Goal: Task Accomplishment & Management: Use online tool/utility

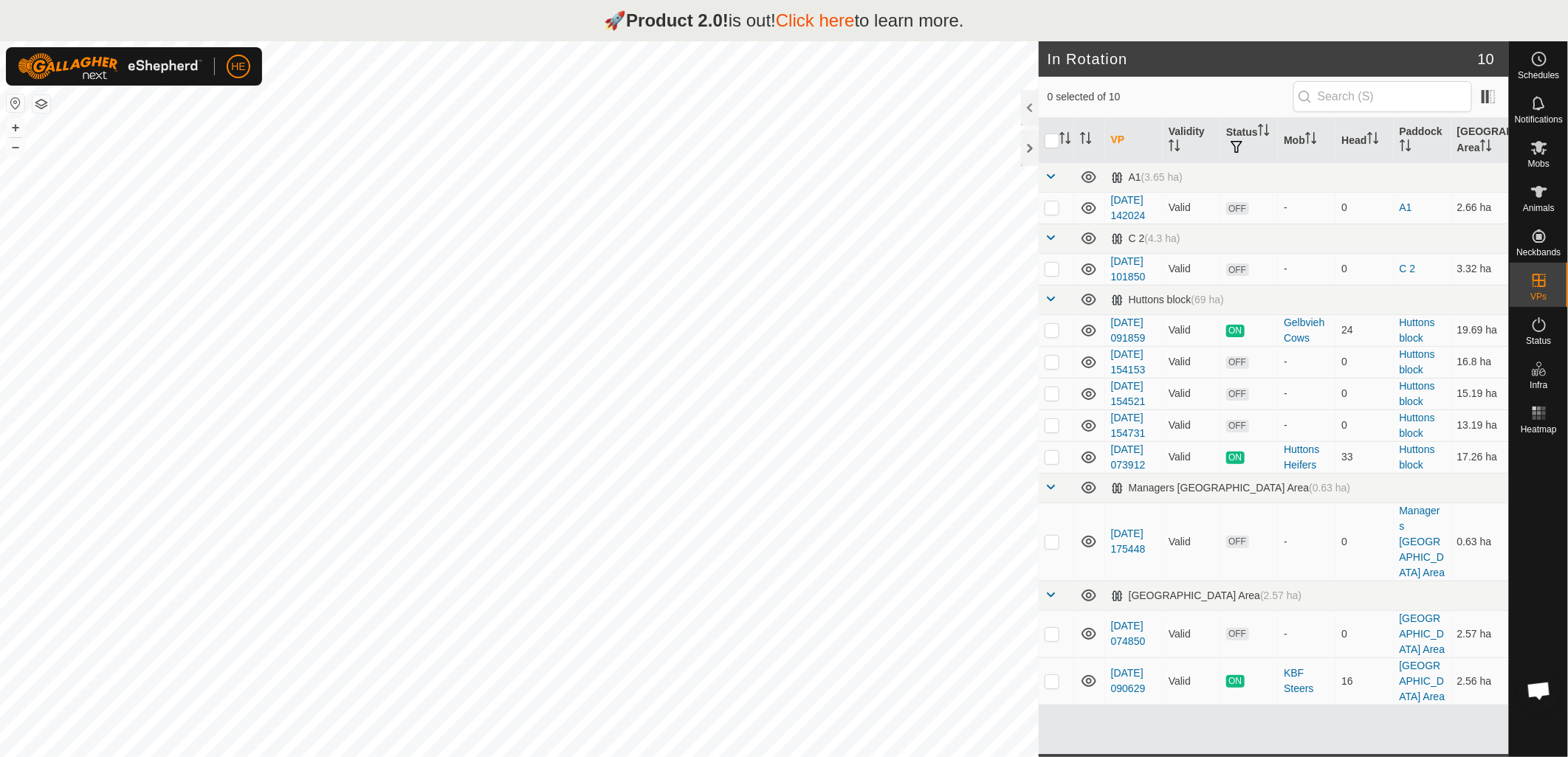
checkbox input "true"
click at [1536, 152] on icon at bounding box center [1539, 148] width 16 height 14
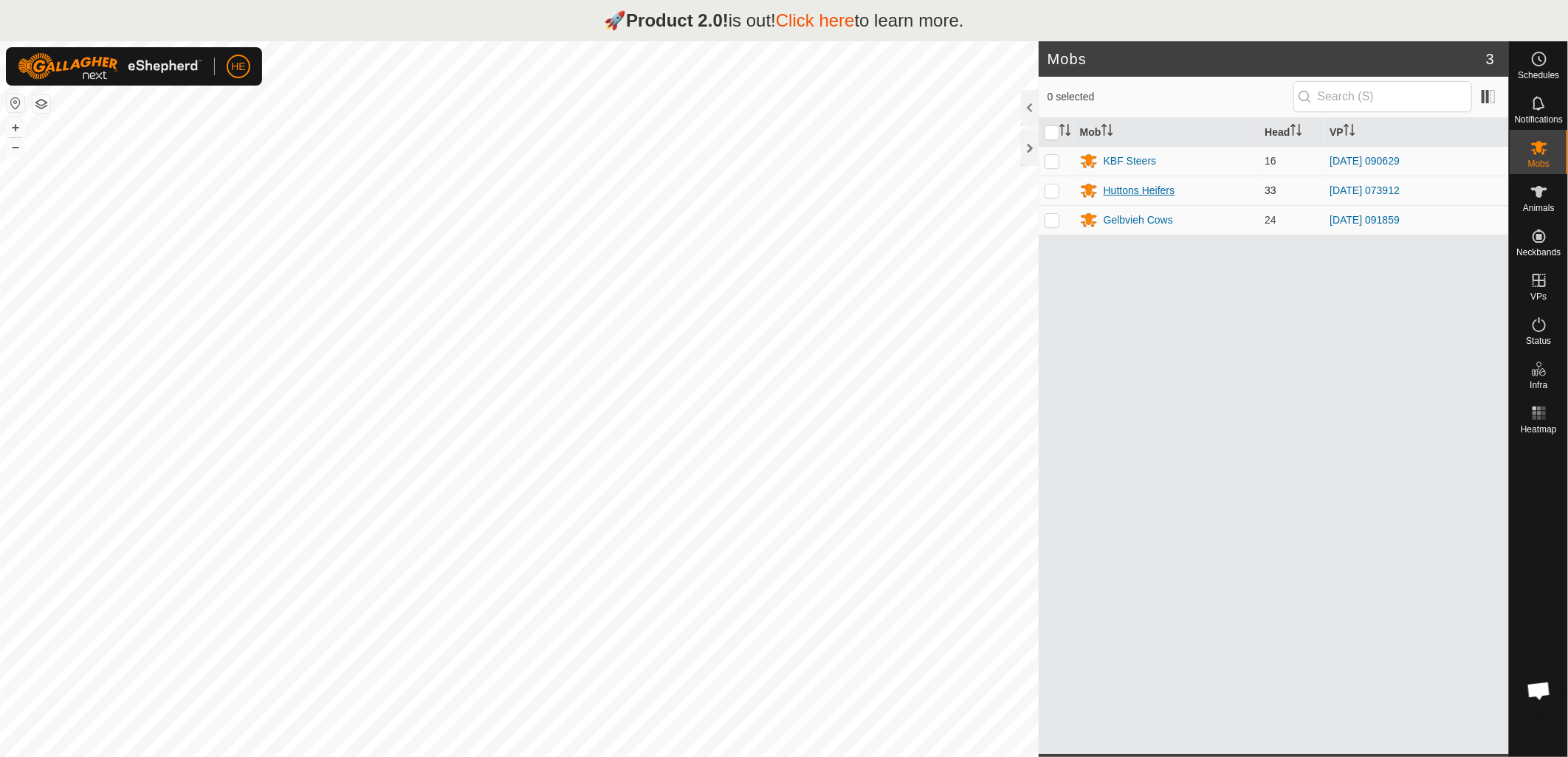
click at [1109, 191] on div "Huttons Heifers" at bounding box center [1139, 191] width 71 height 15
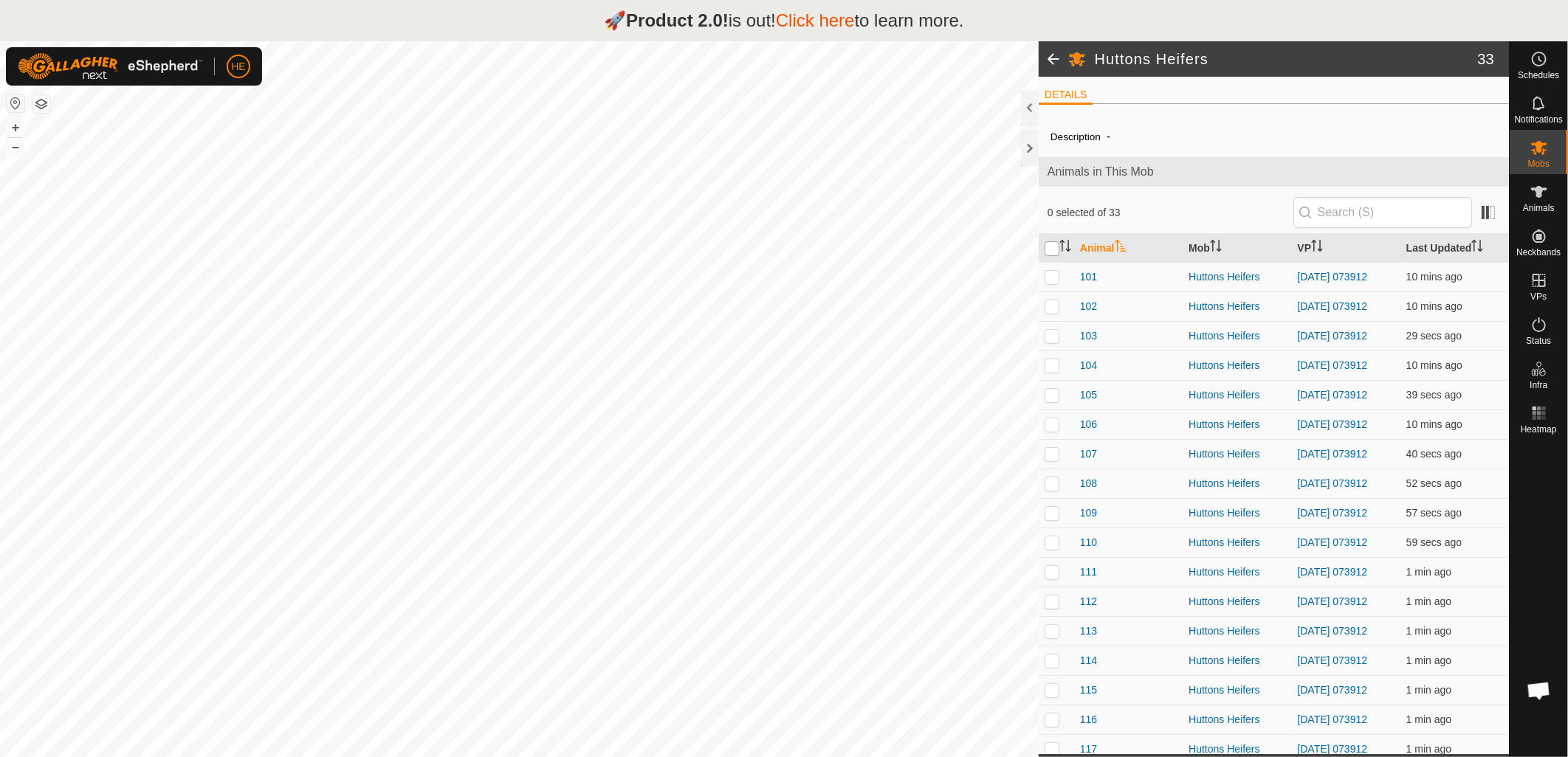
click at [1058, 246] on input "checkbox" at bounding box center [1051, 248] width 15 height 15
checkbox input "true"
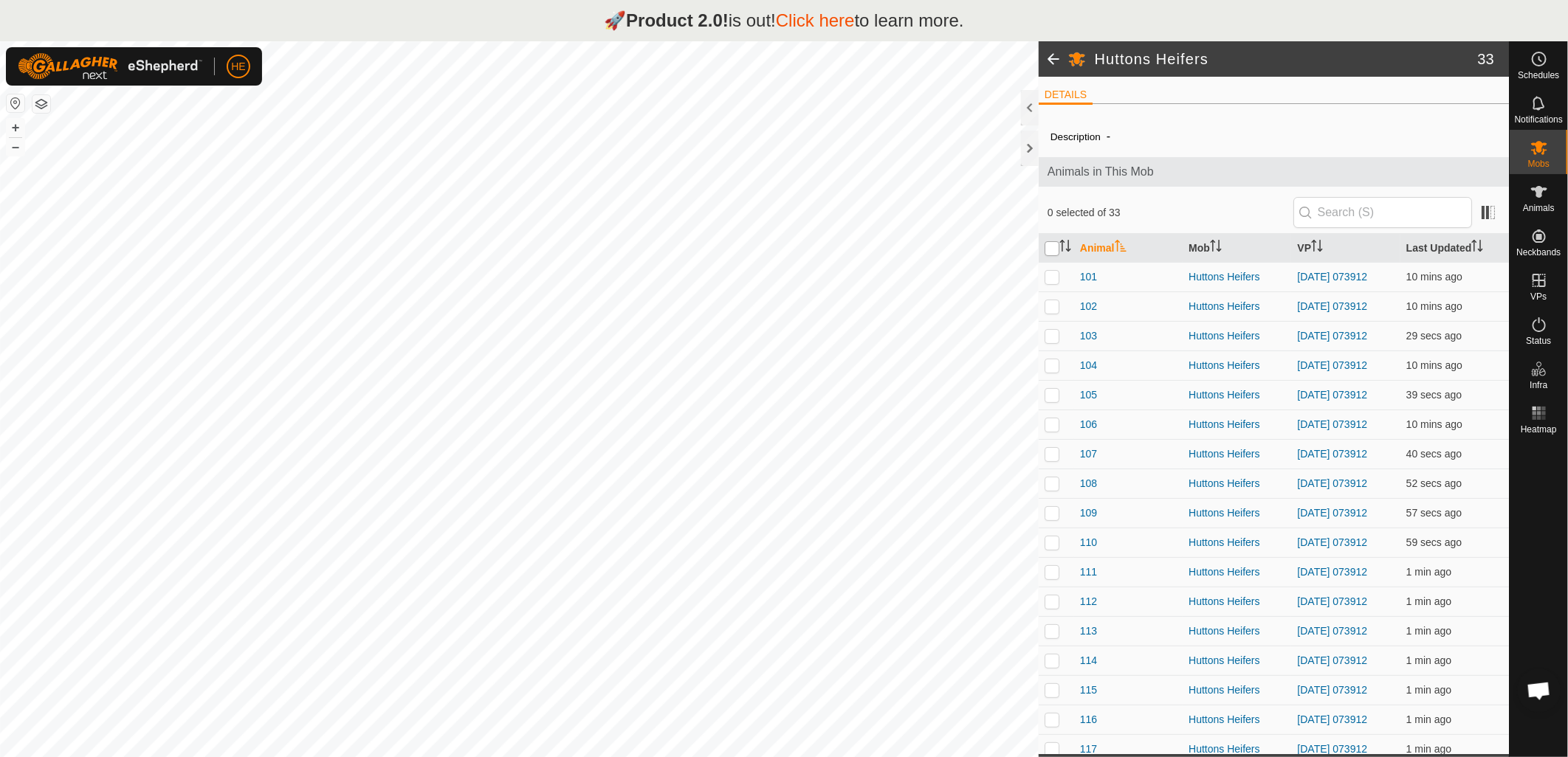
checkbox input "true"
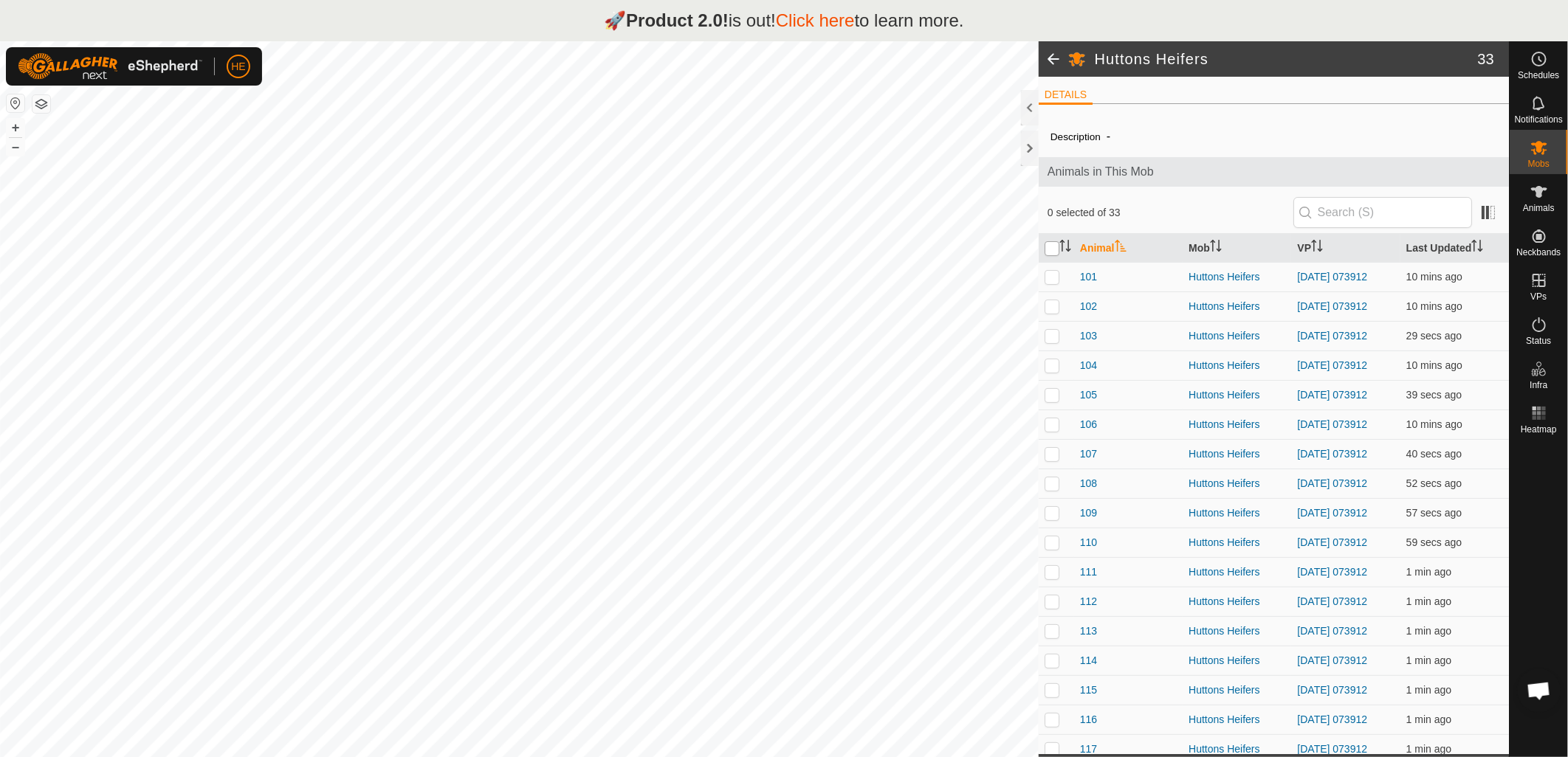
checkbox input "true"
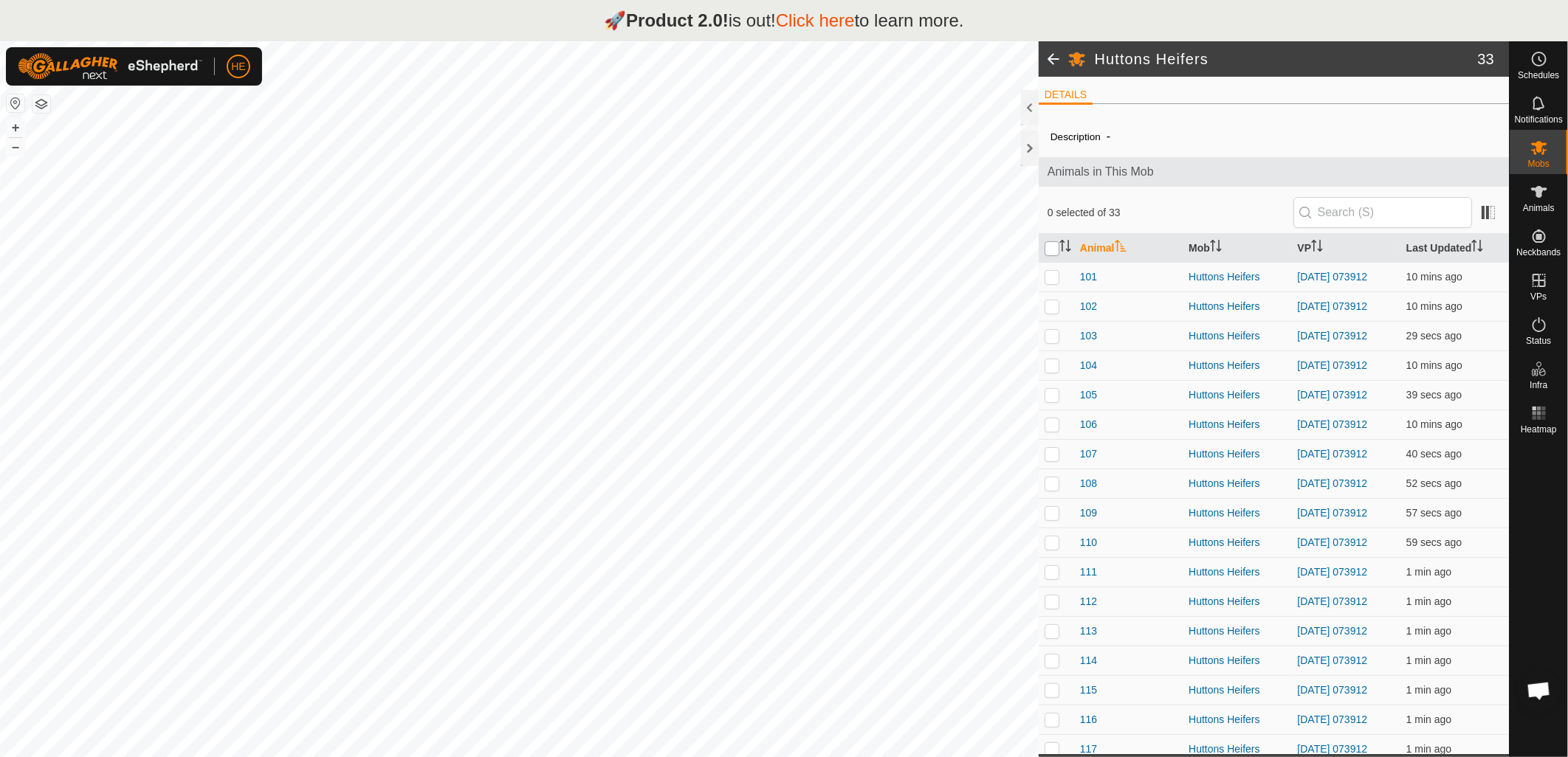
checkbox input "true"
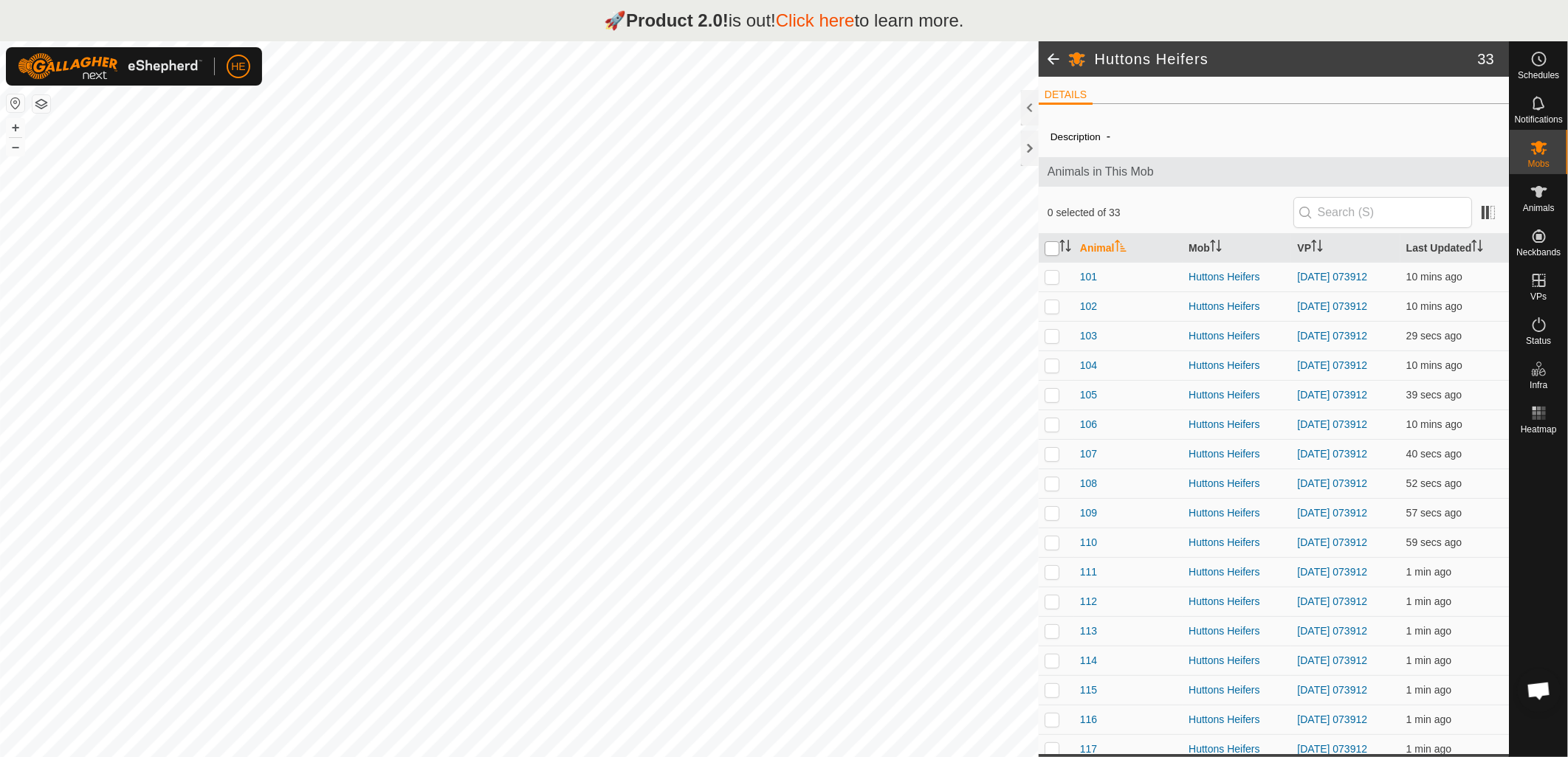
checkbox input "true"
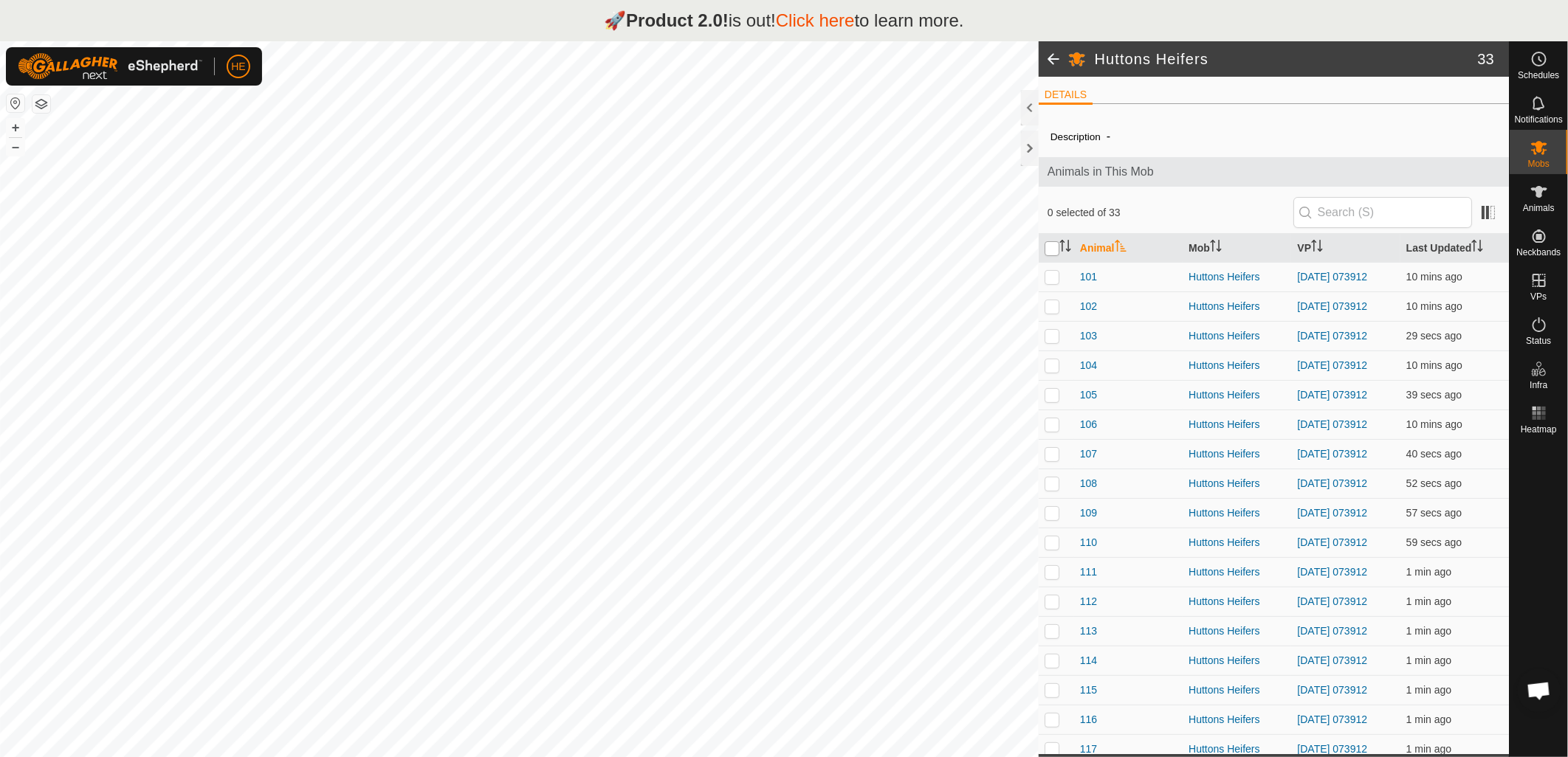
checkbox input "true"
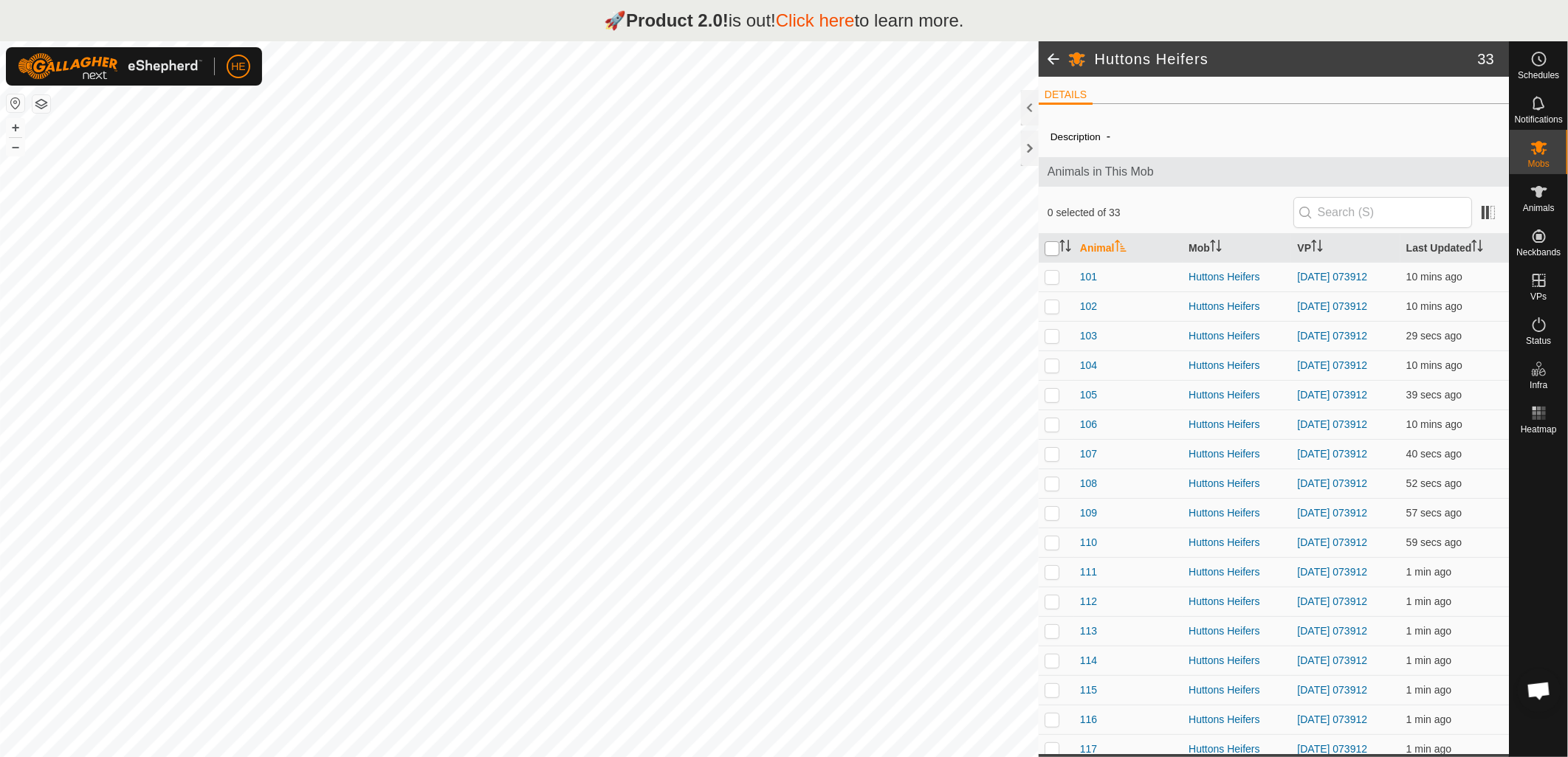
checkbox input "true"
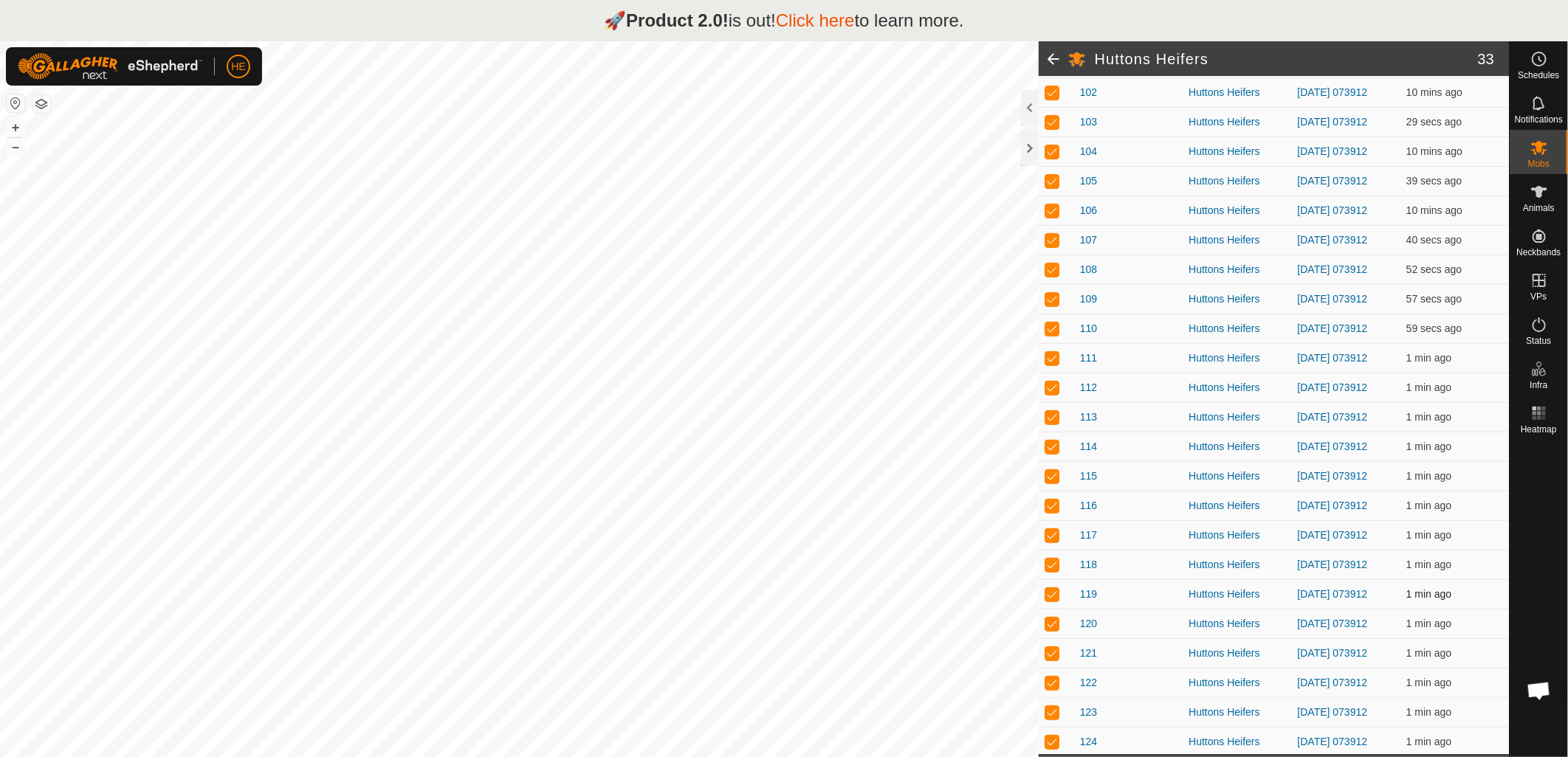
scroll to position [482, 0]
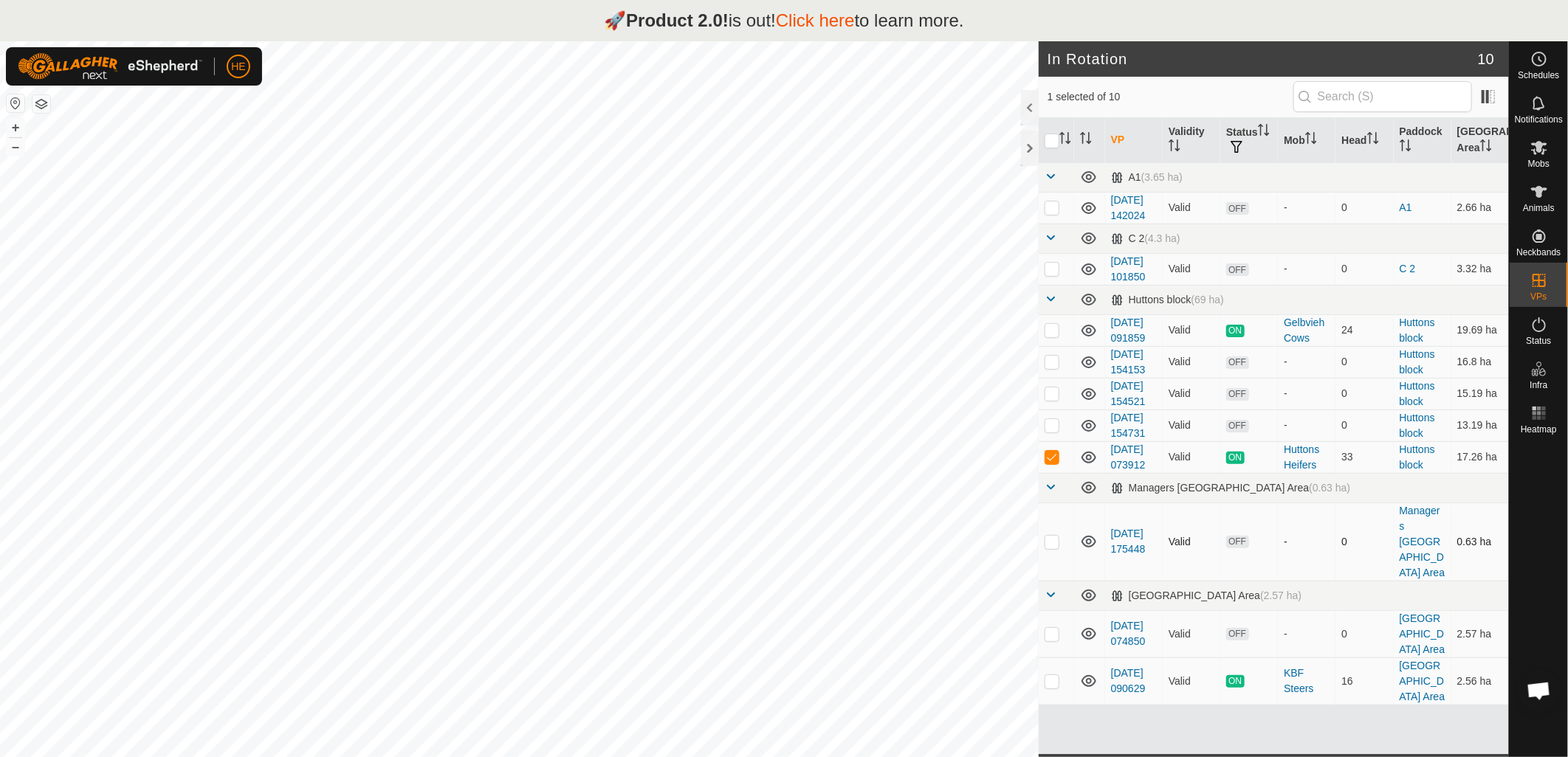
scroll to position [106, 0]
checkbox input "true"
checkbox input "false"
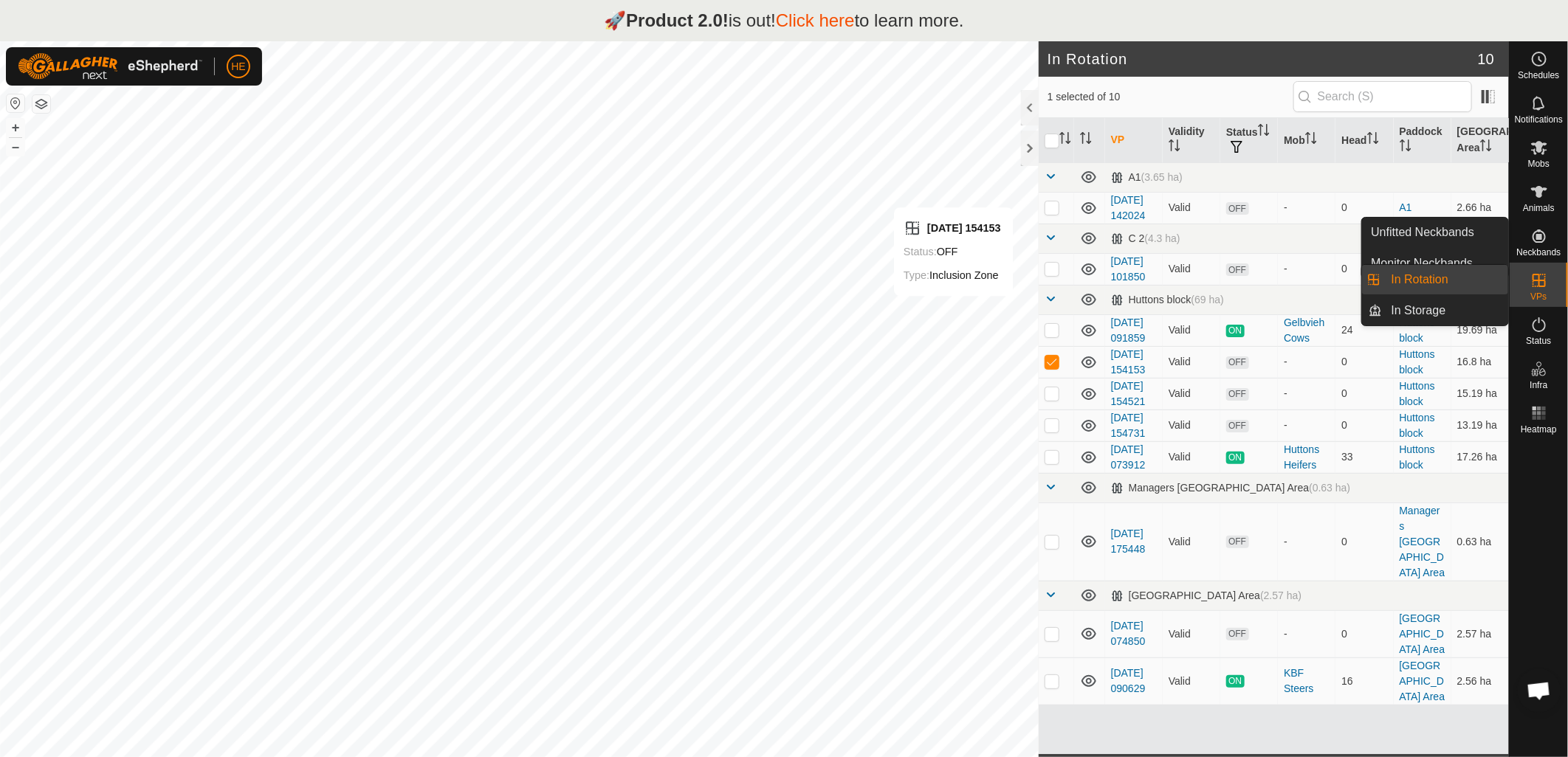
click at [1541, 287] on icon at bounding box center [1539, 280] width 18 height 18
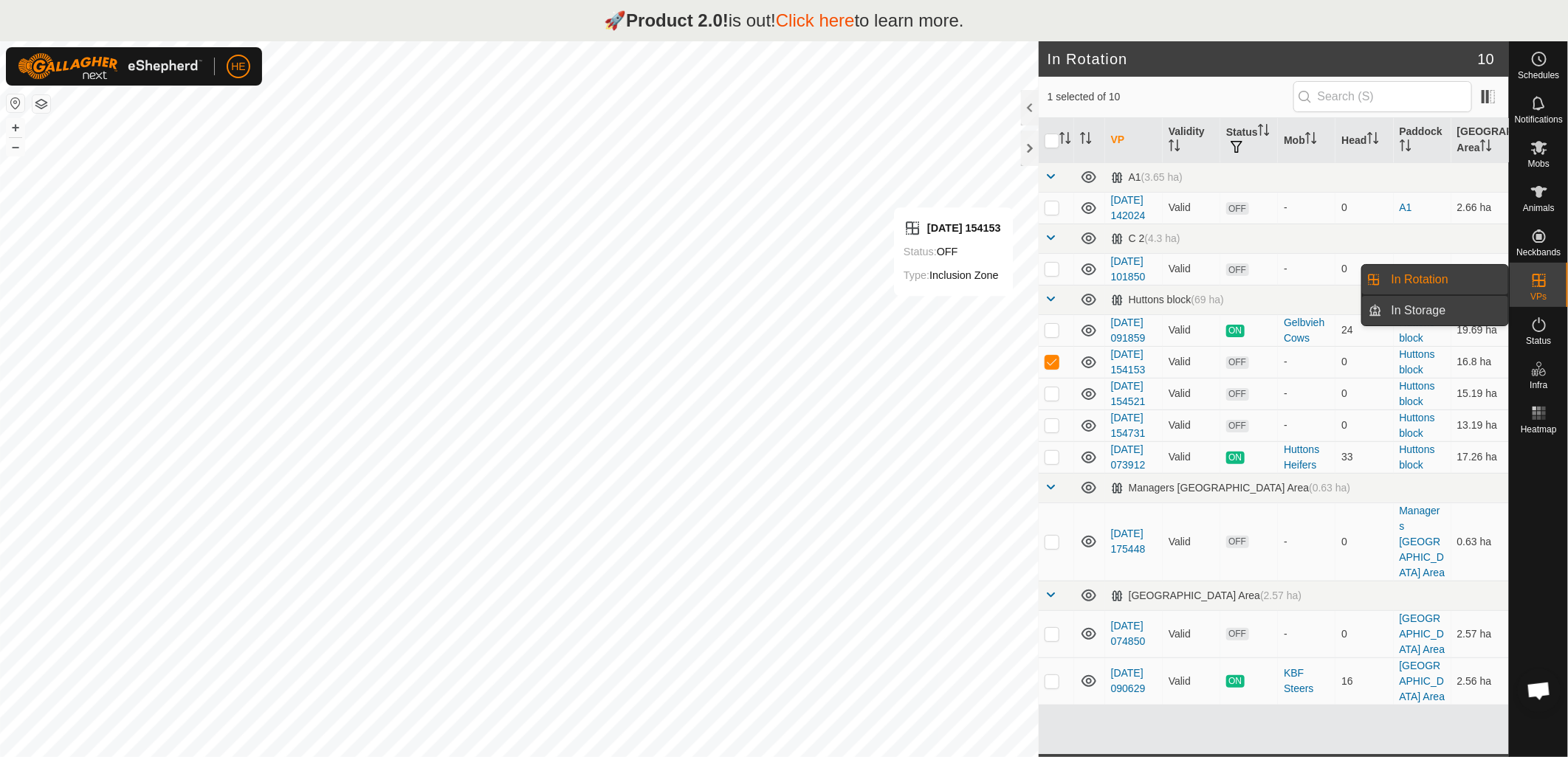
click at [1425, 307] on link "In Storage" at bounding box center [1446, 310] width 126 height 29
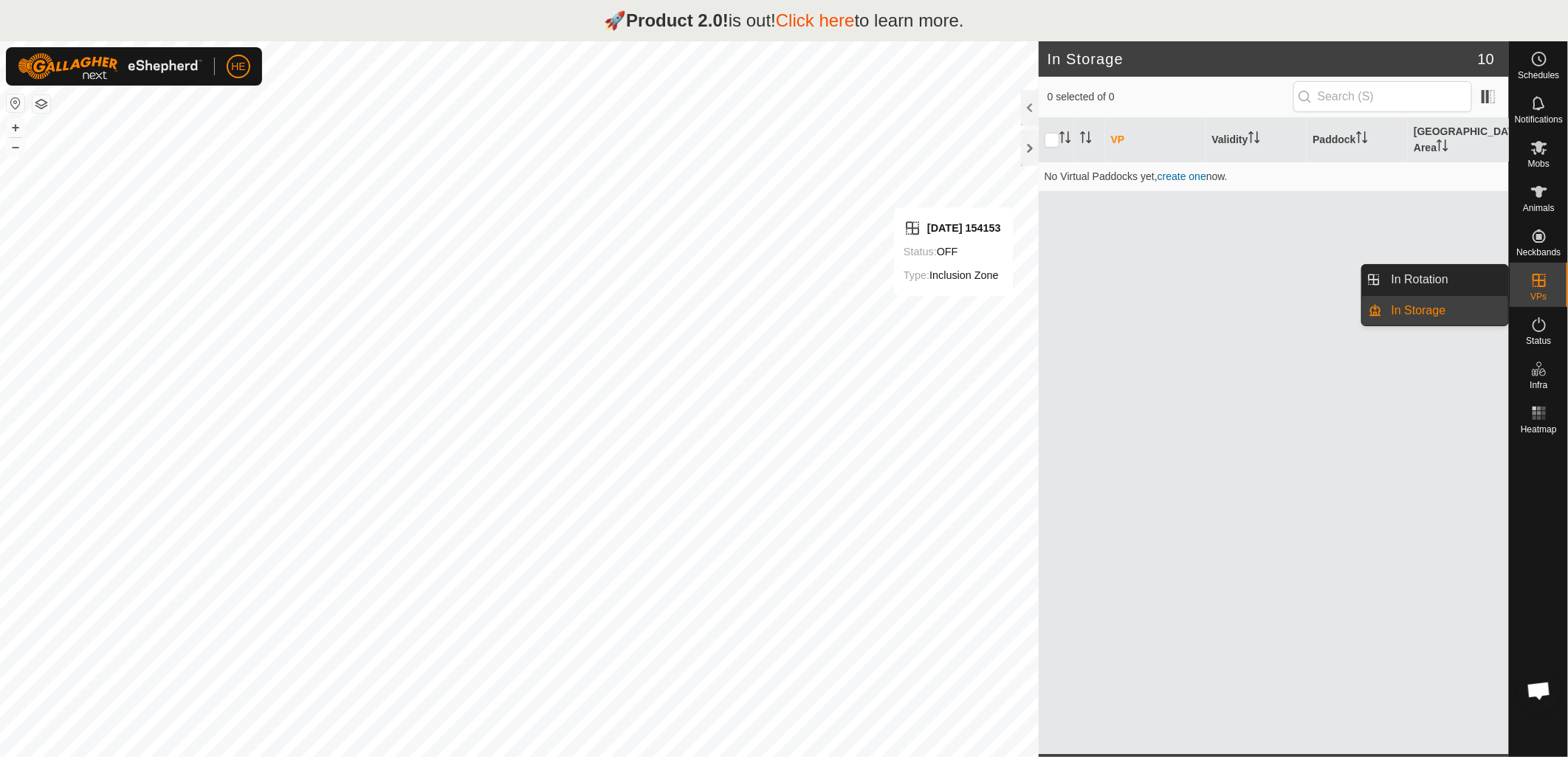
click at [1536, 281] on icon at bounding box center [1539, 280] width 18 height 18
click at [1440, 277] on link "In Rotation" at bounding box center [1446, 280] width 126 height 29
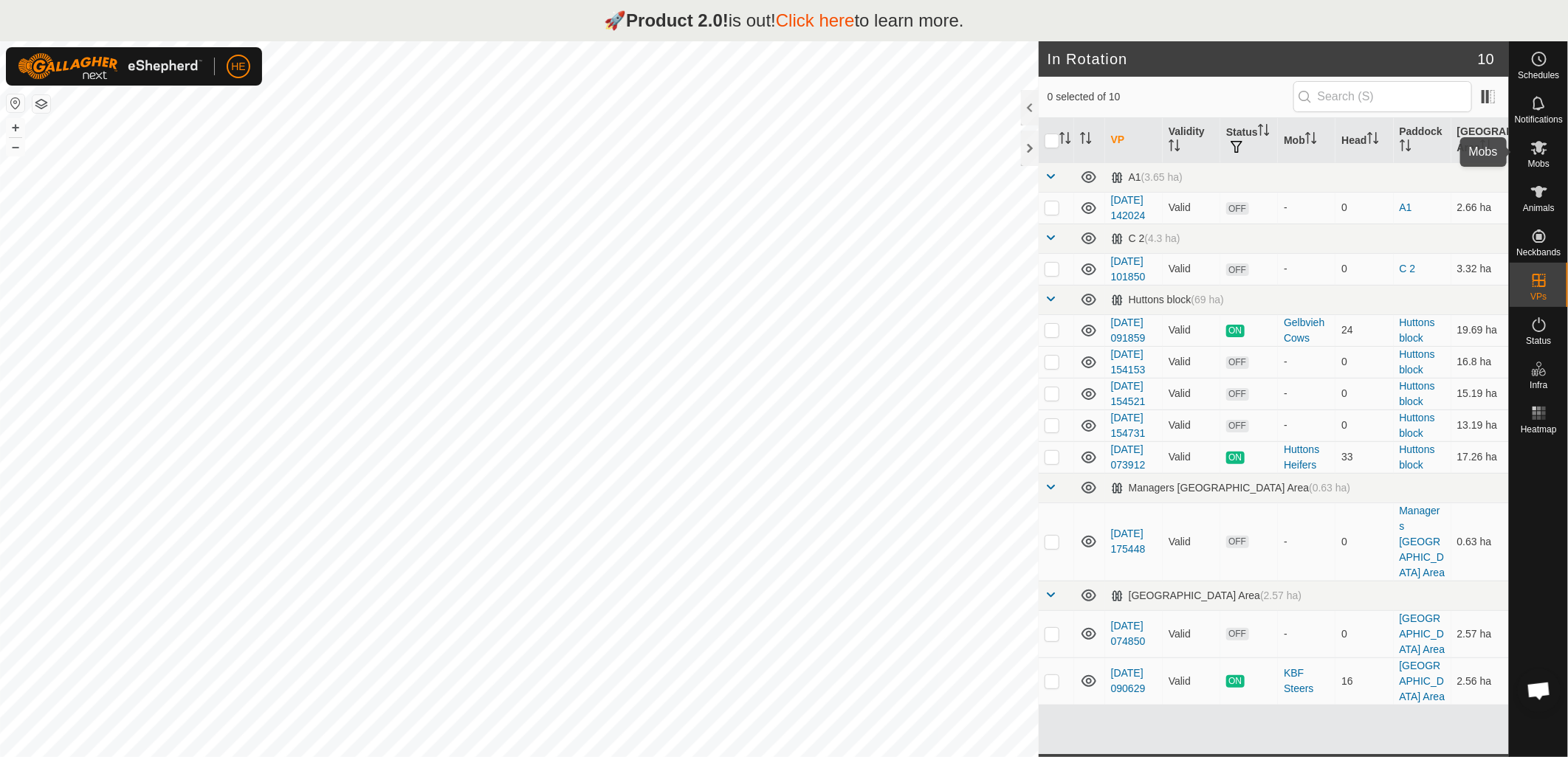
click at [1546, 159] on span "Mobs" at bounding box center [1539, 164] width 22 height 9
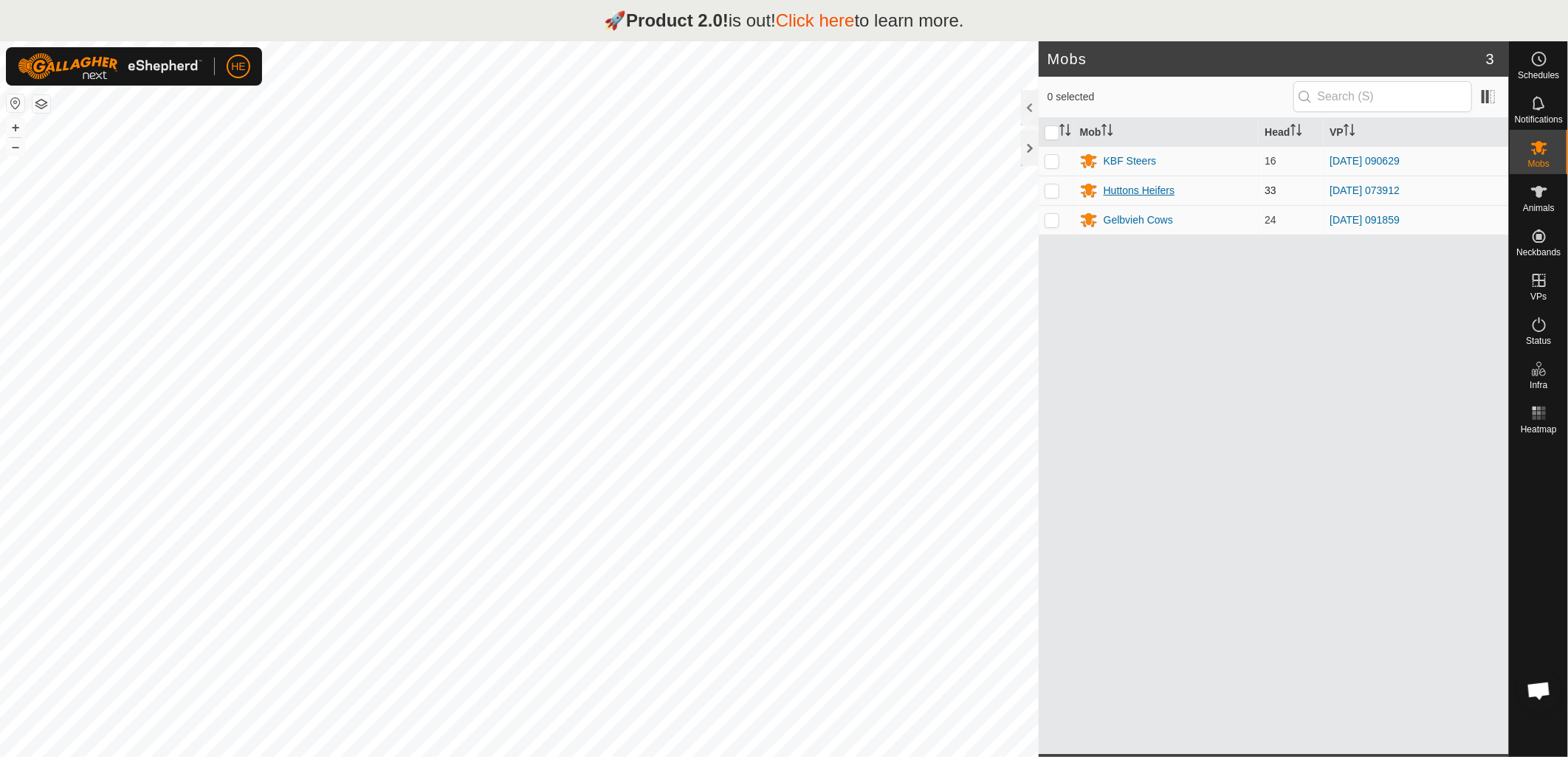
click at [1125, 192] on div "Huttons Heifers" at bounding box center [1139, 191] width 71 height 15
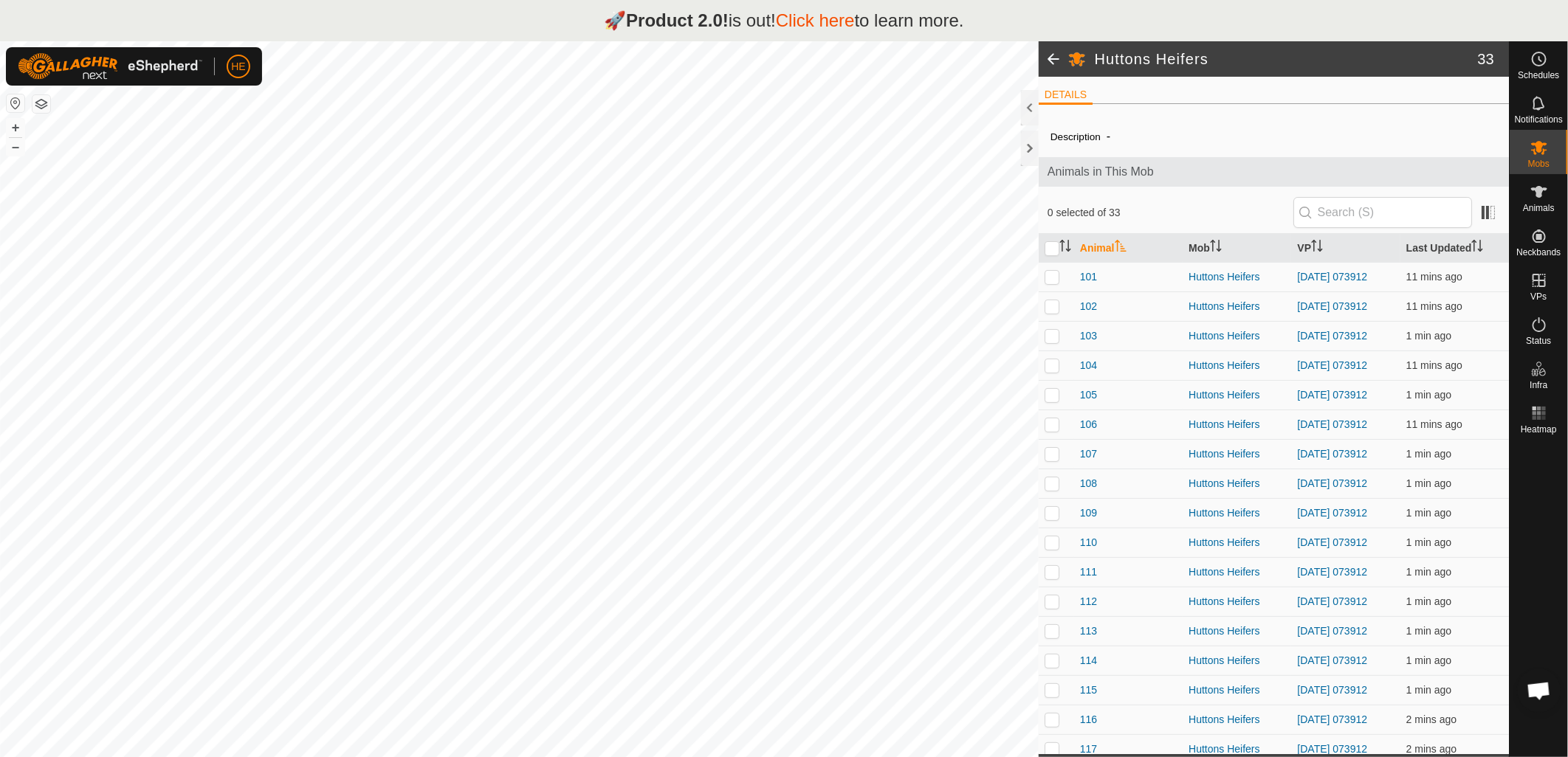
click at [1041, 237] on th at bounding box center [1056, 247] width 35 height 28
click at [1054, 254] on input "checkbox" at bounding box center [1051, 248] width 15 height 15
checkbox input "true"
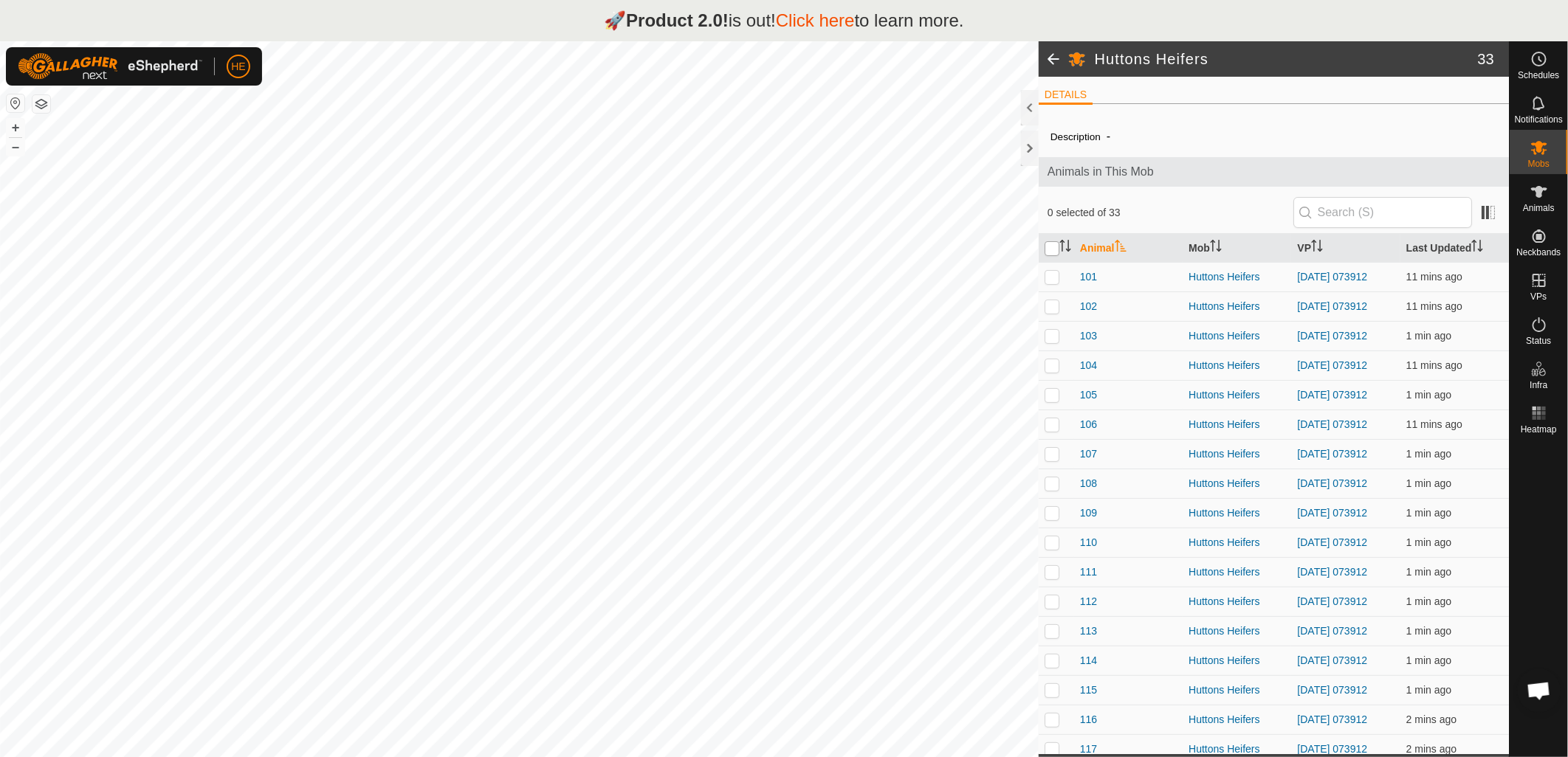
checkbox input "true"
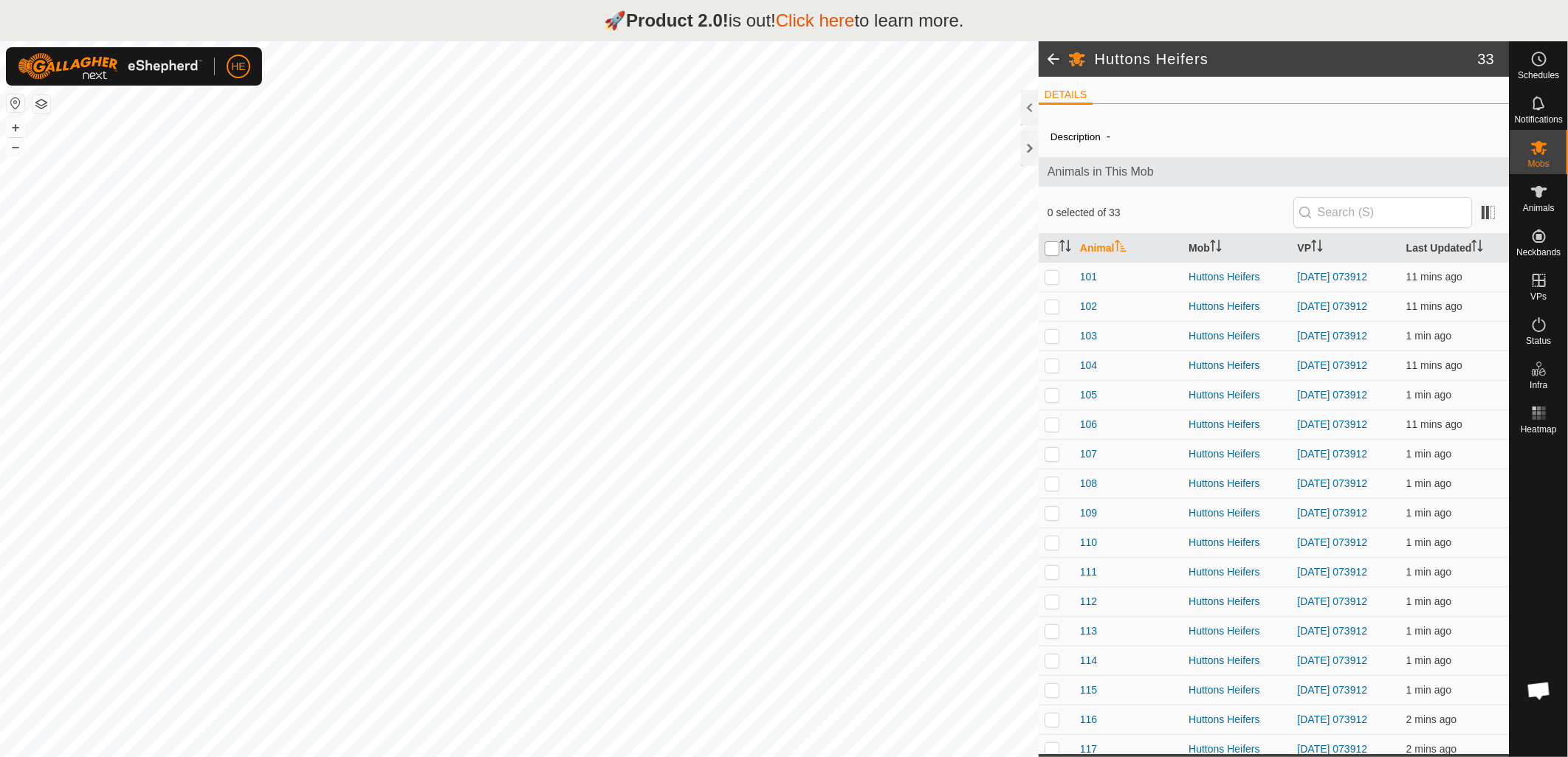
checkbox input "true"
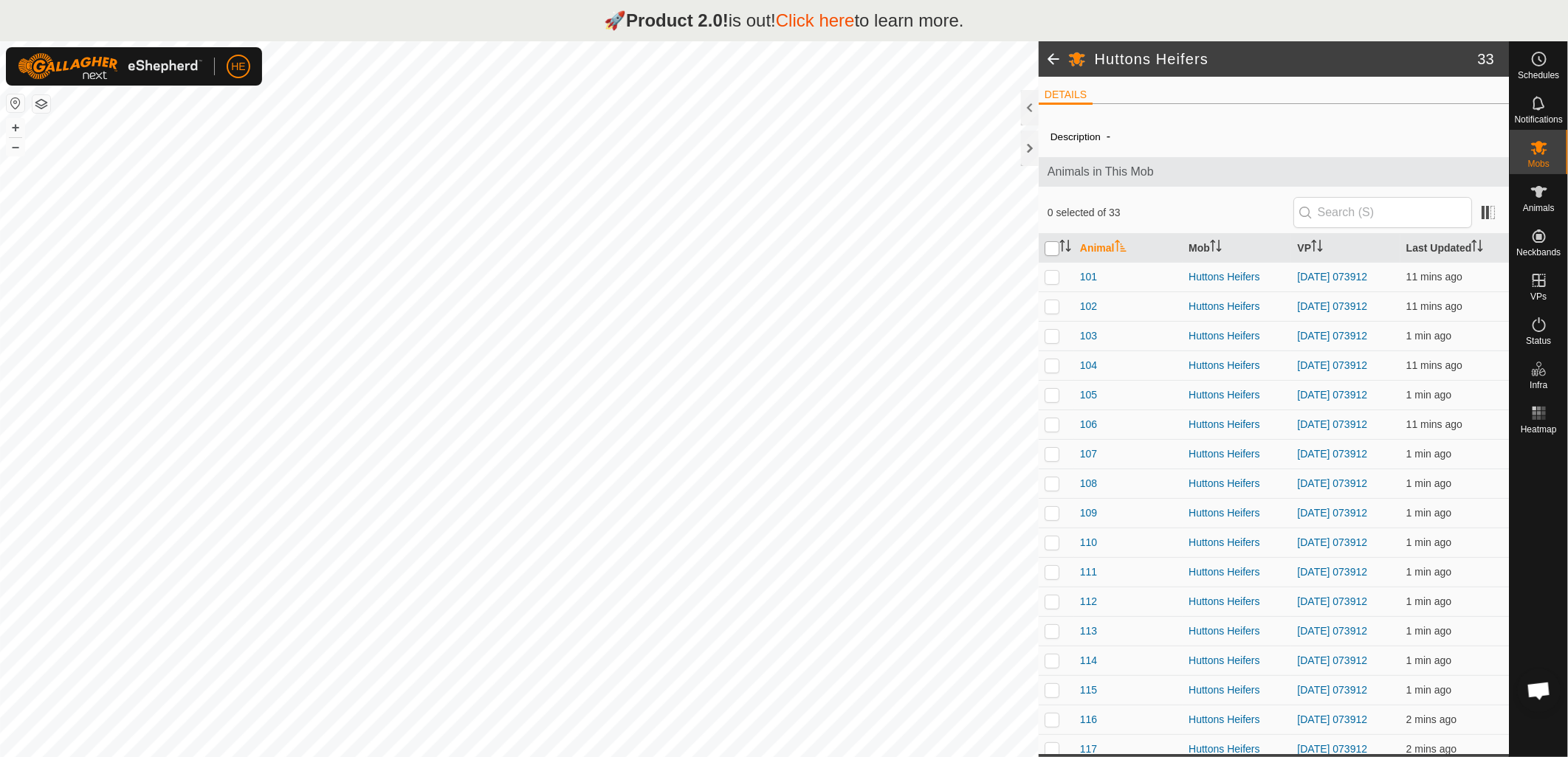
checkbox input "true"
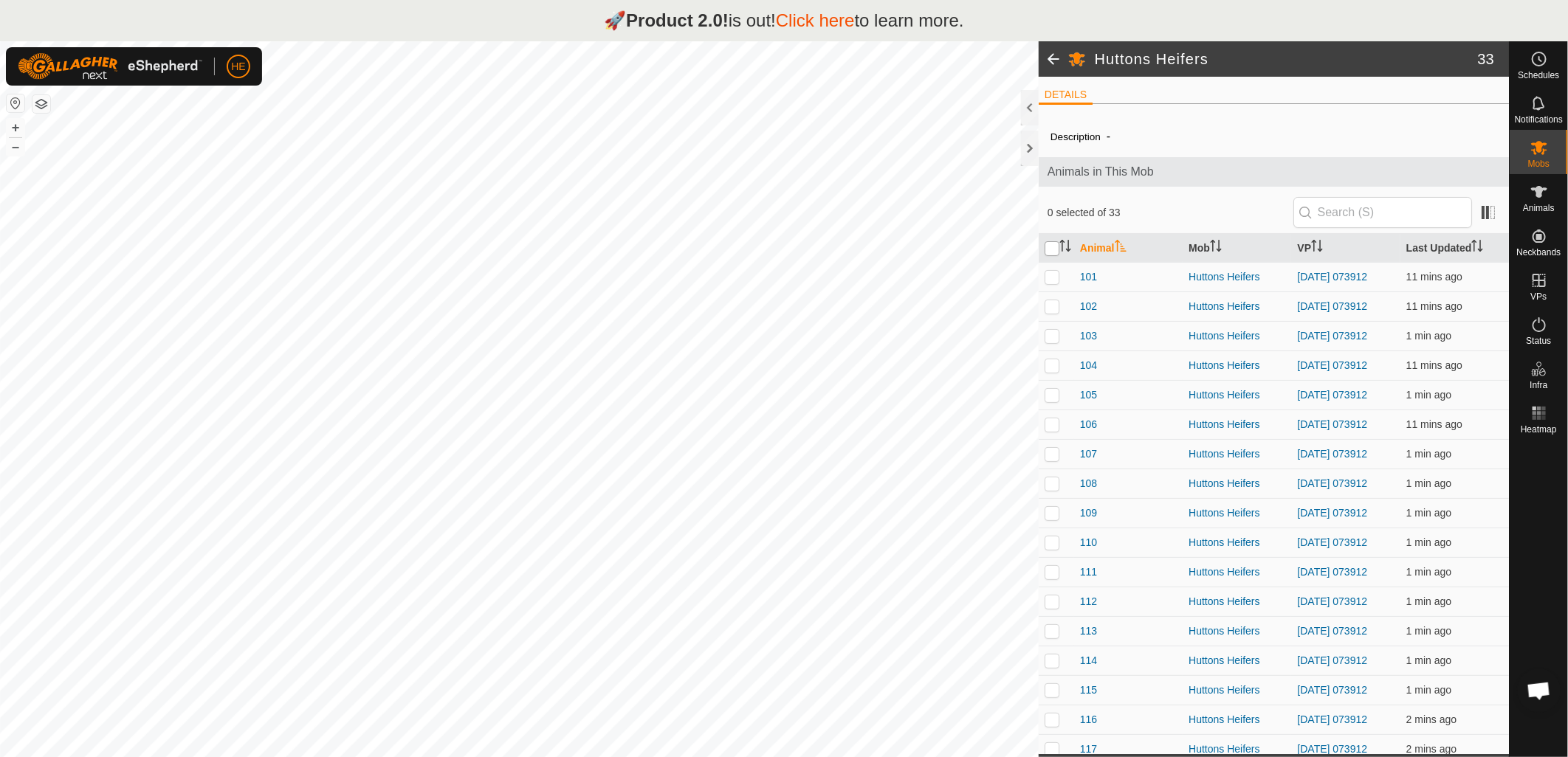
checkbox input "true"
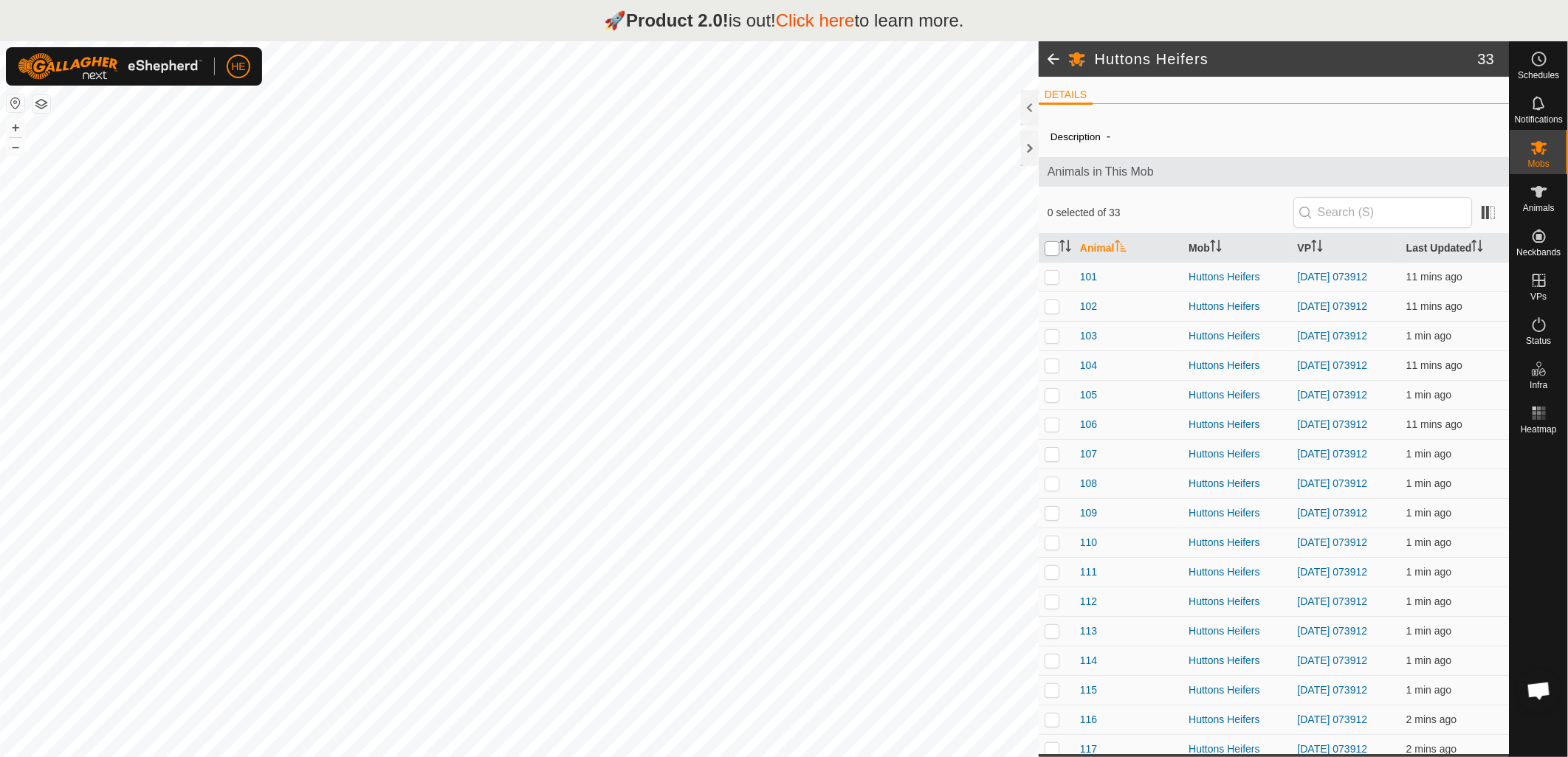
checkbox input "true"
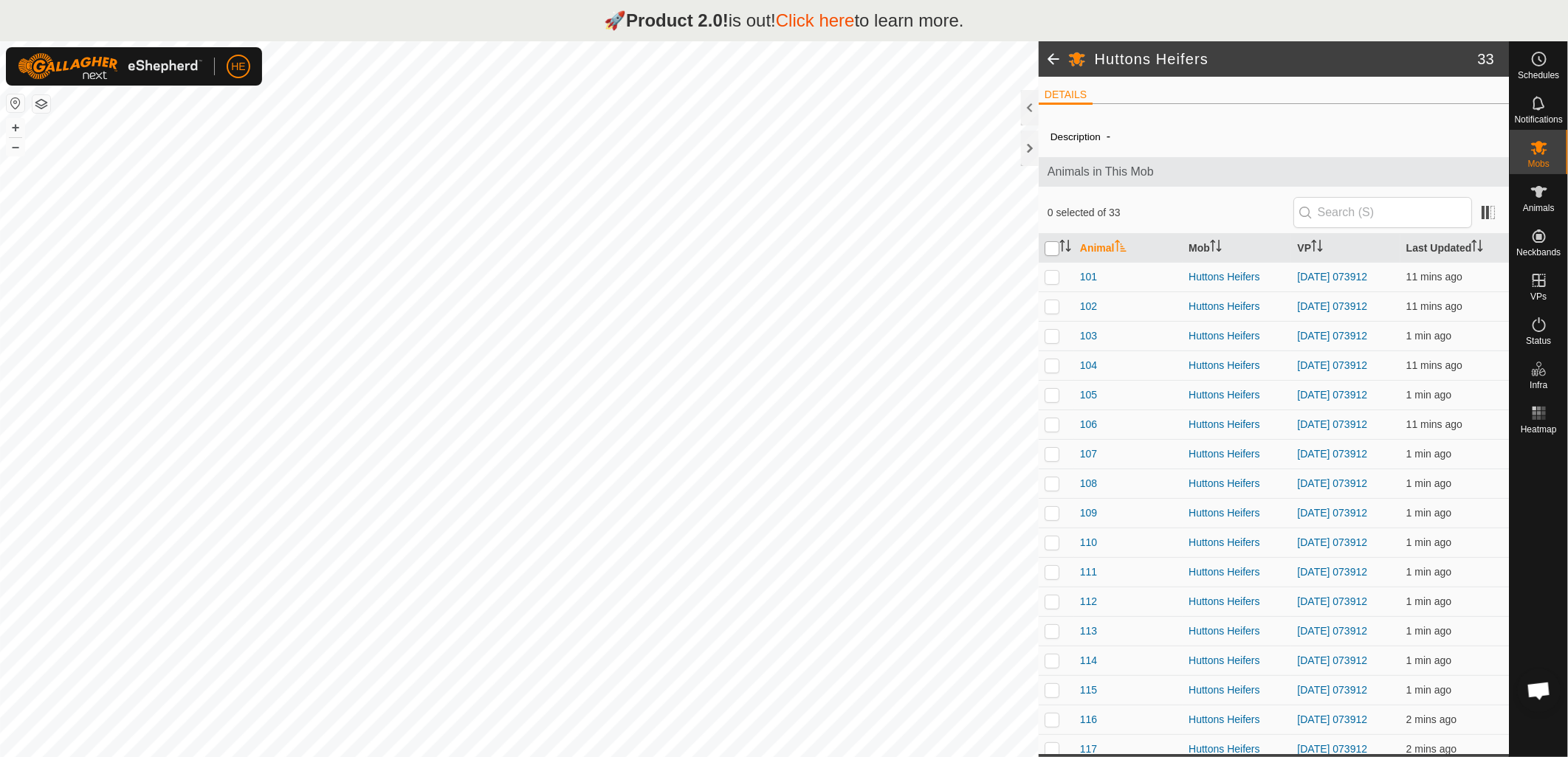
checkbox input "true"
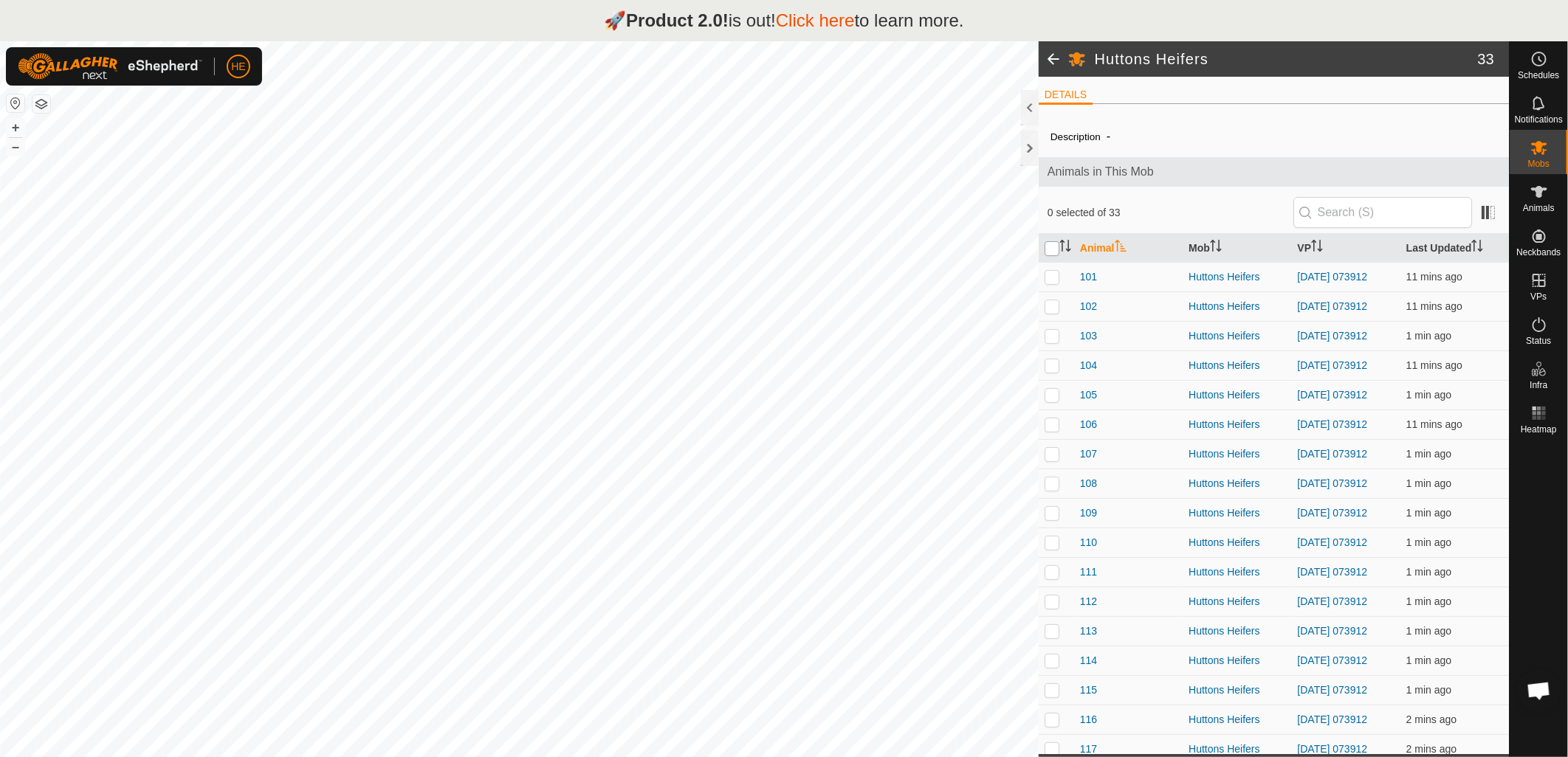
checkbox input "true"
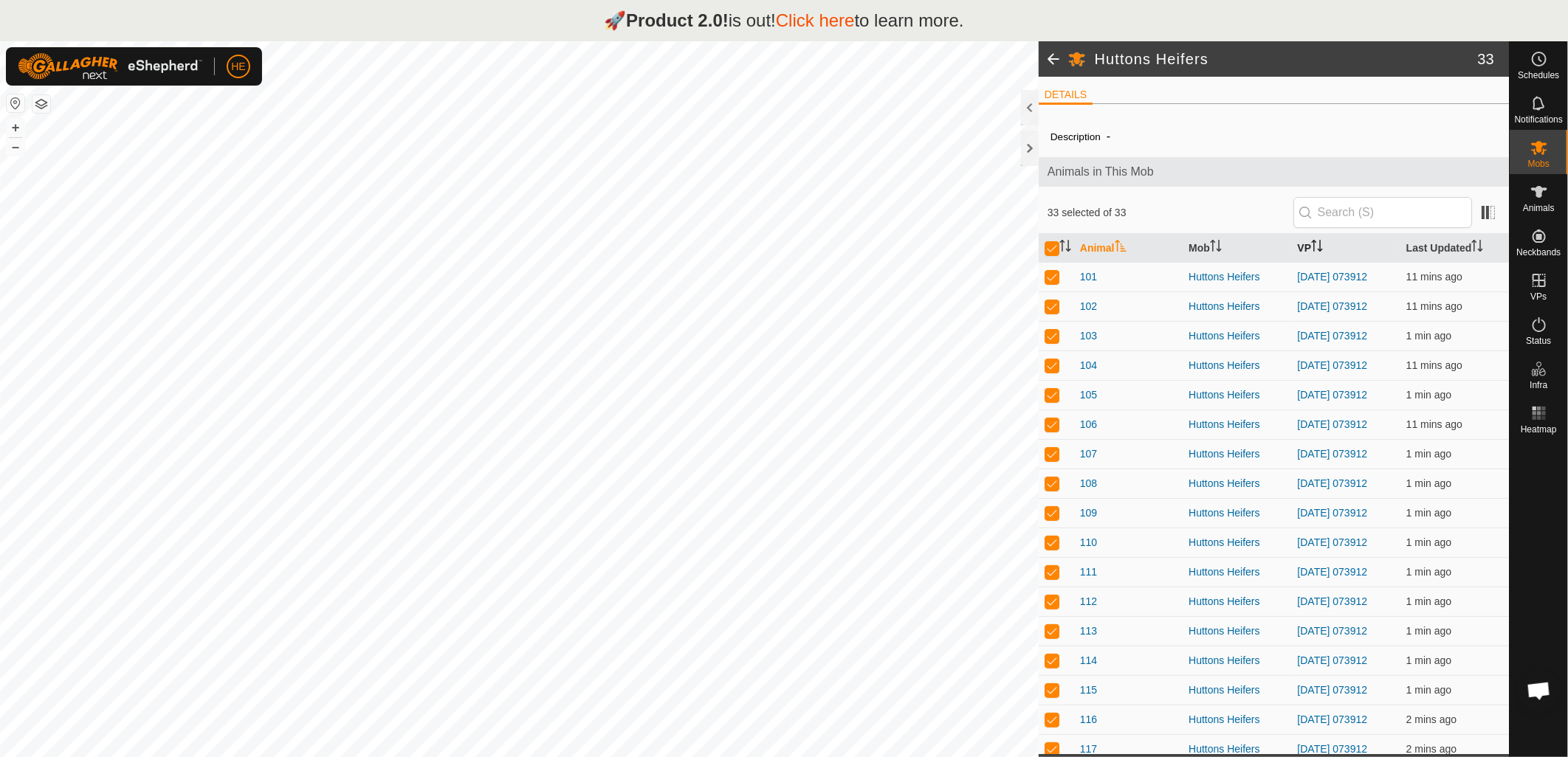
click at [1311, 246] on icon "Activate to sort" at bounding box center [1317, 245] width 12 height 12
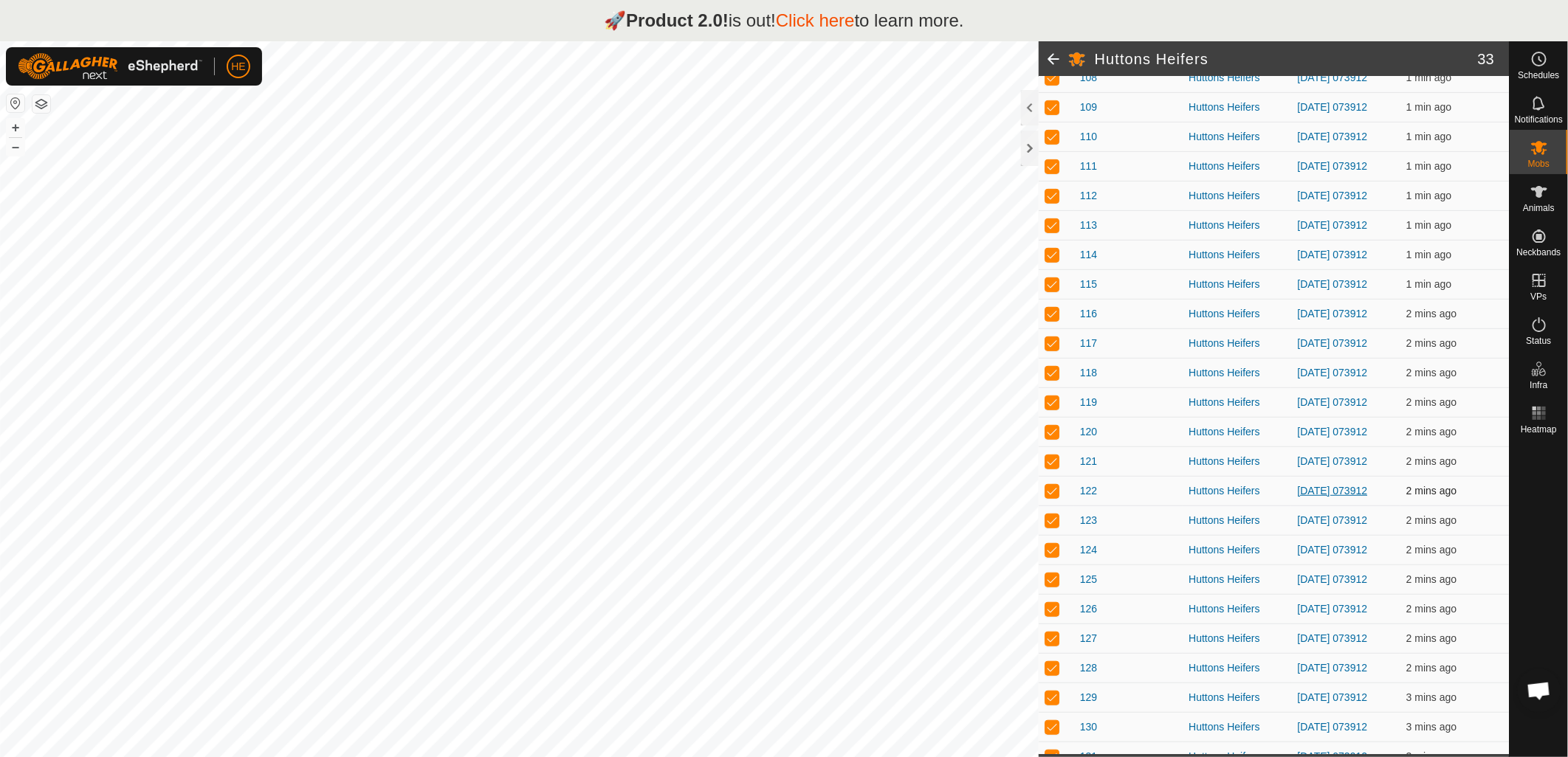
scroll to position [482, 0]
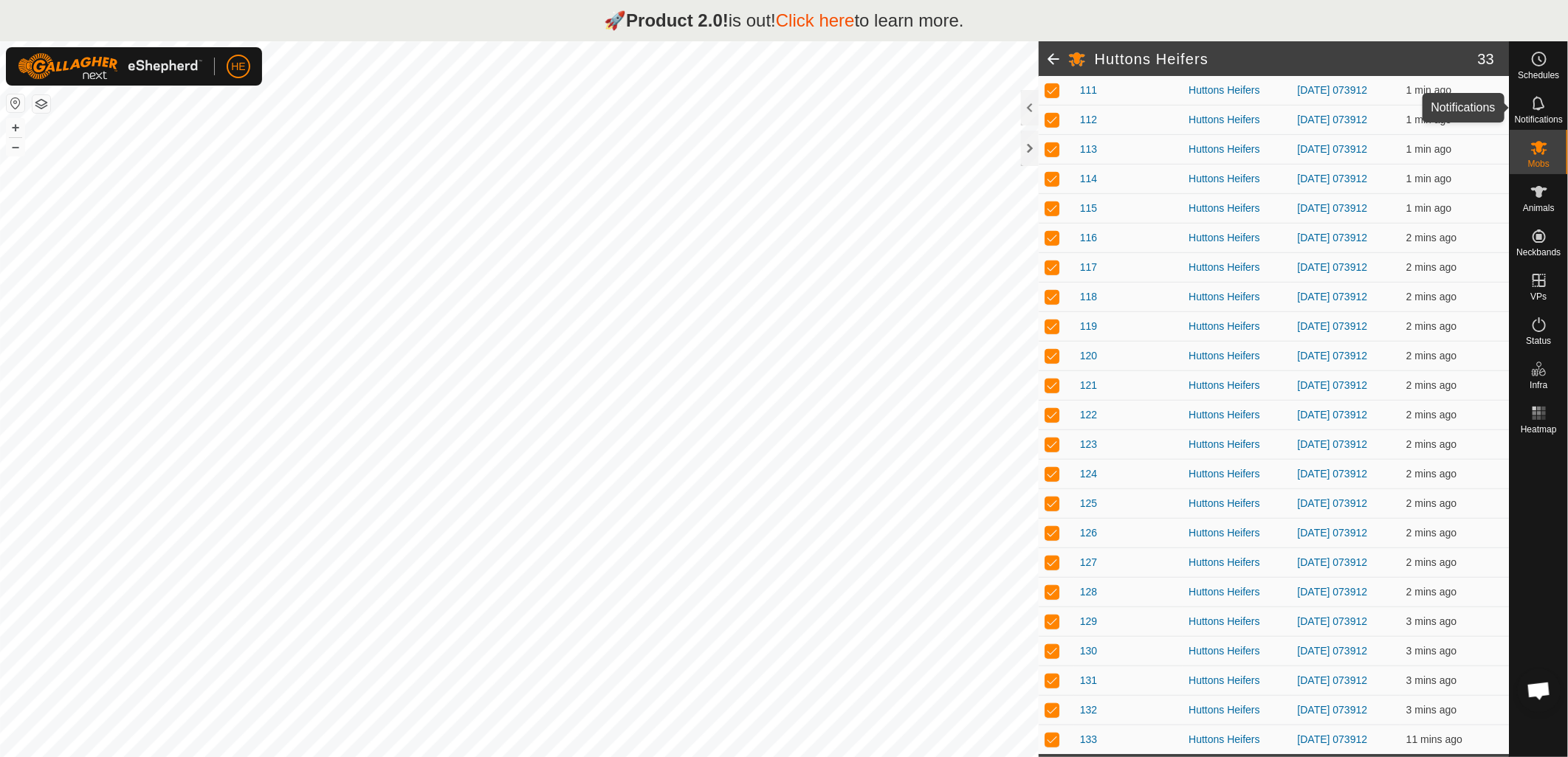
click at [1538, 107] on icon at bounding box center [1539, 103] width 18 height 18
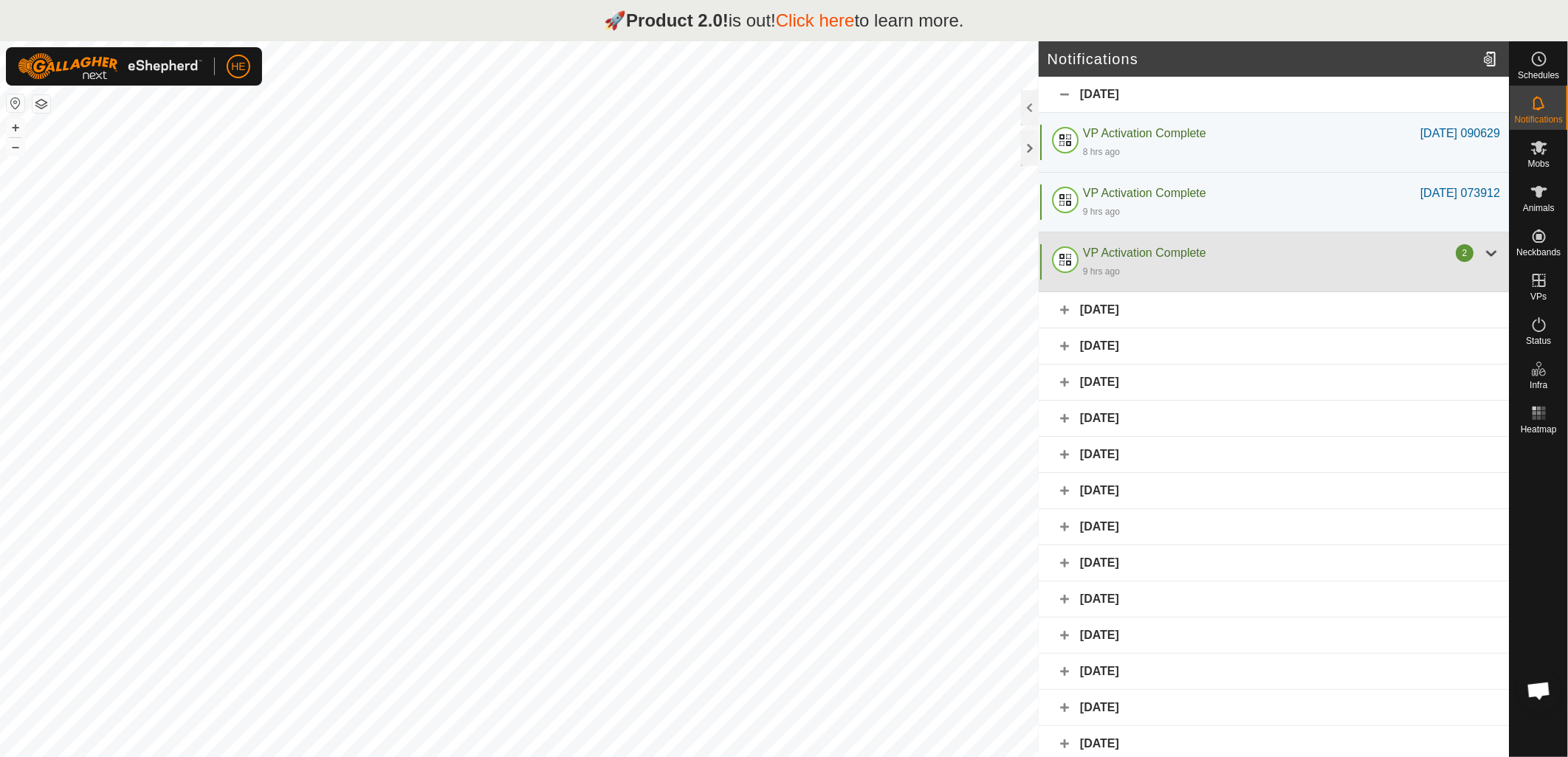
click at [1483, 254] on div at bounding box center [1491, 253] width 18 height 18
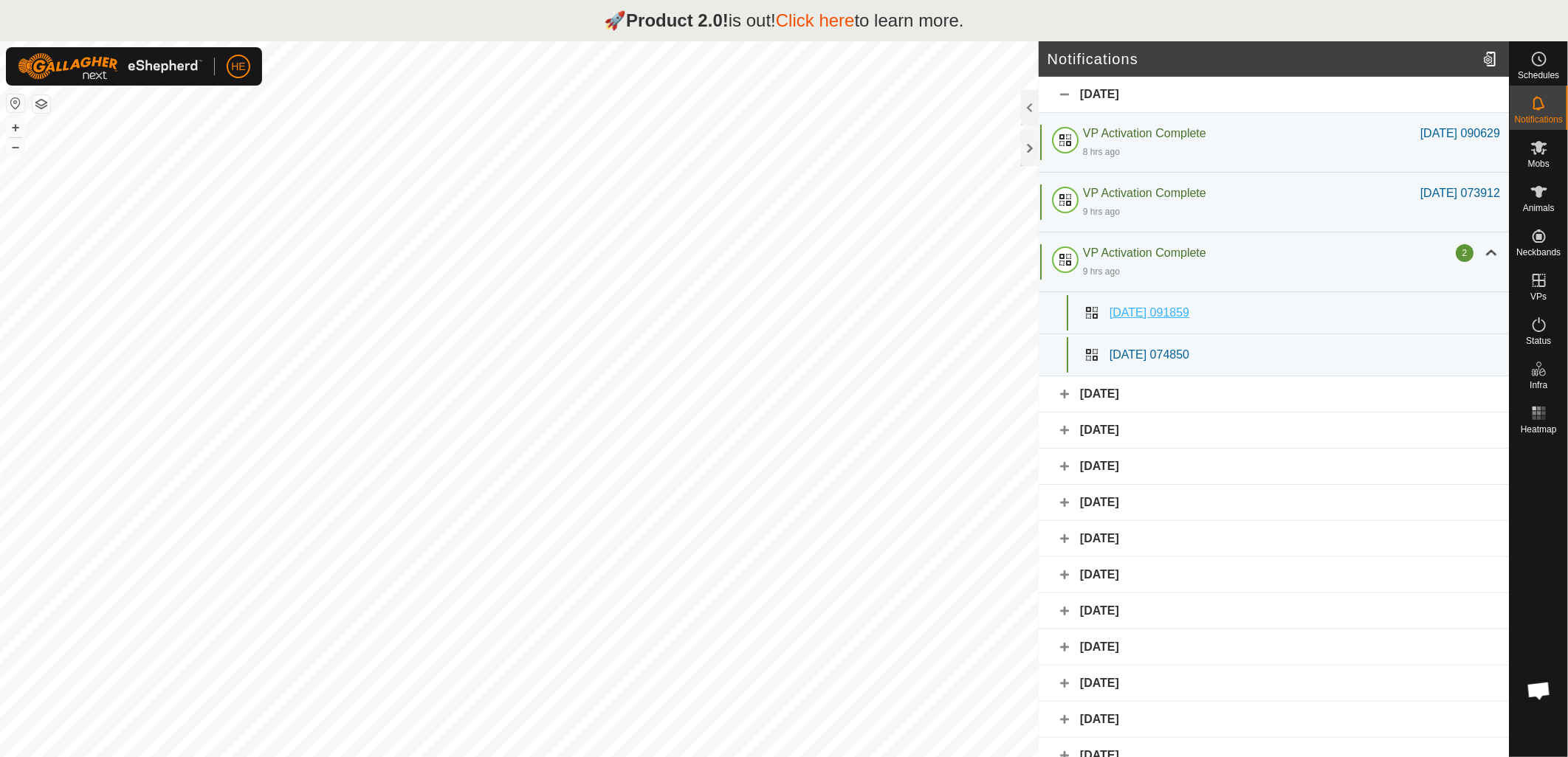
click at [1188, 314] on span "[DATE] 091859" at bounding box center [1150, 313] width 80 height 12
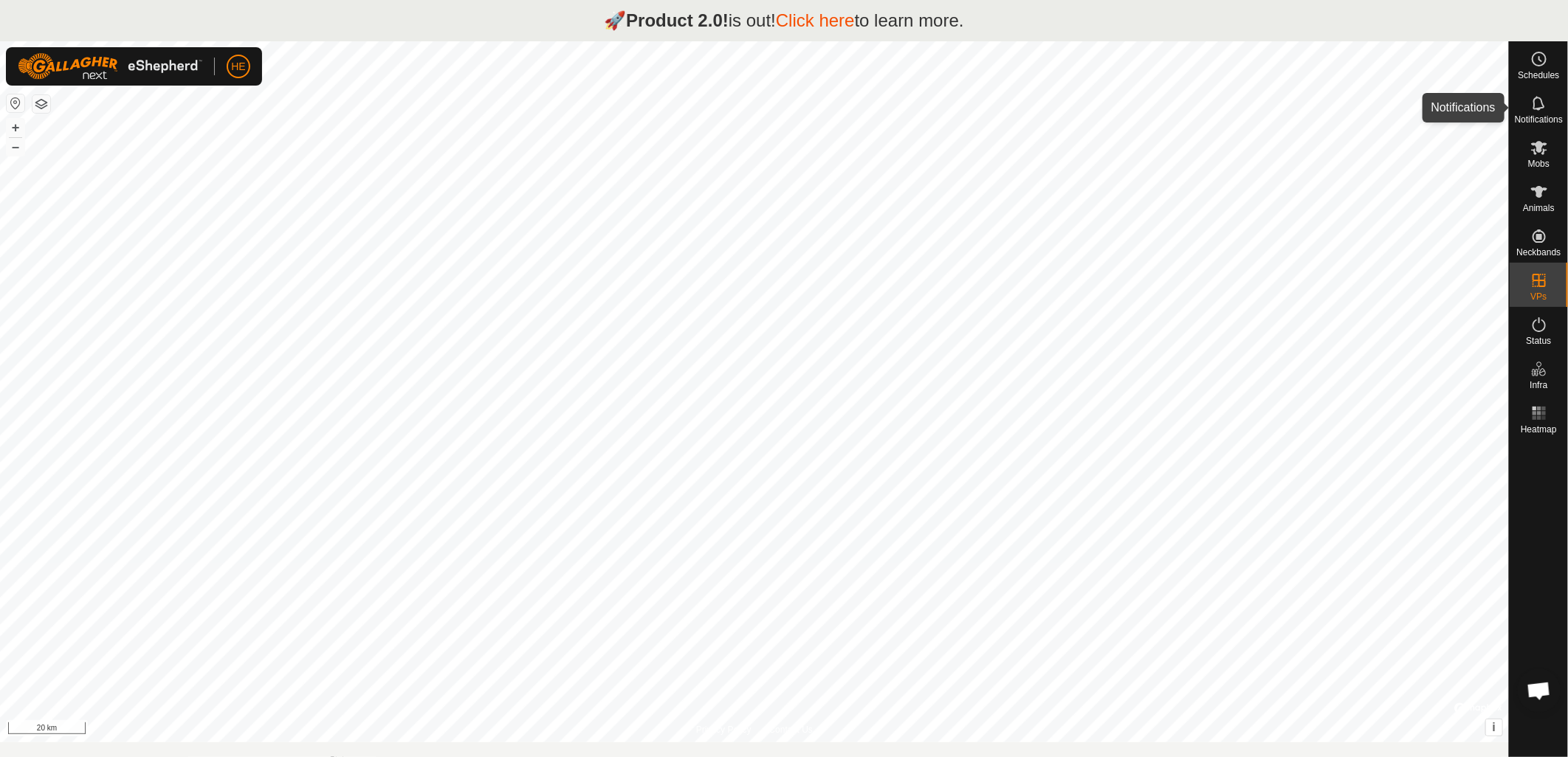
click at [1540, 117] on span "Notifications" at bounding box center [1539, 120] width 48 height 9
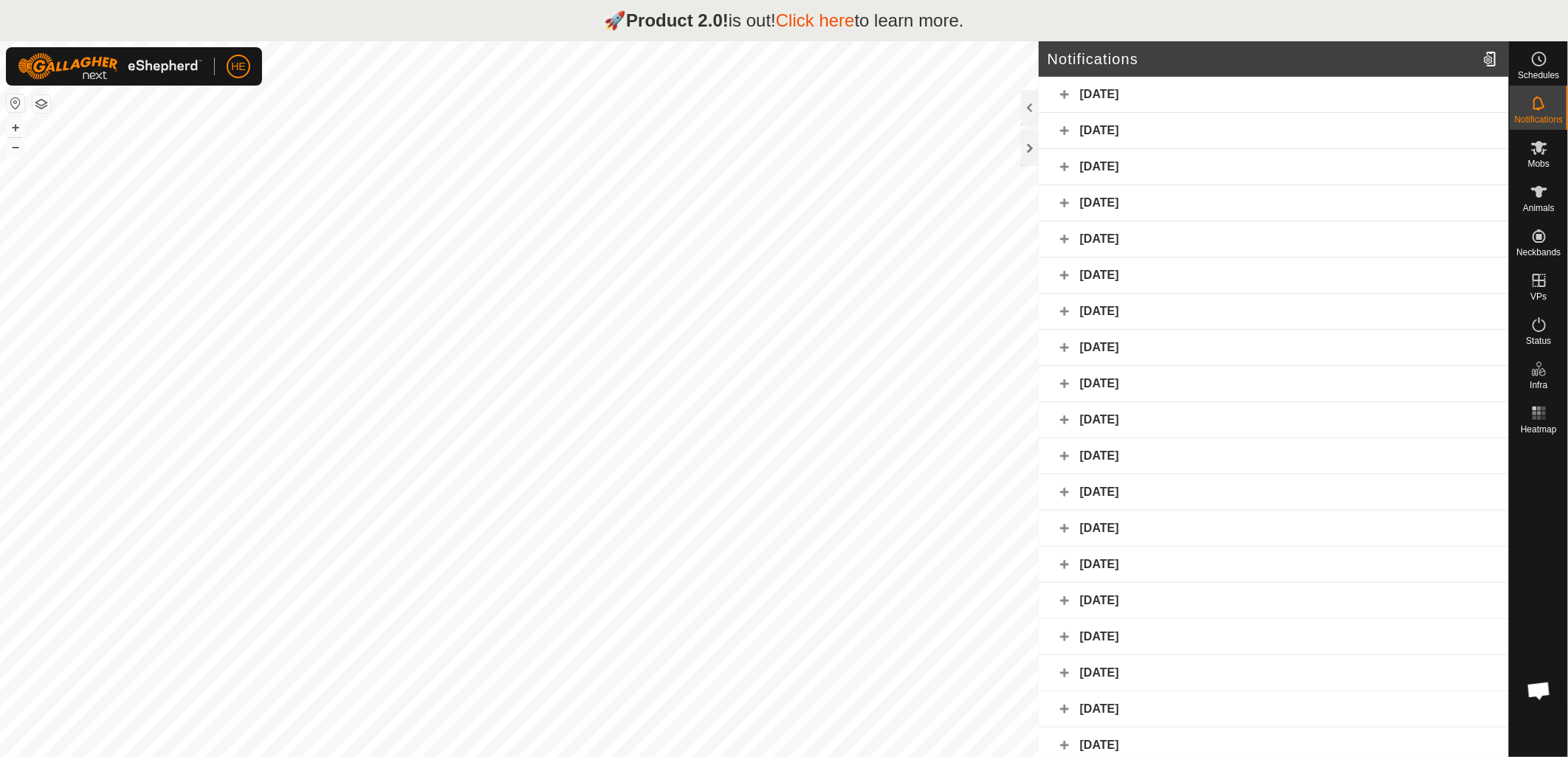
click at [1061, 91] on div "Today" at bounding box center [1274, 95] width 470 height 36
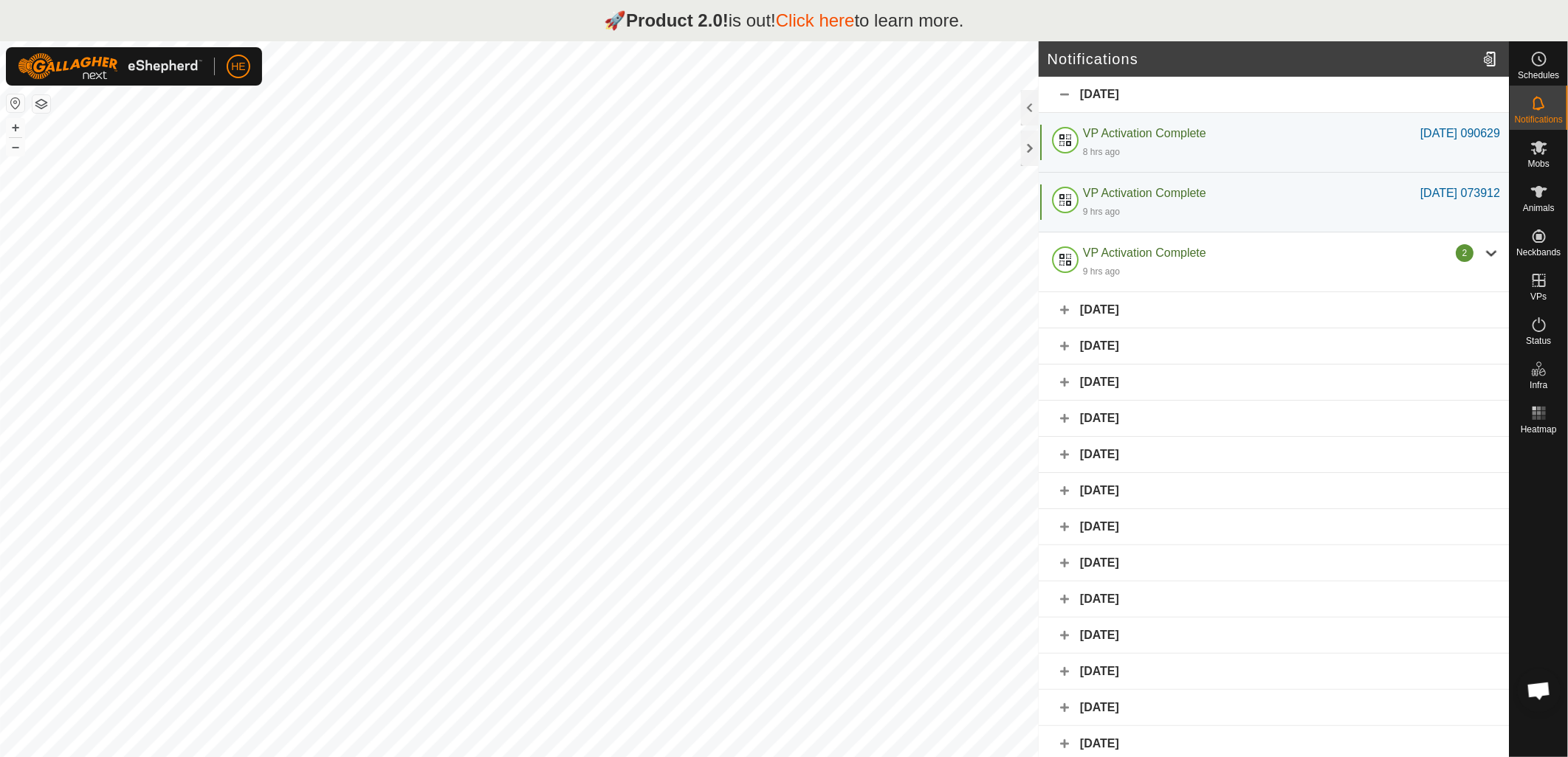
click at [1065, 310] on div "Yesterday" at bounding box center [1274, 310] width 470 height 36
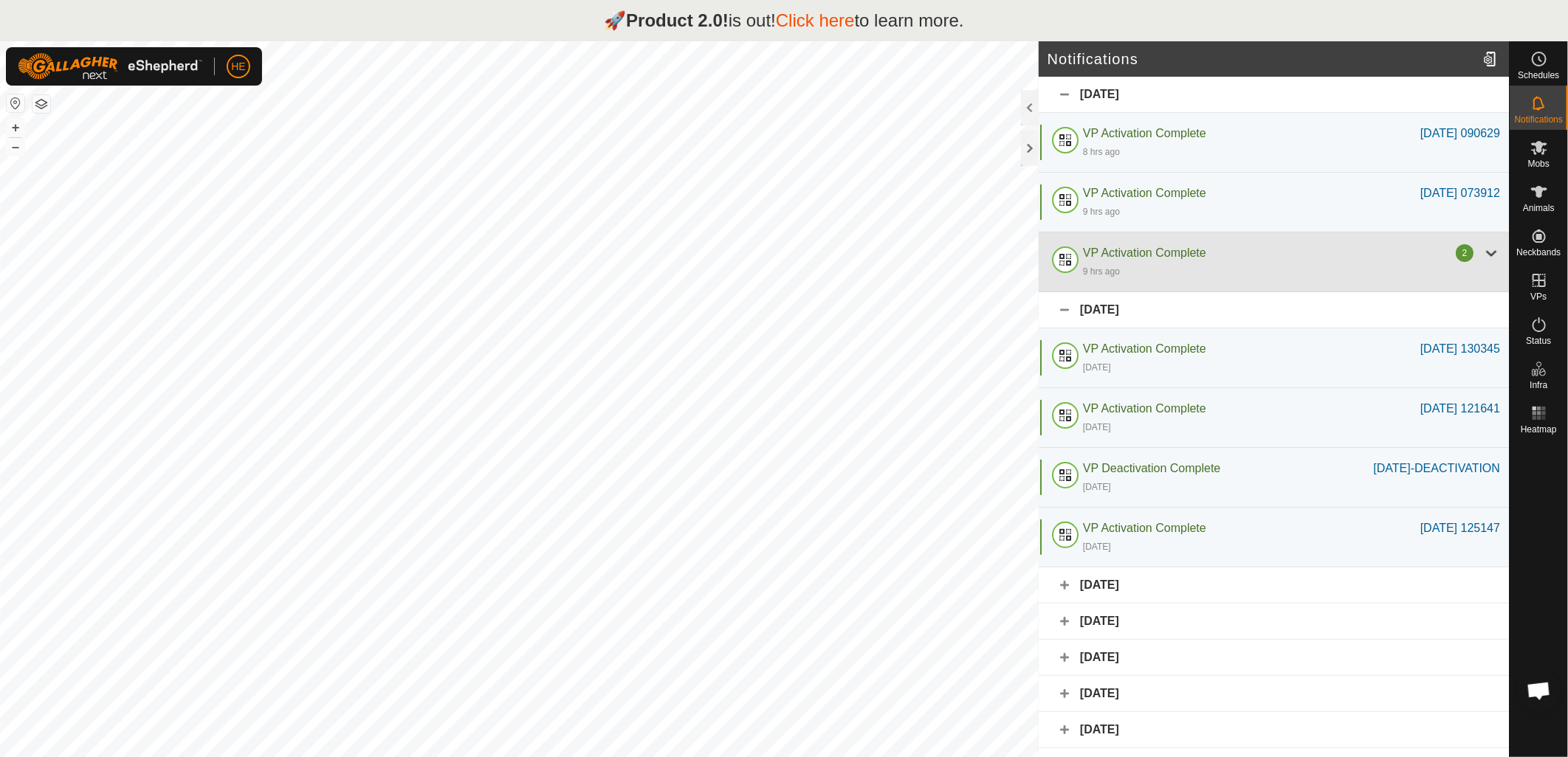
click at [1483, 254] on div at bounding box center [1491, 253] width 18 height 18
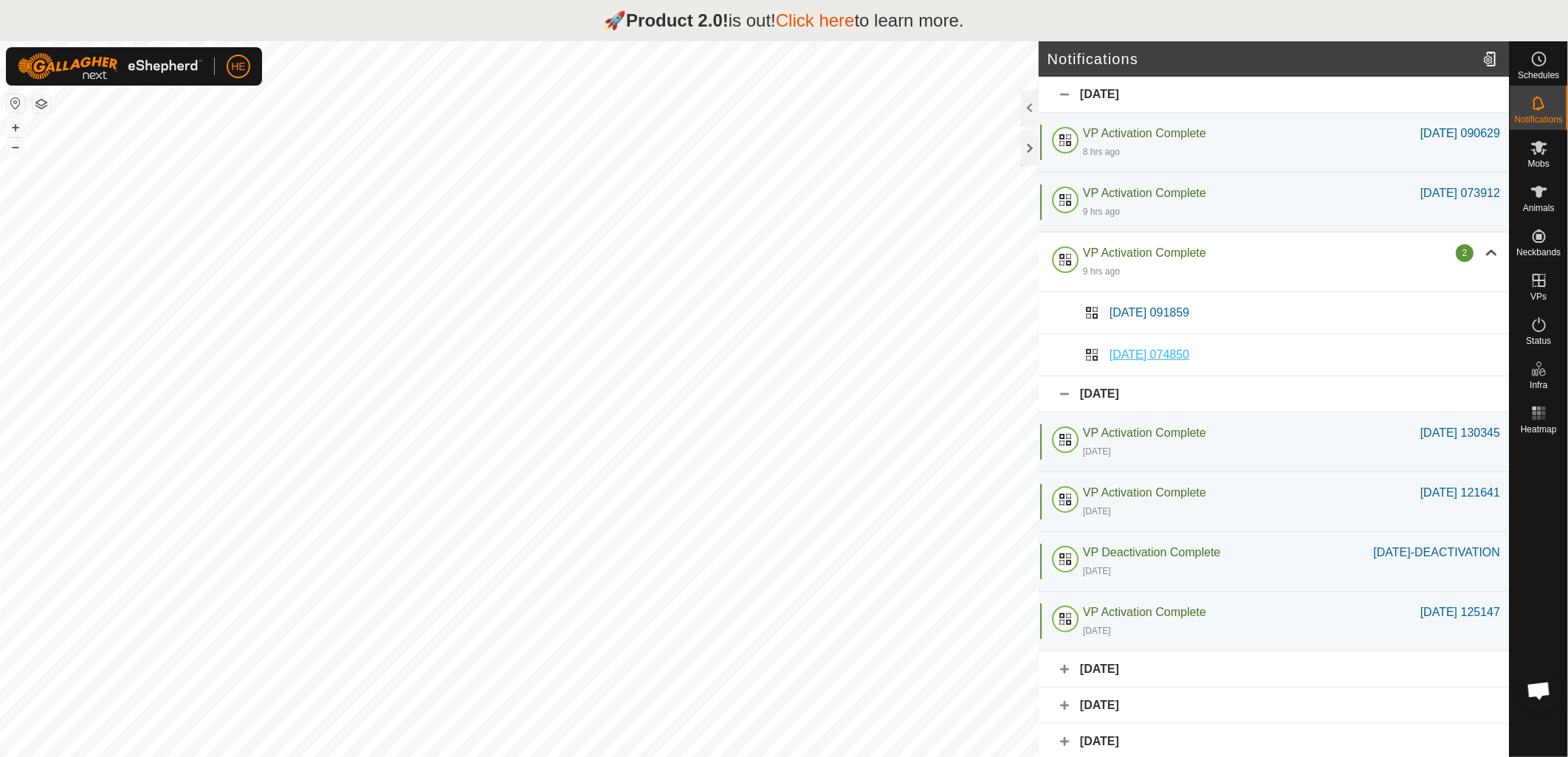
click at [1140, 354] on span "2025-09-18 074850" at bounding box center [1150, 354] width 80 height 12
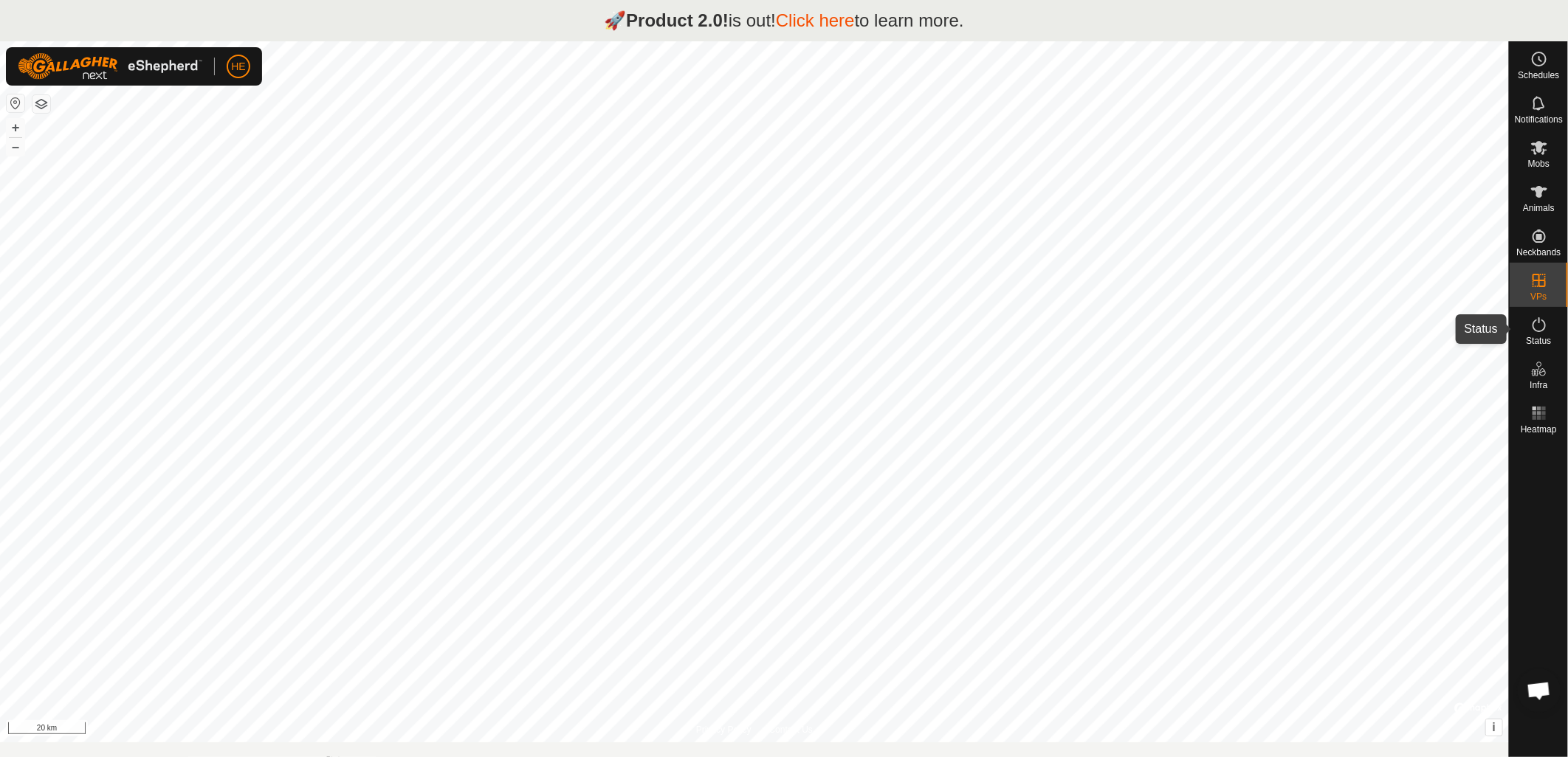
drag, startPoint x: 1532, startPoint y: 324, endPoint x: 1545, endPoint y: 323, distance: 13.0
click at [1532, 324] on icon at bounding box center [1539, 324] width 18 height 18
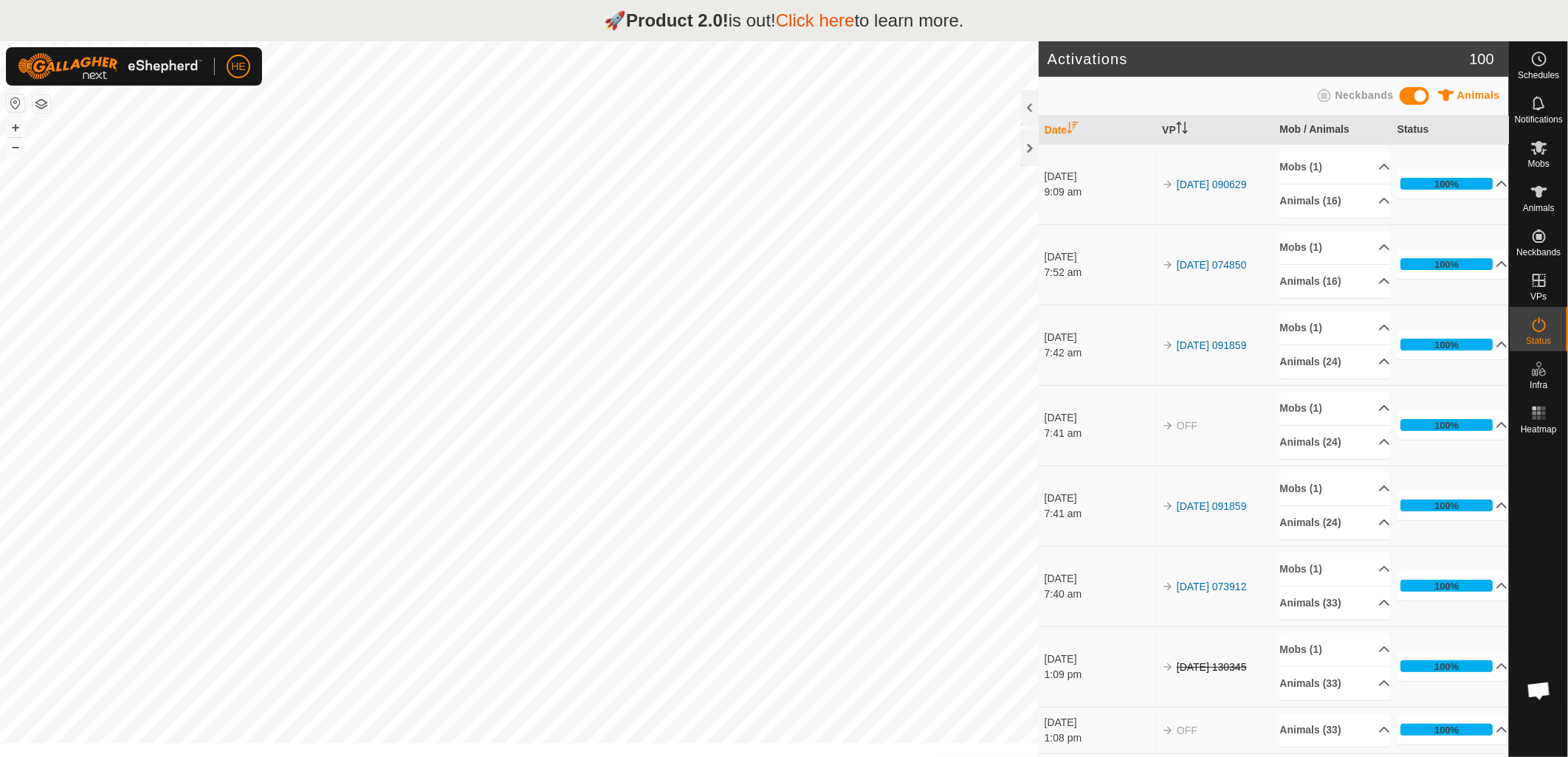
click at [1546, 324] on icon at bounding box center [1539, 324] width 18 height 18
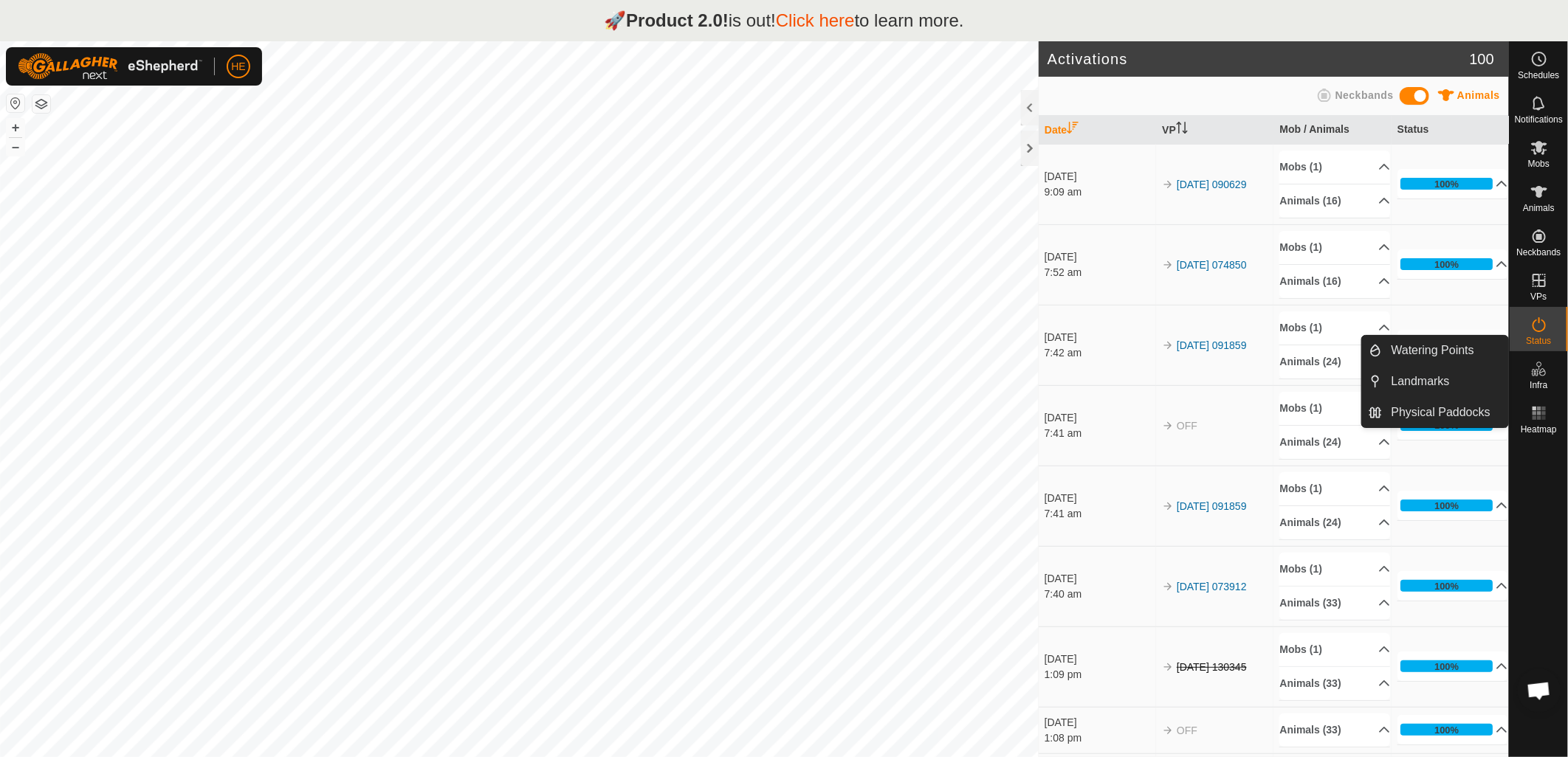
click at [1539, 373] on icon at bounding box center [1539, 369] width 18 height 18
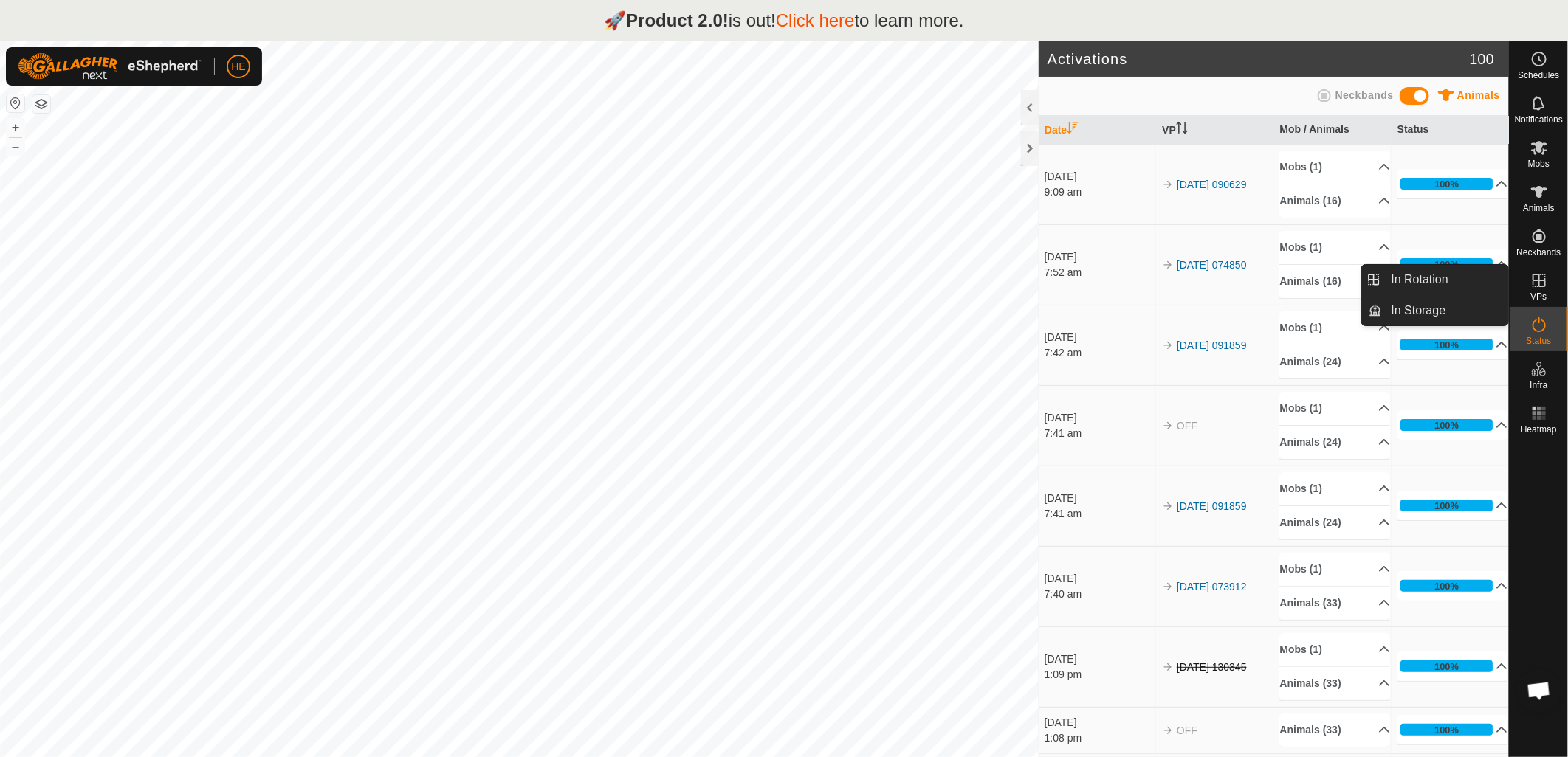
click at [1540, 281] on icon at bounding box center [1539, 280] width 18 height 18
click at [1443, 313] on link "In Storage" at bounding box center [1446, 310] width 126 height 29
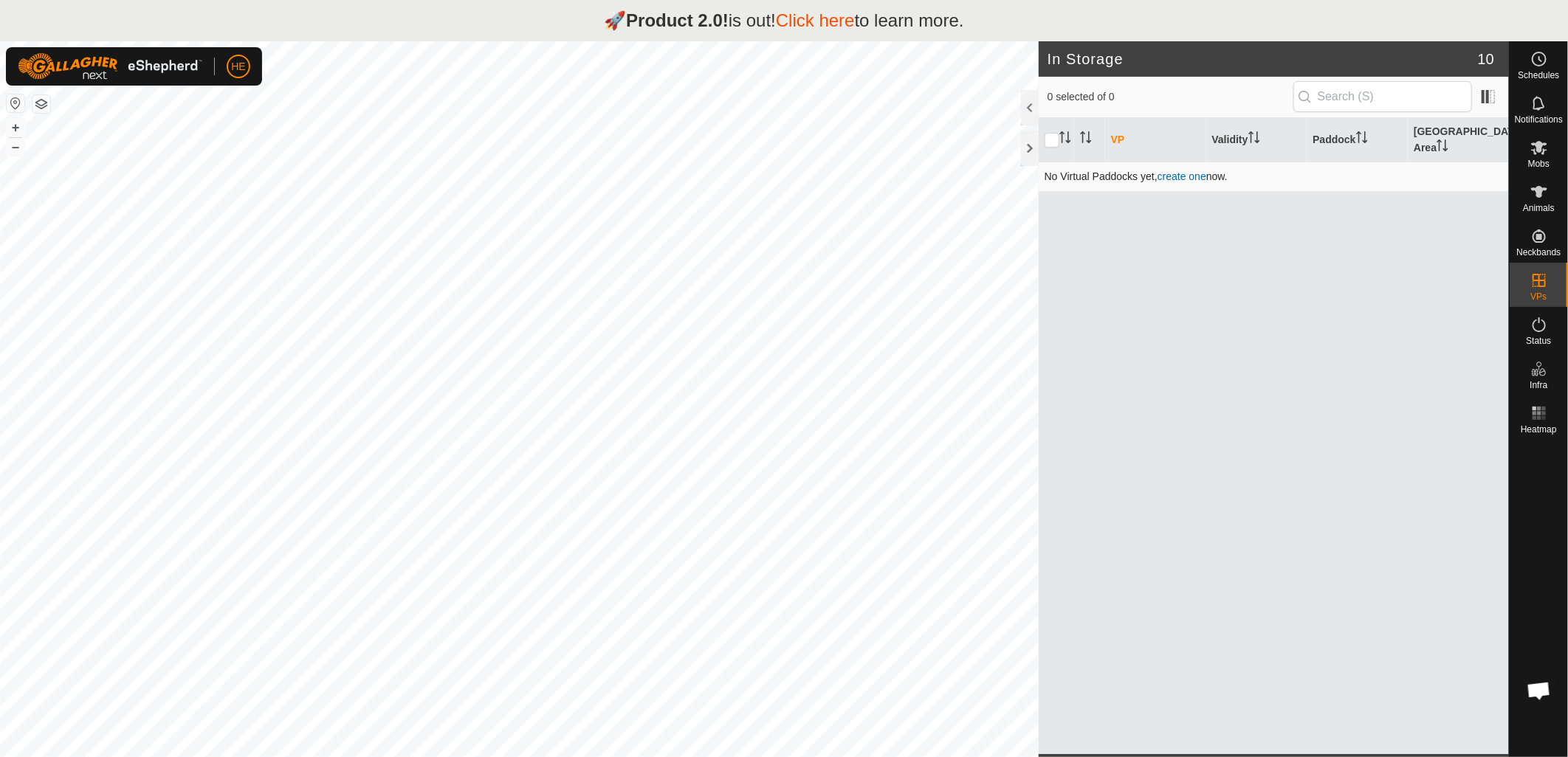
click at [1187, 171] on link "create one" at bounding box center [1181, 176] width 48 height 12
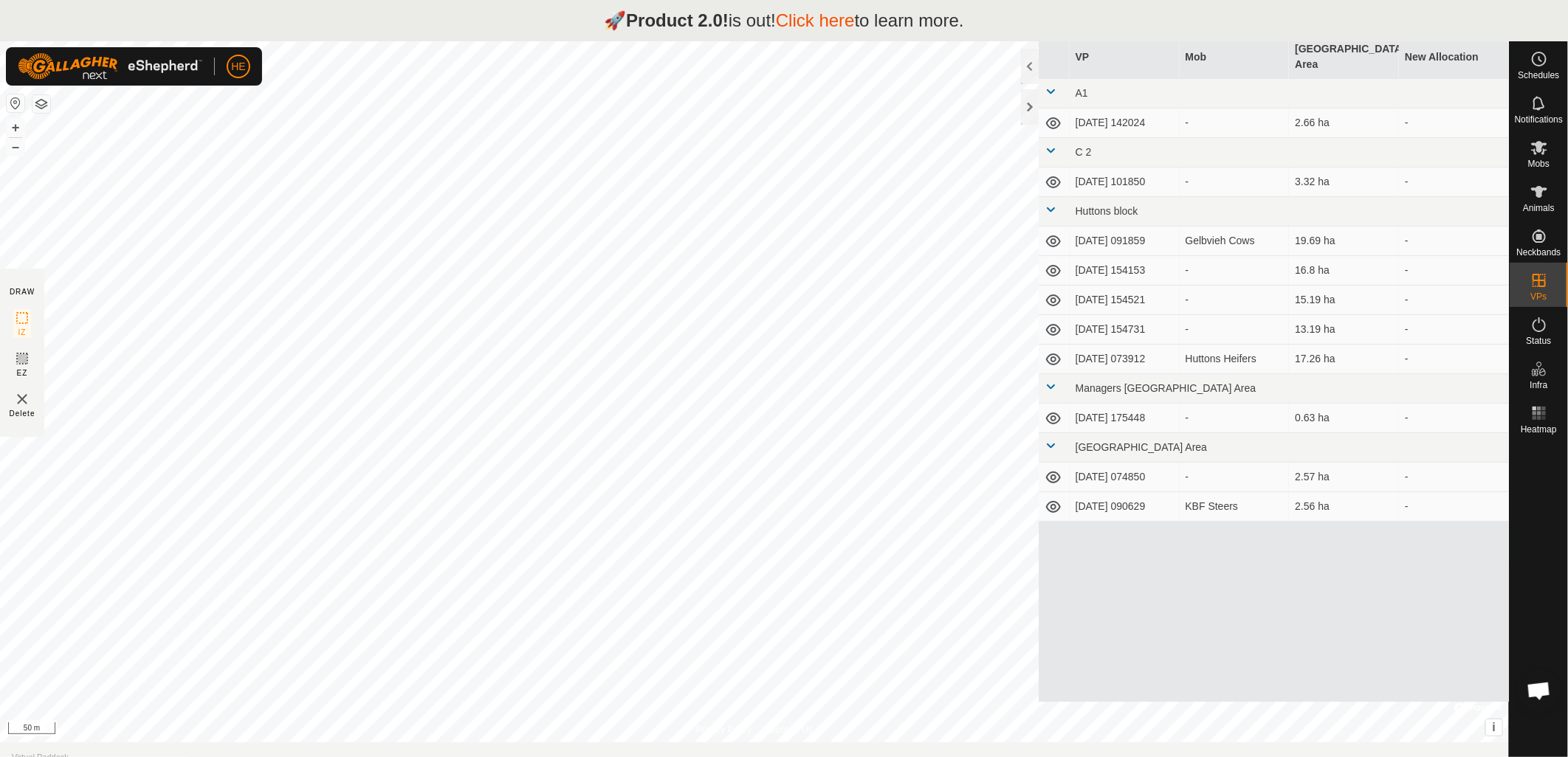
click at [21, 396] on img at bounding box center [22, 399] width 18 height 18
click at [19, 401] on img at bounding box center [22, 399] width 18 height 18
click at [18, 397] on img at bounding box center [22, 399] width 18 height 18
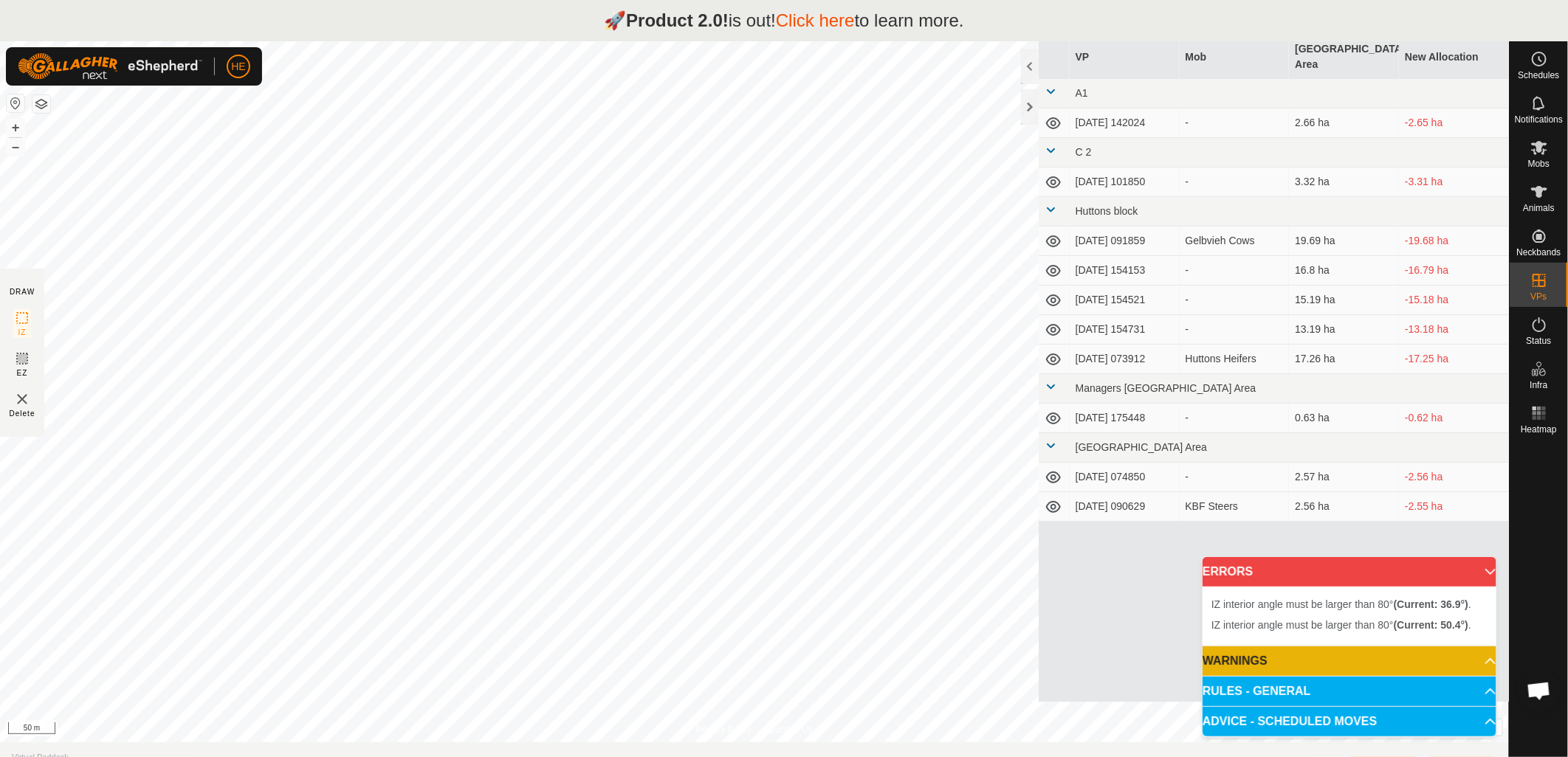
click at [11, 407] on div "Delete" at bounding box center [22, 404] width 26 height 28
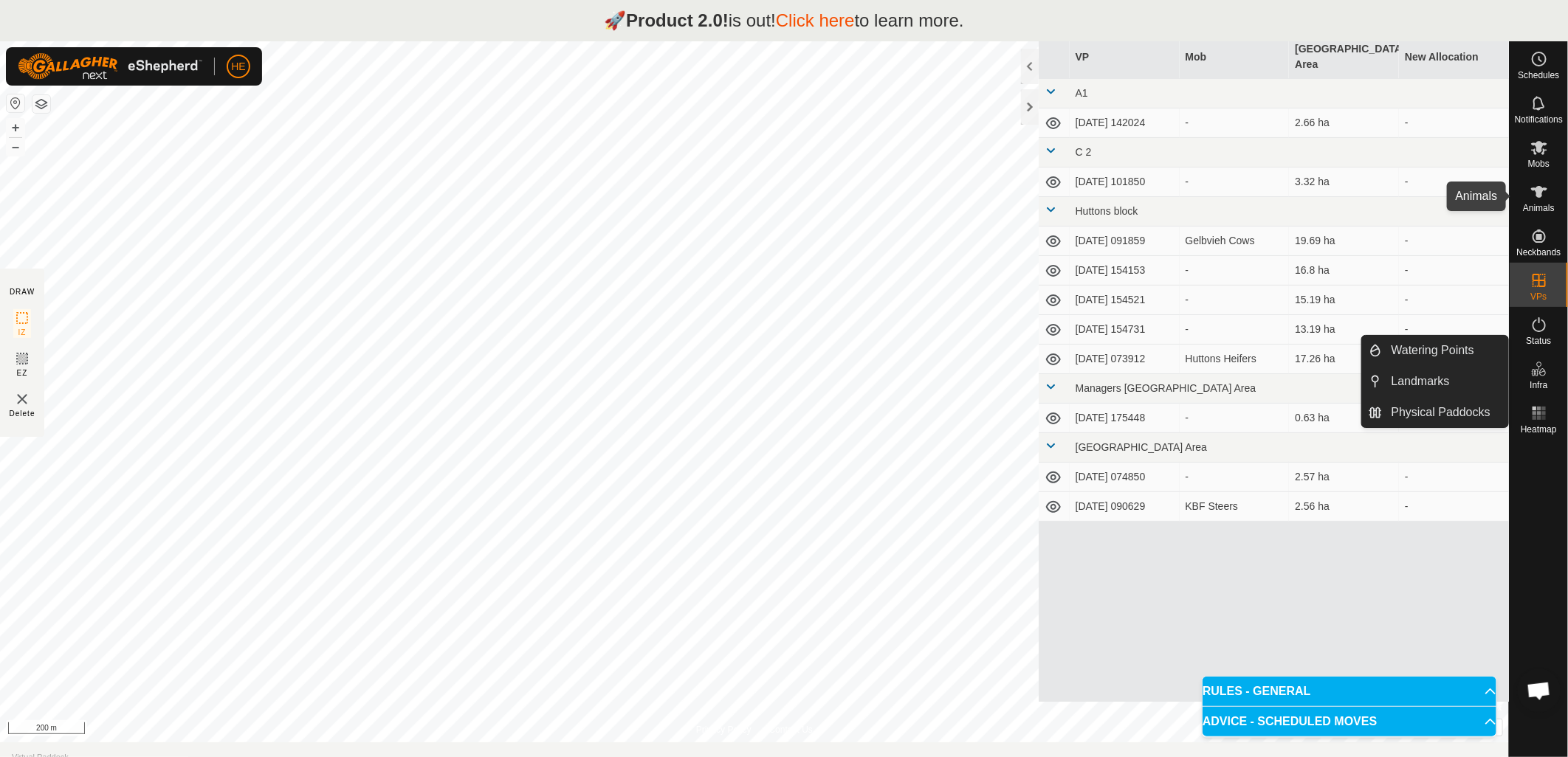
drag, startPoint x: 1540, startPoint y: 200, endPoint x: 1529, endPoint y: 205, distance: 12.1
click at [1540, 200] on icon at bounding box center [1539, 191] width 18 height 18
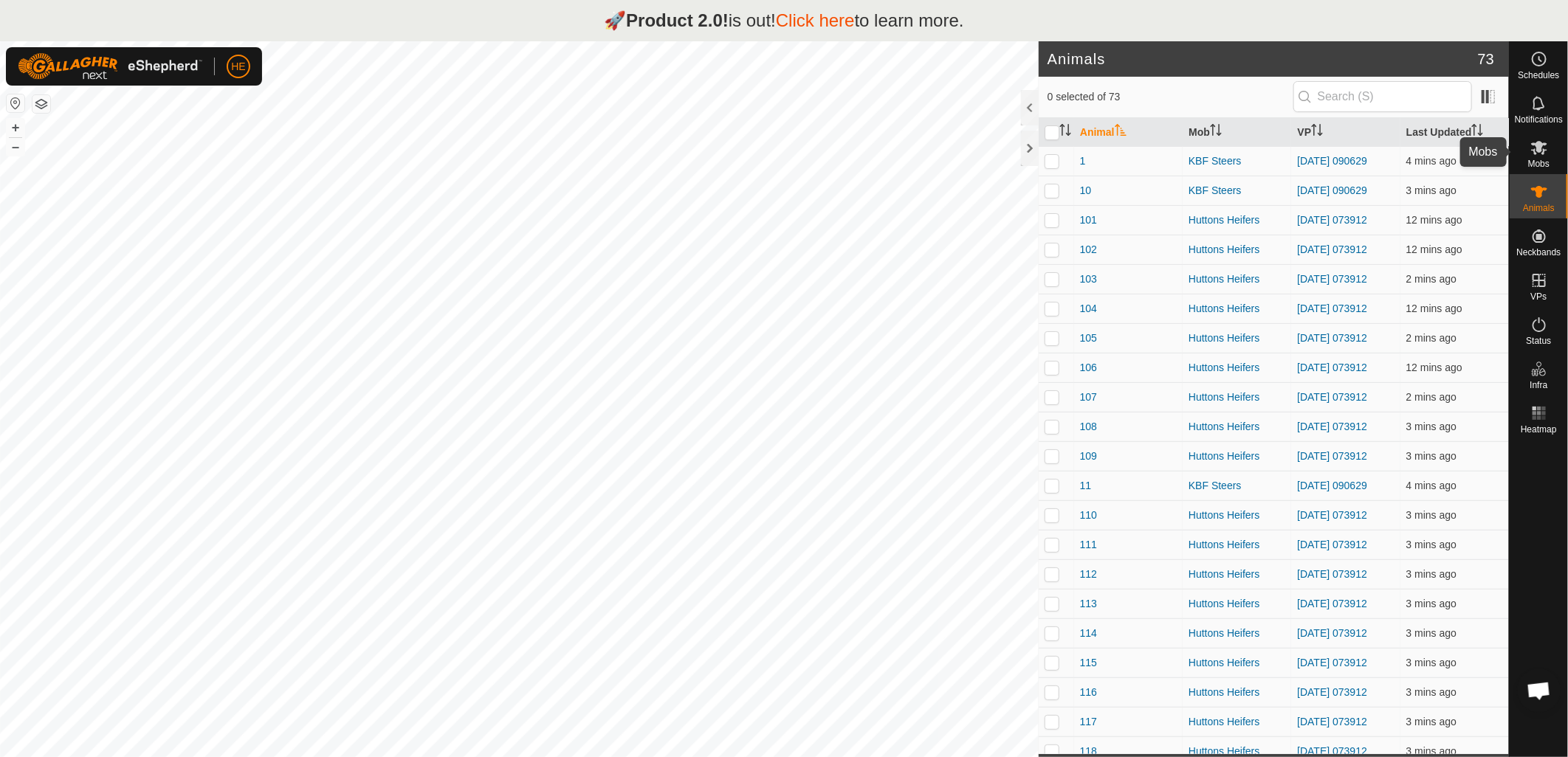
click at [1536, 146] on icon at bounding box center [1539, 148] width 16 height 14
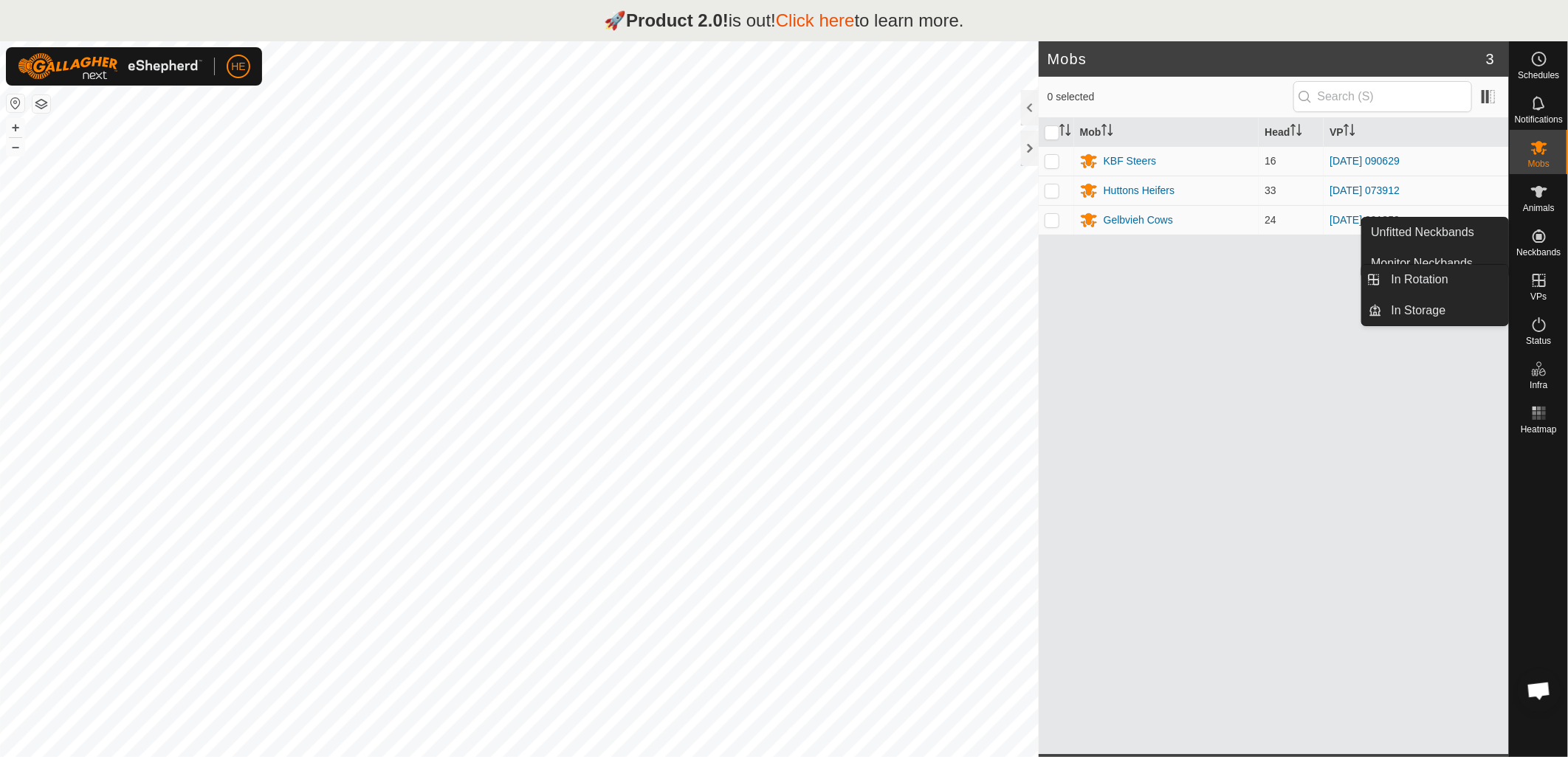
click at [1532, 294] on span "VPs" at bounding box center [1538, 297] width 16 height 9
click at [1533, 289] on es-virtualpaddocks-svg-icon at bounding box center [1539, 281] width 27 height 24
click at [1434, 277] on link "In Rotation" at bounding box center [1446, 280] width 126 height 29
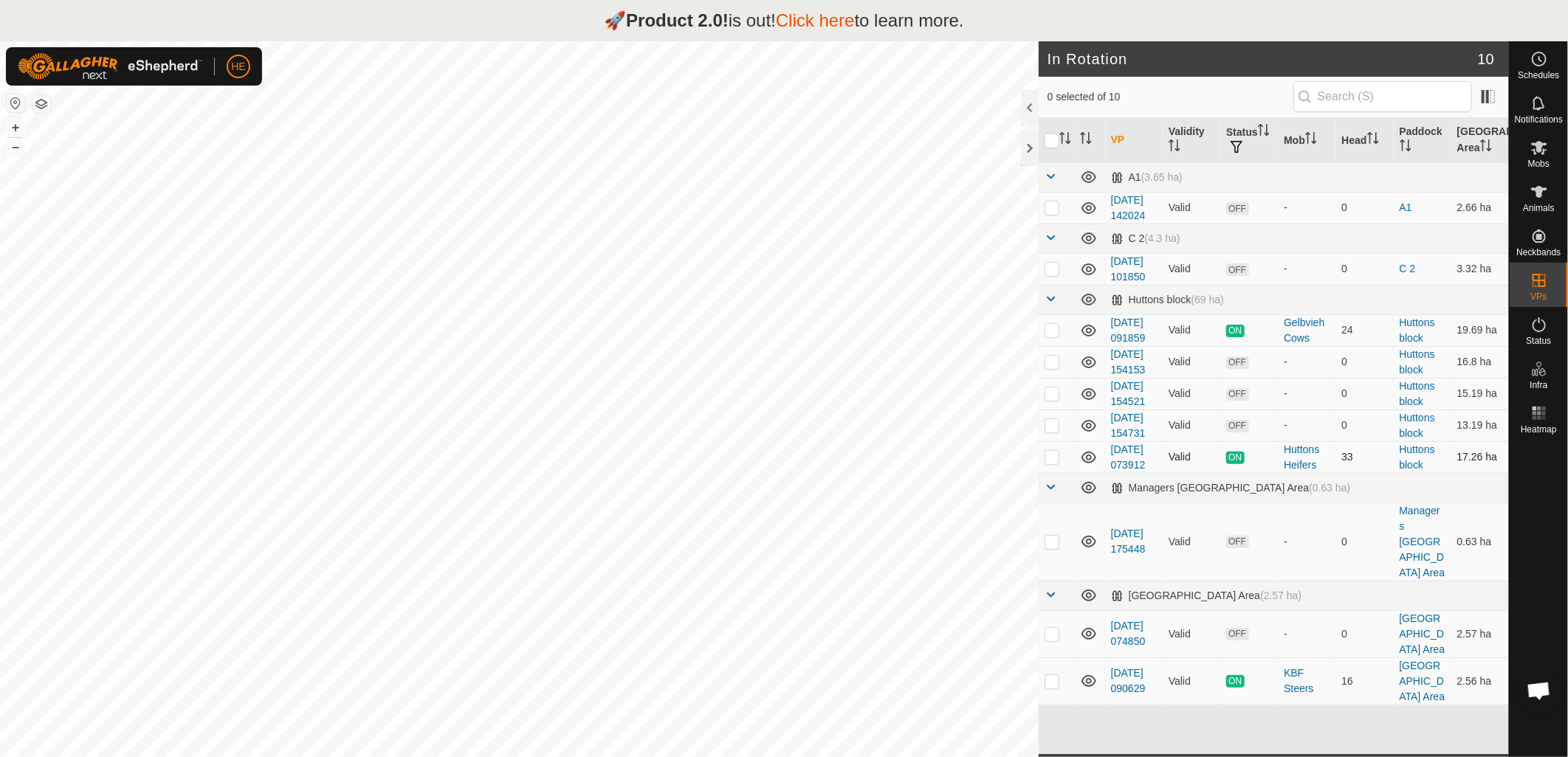
scroll to position [82, 0]
click at [1043, 429] on td at bounding box center [1056, 425] width 35 height 32
checkbox input "true"
click at [1543, 688] on span "Open chat" at bounding box center [1539, 692] width 25 height 21
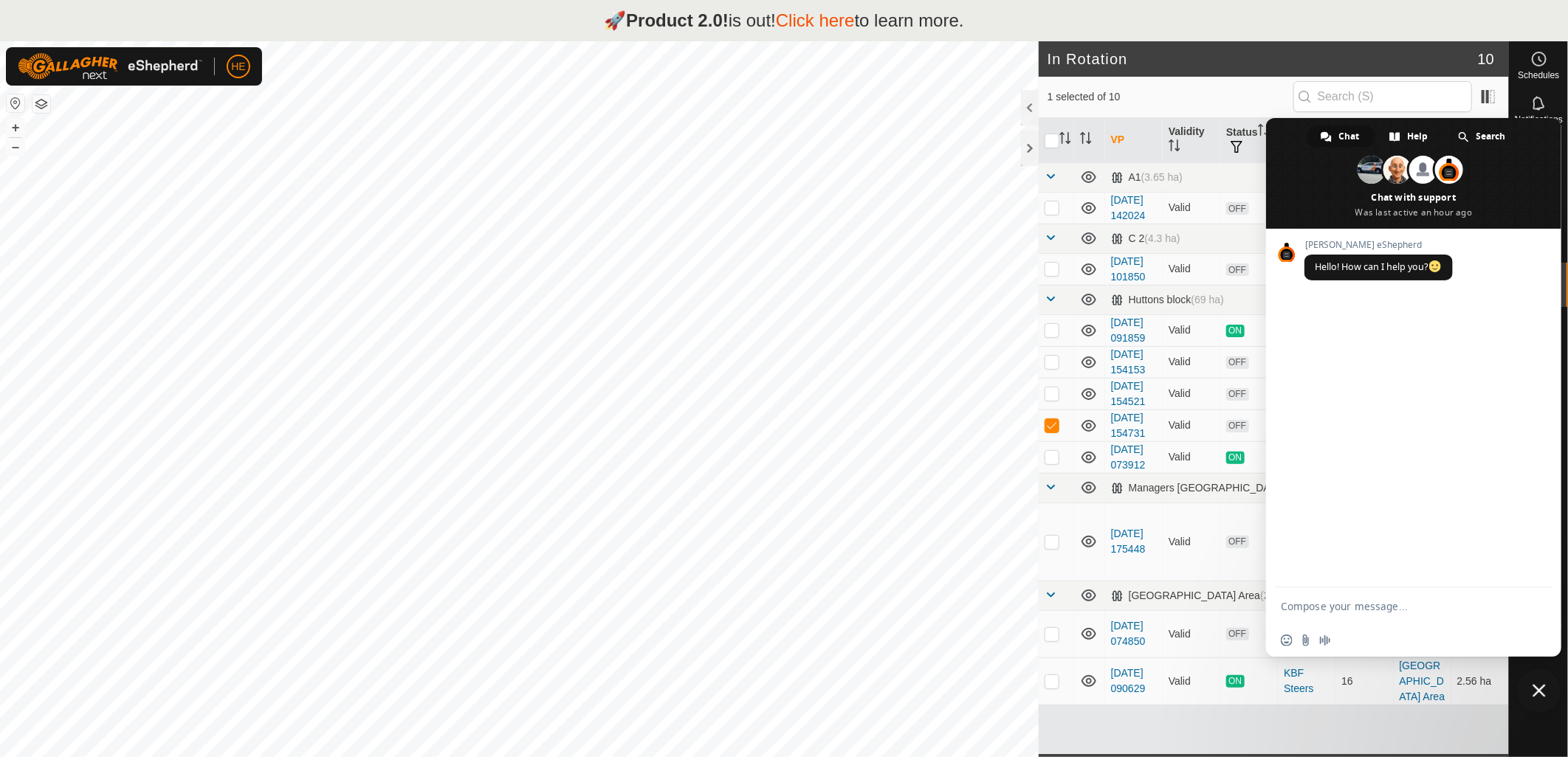
click at [831, 26] on link "Click here" at bounding box center [815, 20] width 79 height 20
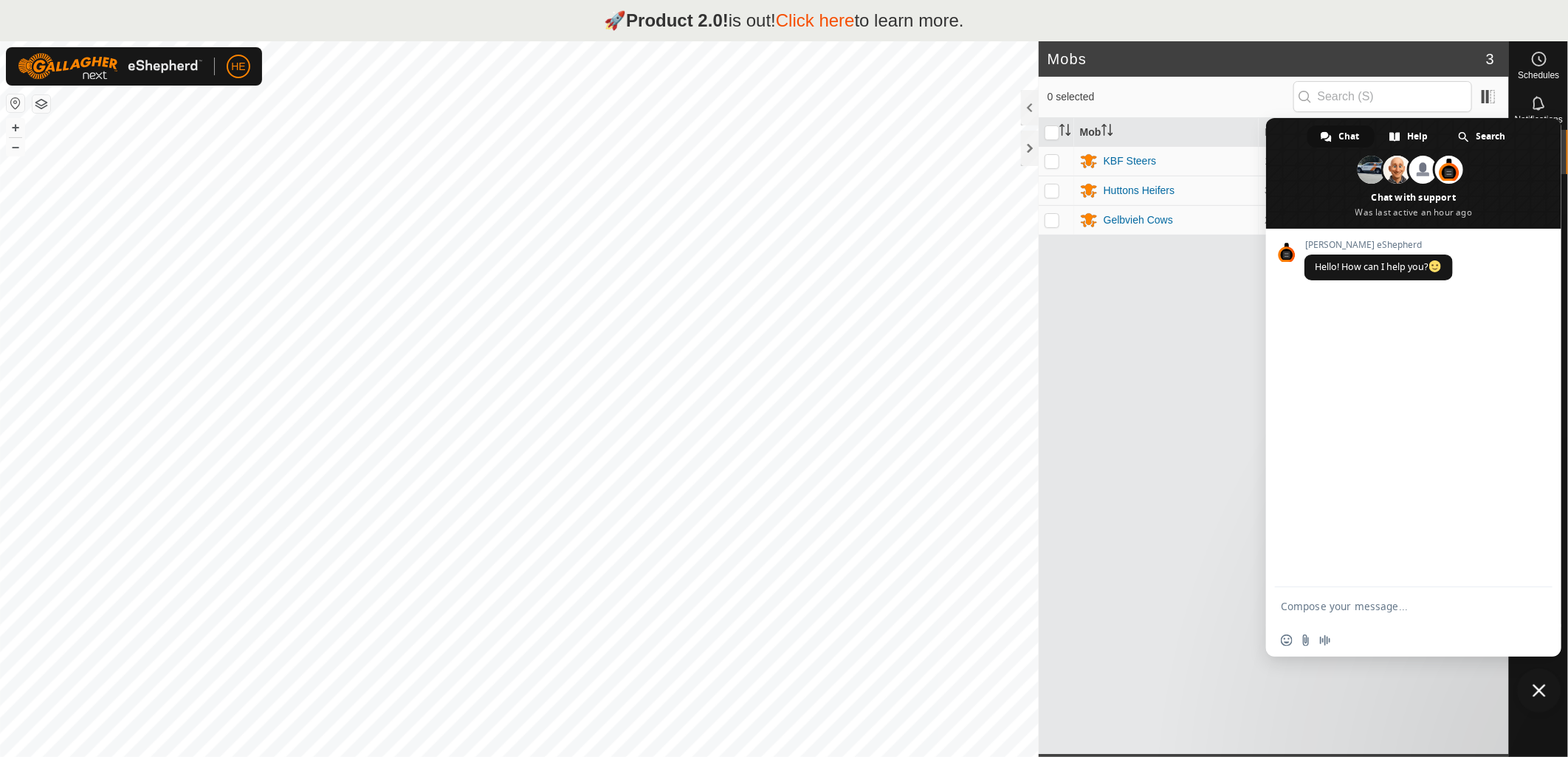
click at [825, 18] on link "Click here" at bounding box center [815, 20] width 79 height 20
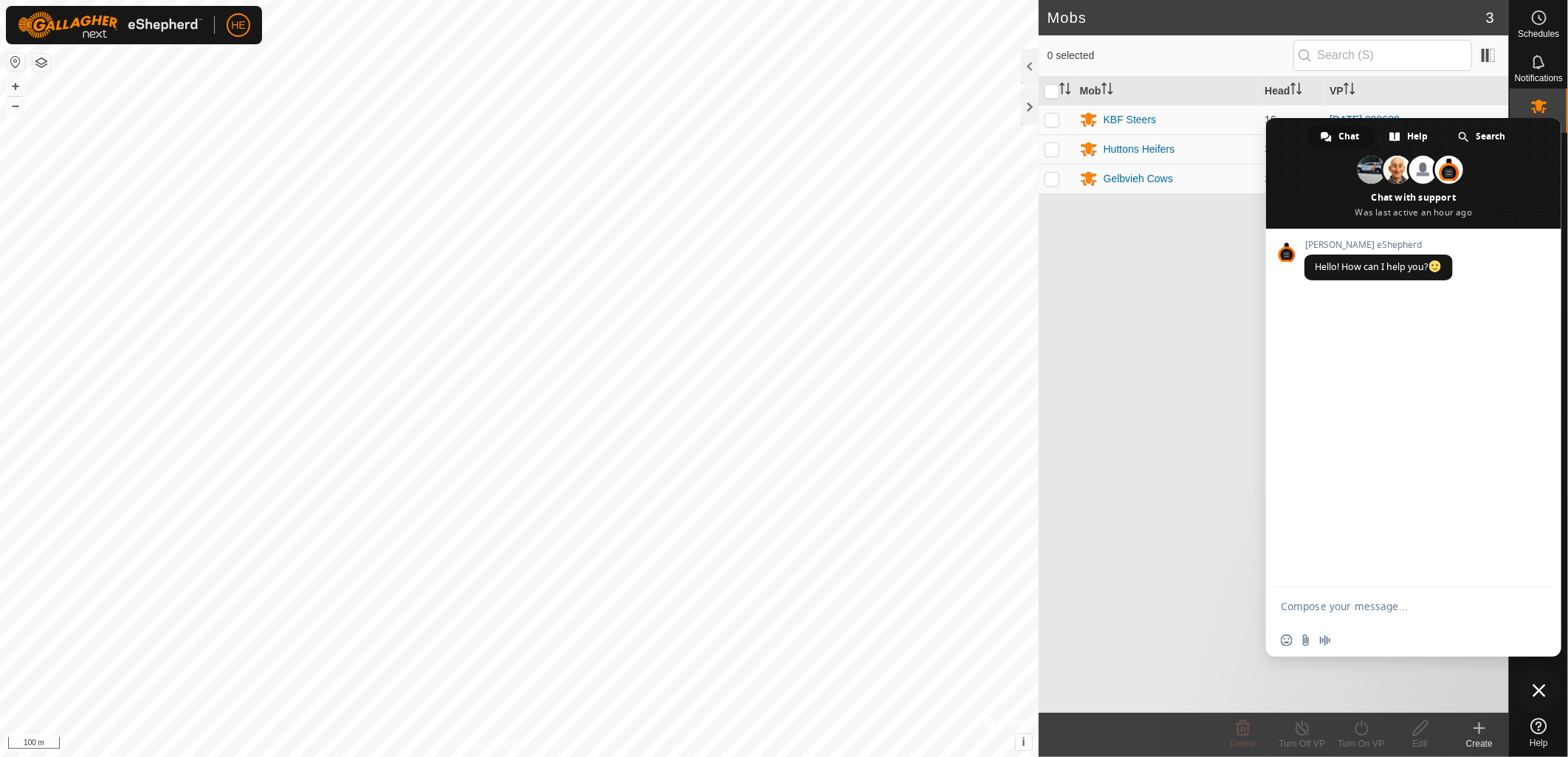
click at [1177, 367] on div "Mob Head VP KBF Steers 16 2025-09-18 090629 Huttons Heifers 33 2025-09-18 07391…" at bounding box center [1274, 395] width 470 height 636
click at [1366, 609] on textarea "Compose your message..." at bounding box center [1397, 606] width 234 height 13
type textarea "q"
type textarea "i"
drag, startPoint x: 1275, startPoint y: 615, endPoint x: 1287, endPoint y: 620, distance: 13.0
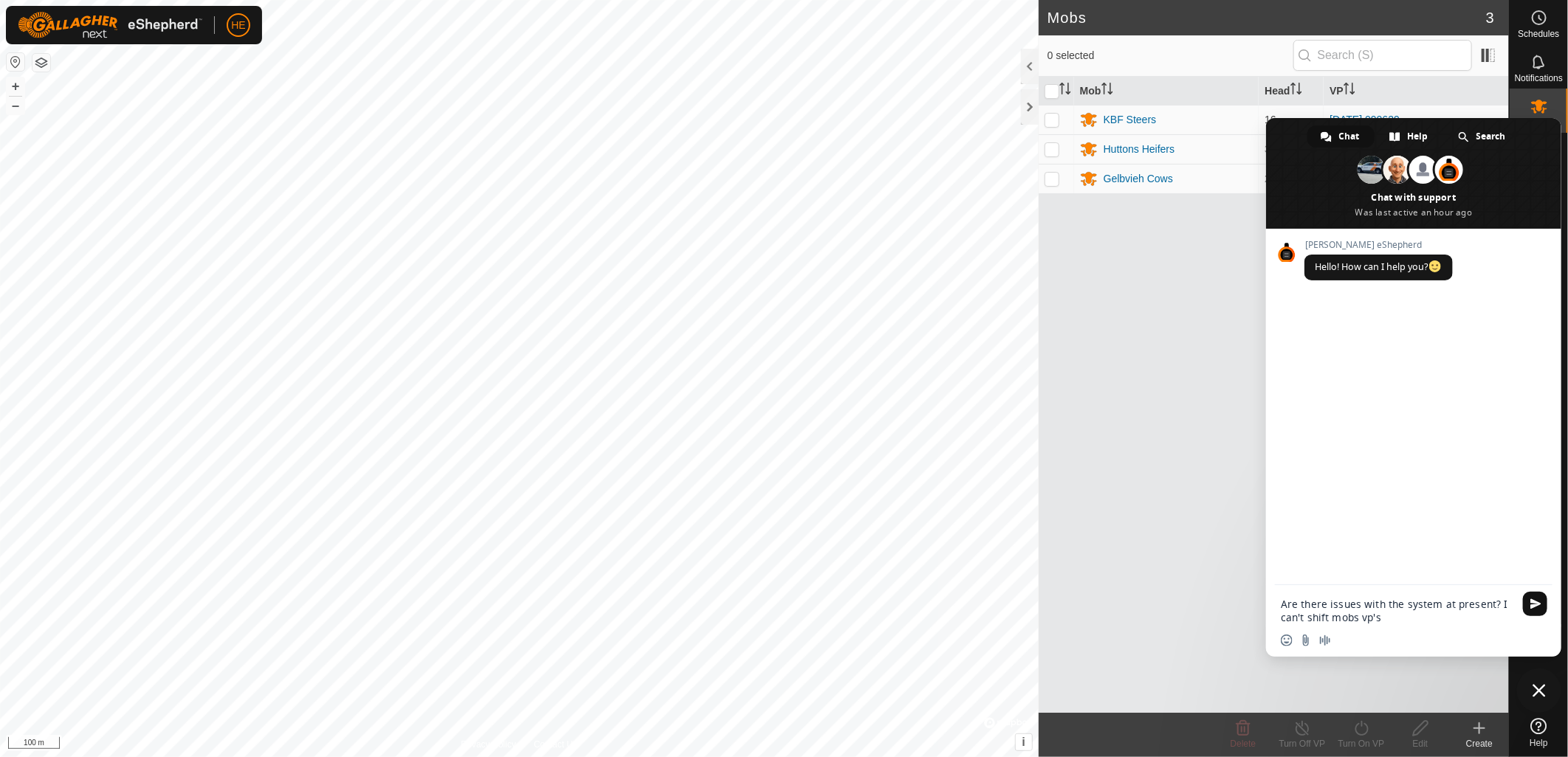
type textarea "Are there issues with the system at present? I can't shift mobs vp's"
click at [1536, 607] on span "Send" at bounding box center [1536, 604] width 11 height 11
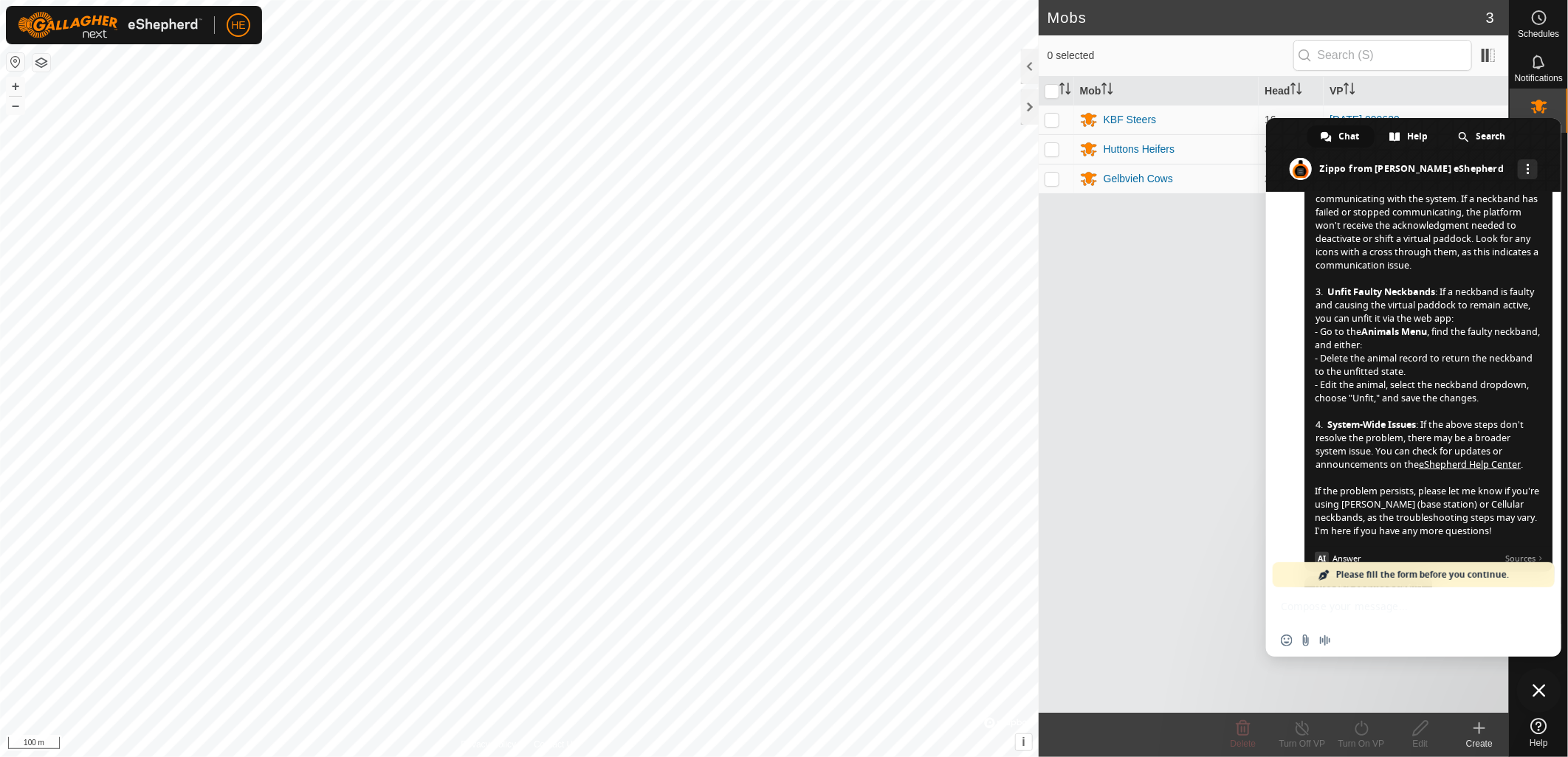
scroll to position [387, 0]
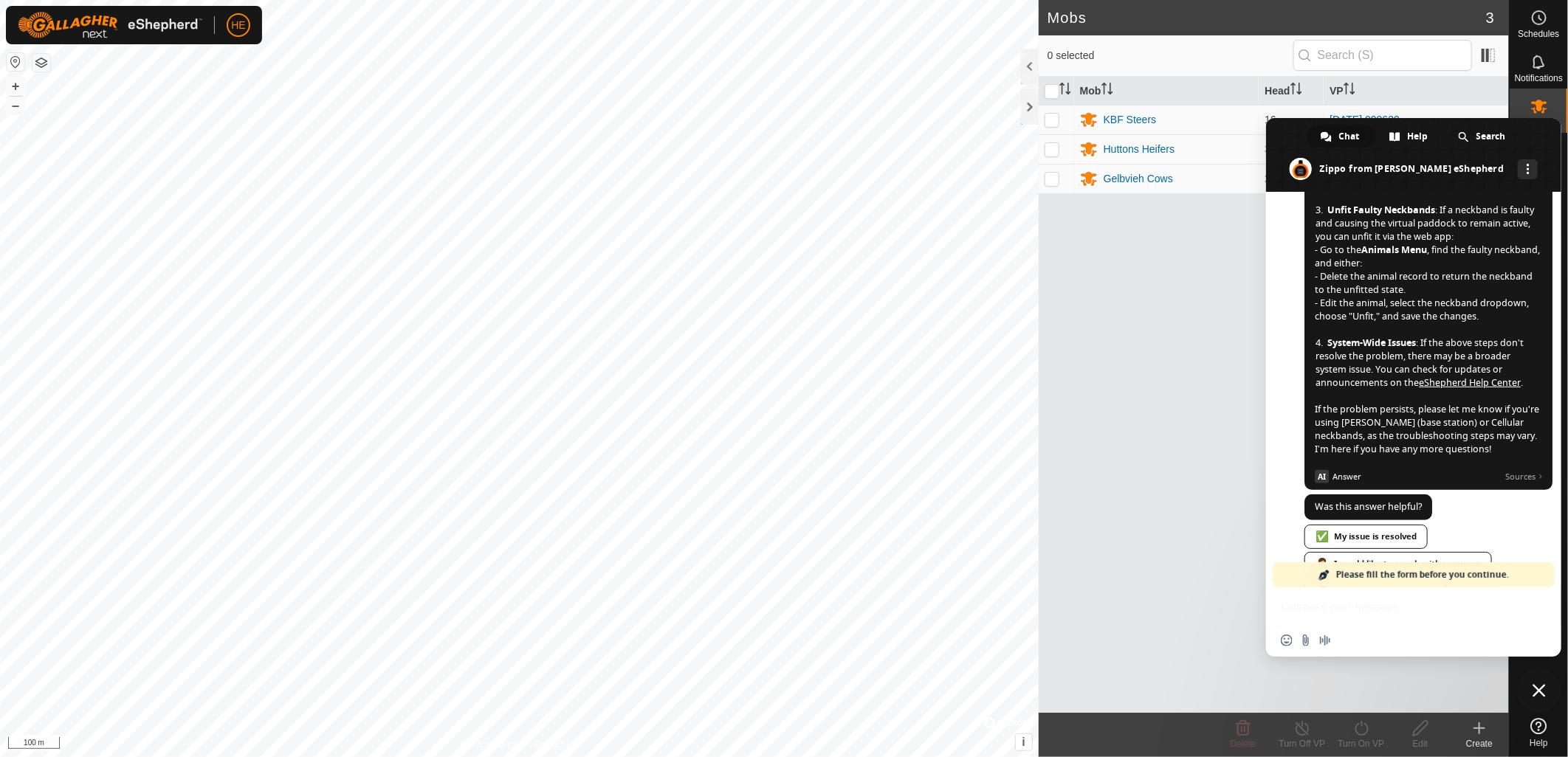
click at [1456, 389] on link "eShepherd Help Center" at bounding box center [1470, 383] width 102 height 12
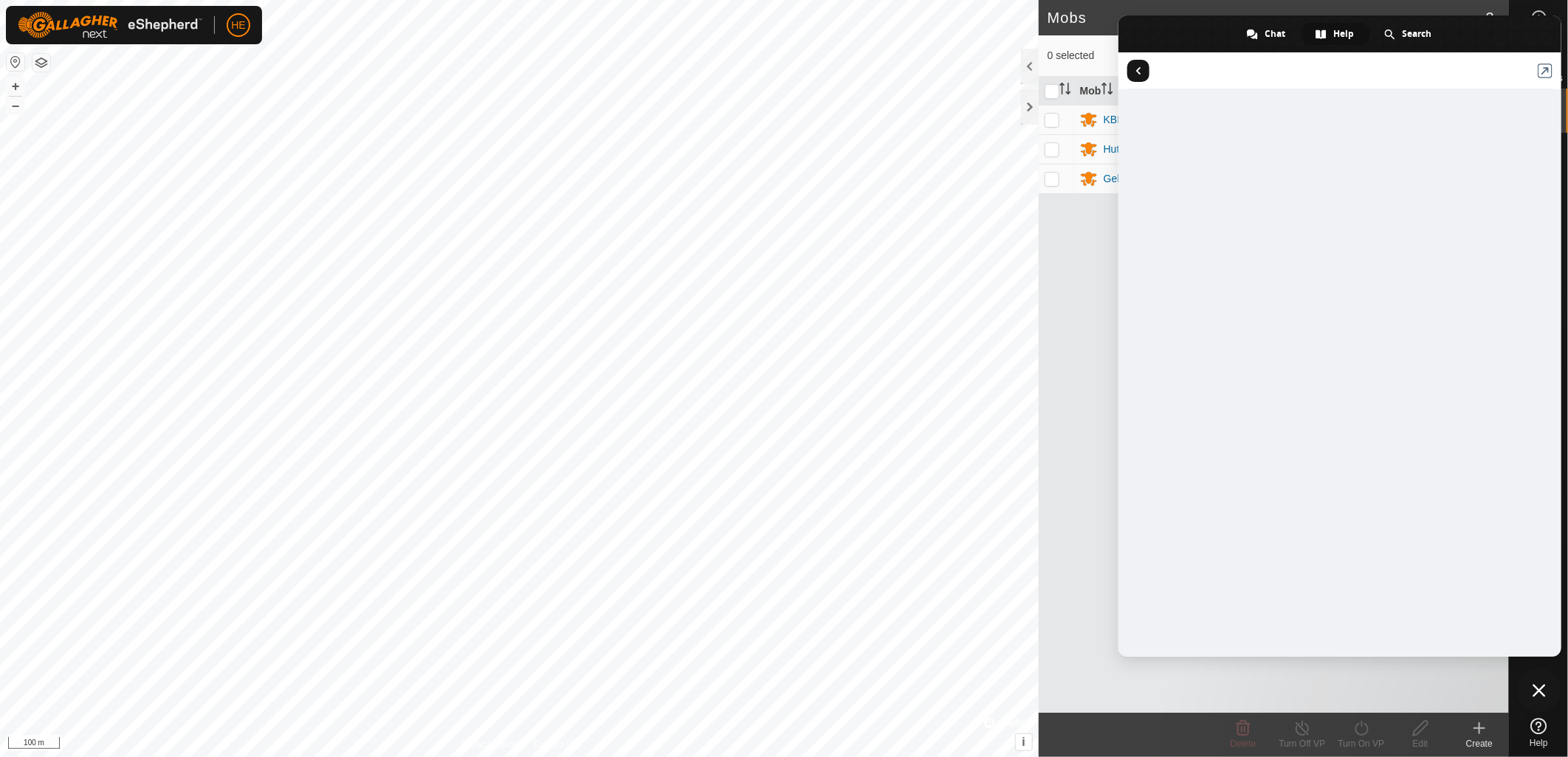
click at [1092, 413] on div "Mob Head VP KBF Steers 16 2025-09-18 090629 Huttons Heifers 33 2025-09-18 07391…" at bounding box center [1274, 395] width 470 height 636
click at [1428, 700] on div "Mob Head VP KBF Steers 16 2025-09-18 090629 Huttons Heifers 33 2025-09-18 07391…" at bounding box center [1274, 395] width 470 height 636
click at [1130, 68] on span "Return to articles" at bounding box center [1138, 71] width 22 height 22
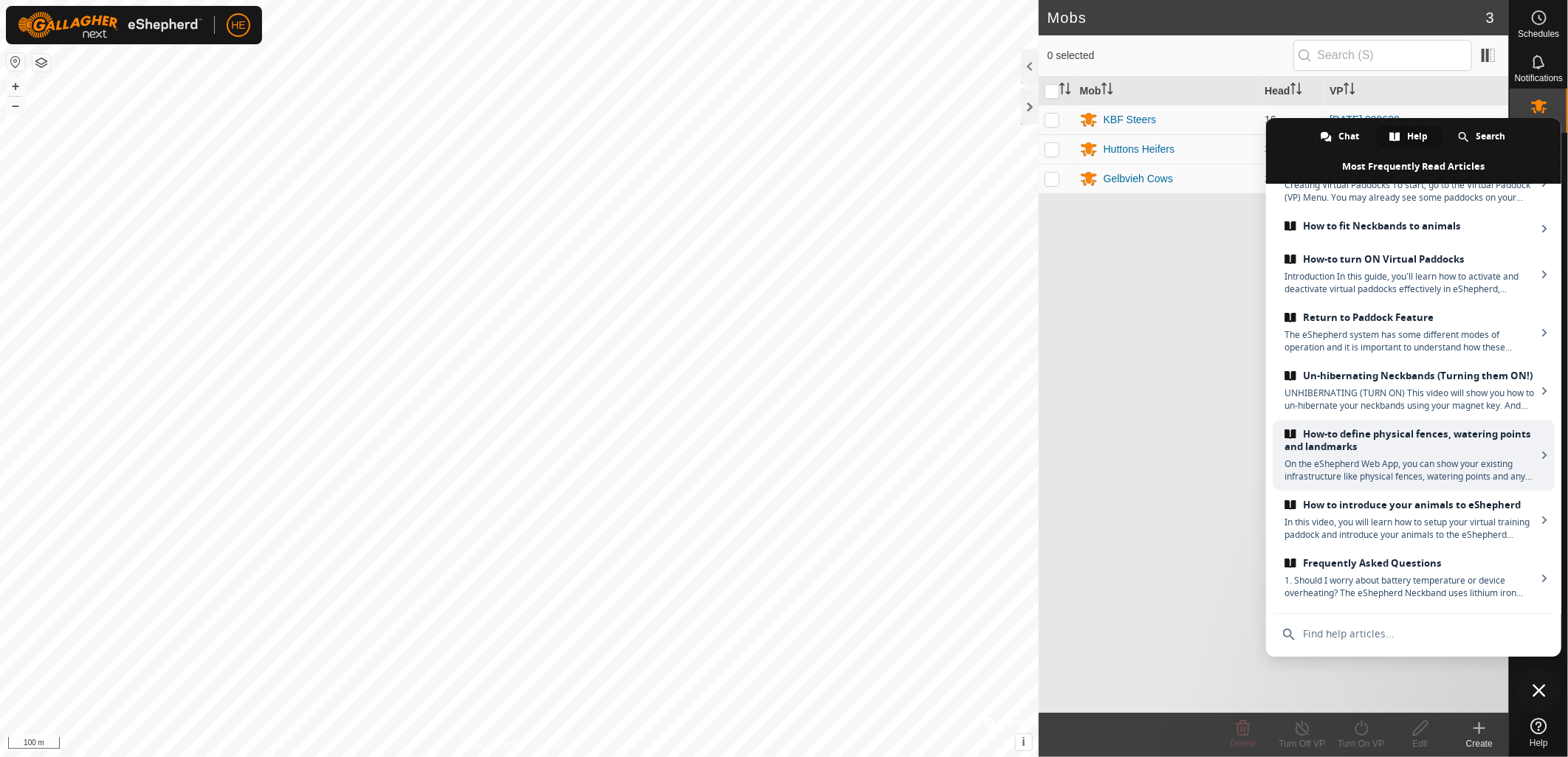
scroll to position [0, 0]
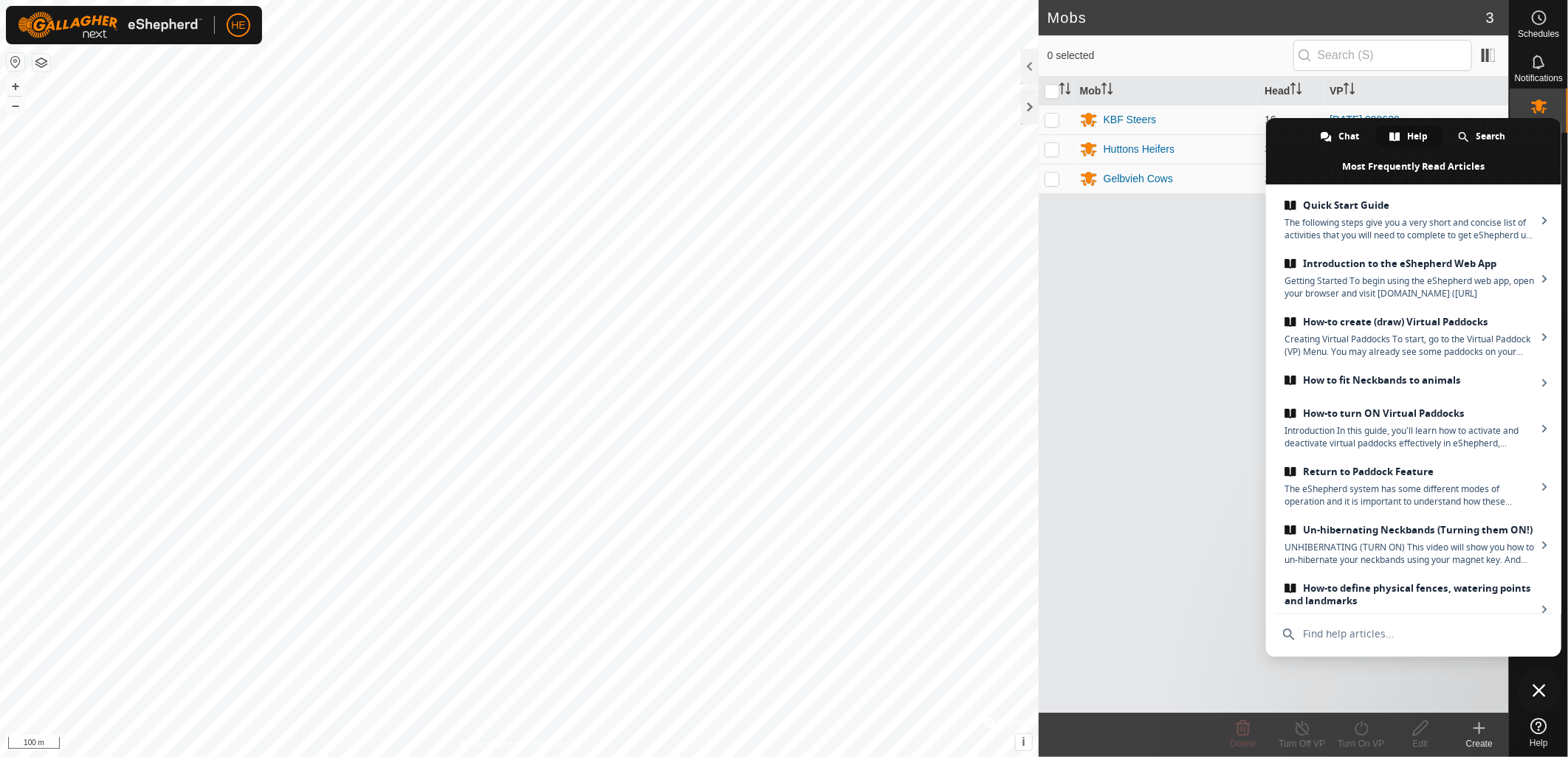
click at [1537, 691] on span "Close chat" at bounding box center [1539, 690] width 13 height 13
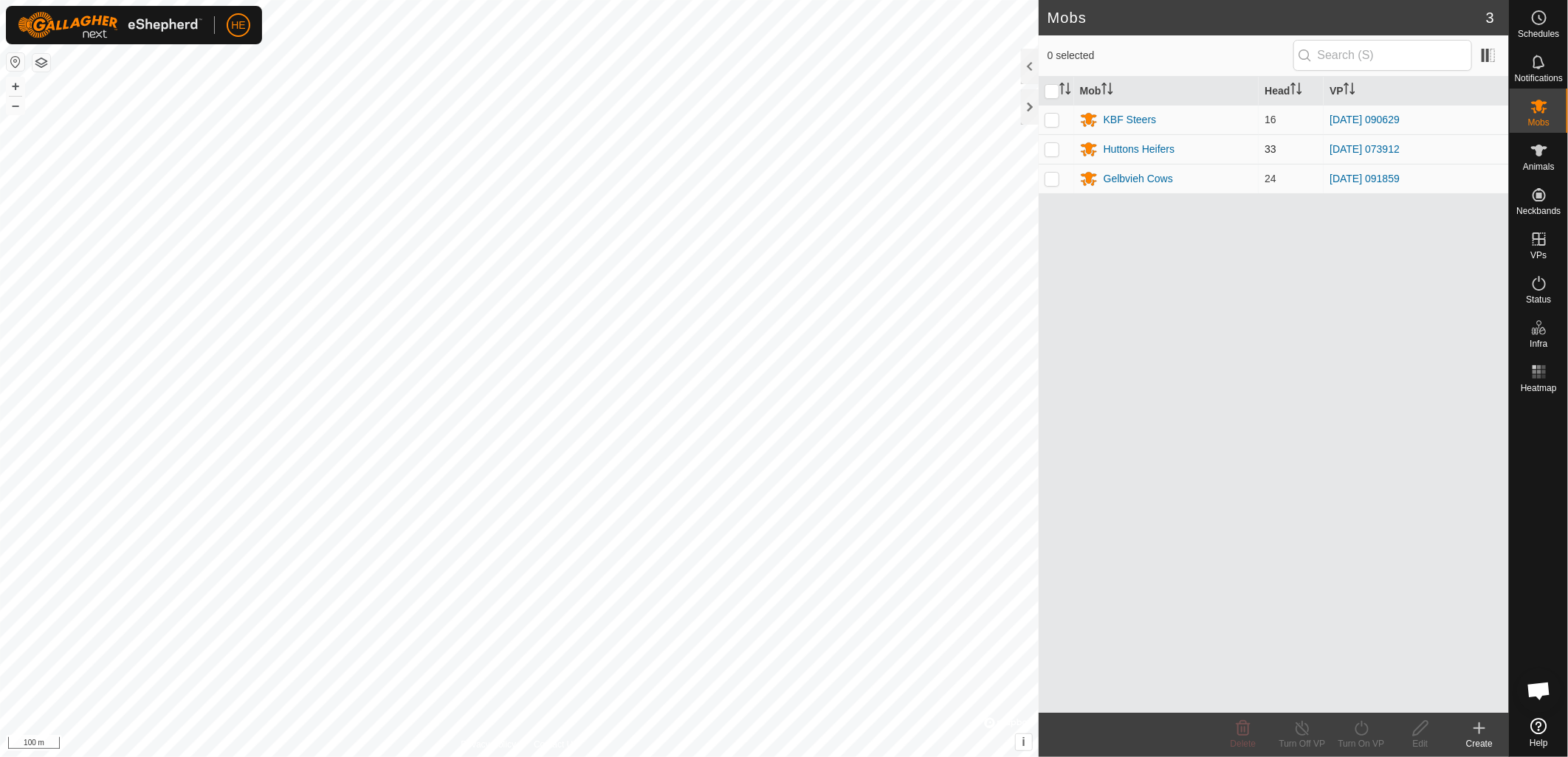
click at [1048, 148] on p-checkbox at bounding box center [1051, 148] width 15 height 12
checkbox input "true"
click at [1049, 120] on p-checkbox at bounding box center [1051, 119] width 15 height 12
checkbox input "true"
click at [1047, 149] on p-checkbox at bounding box center [1051, 148] width 15 height 12
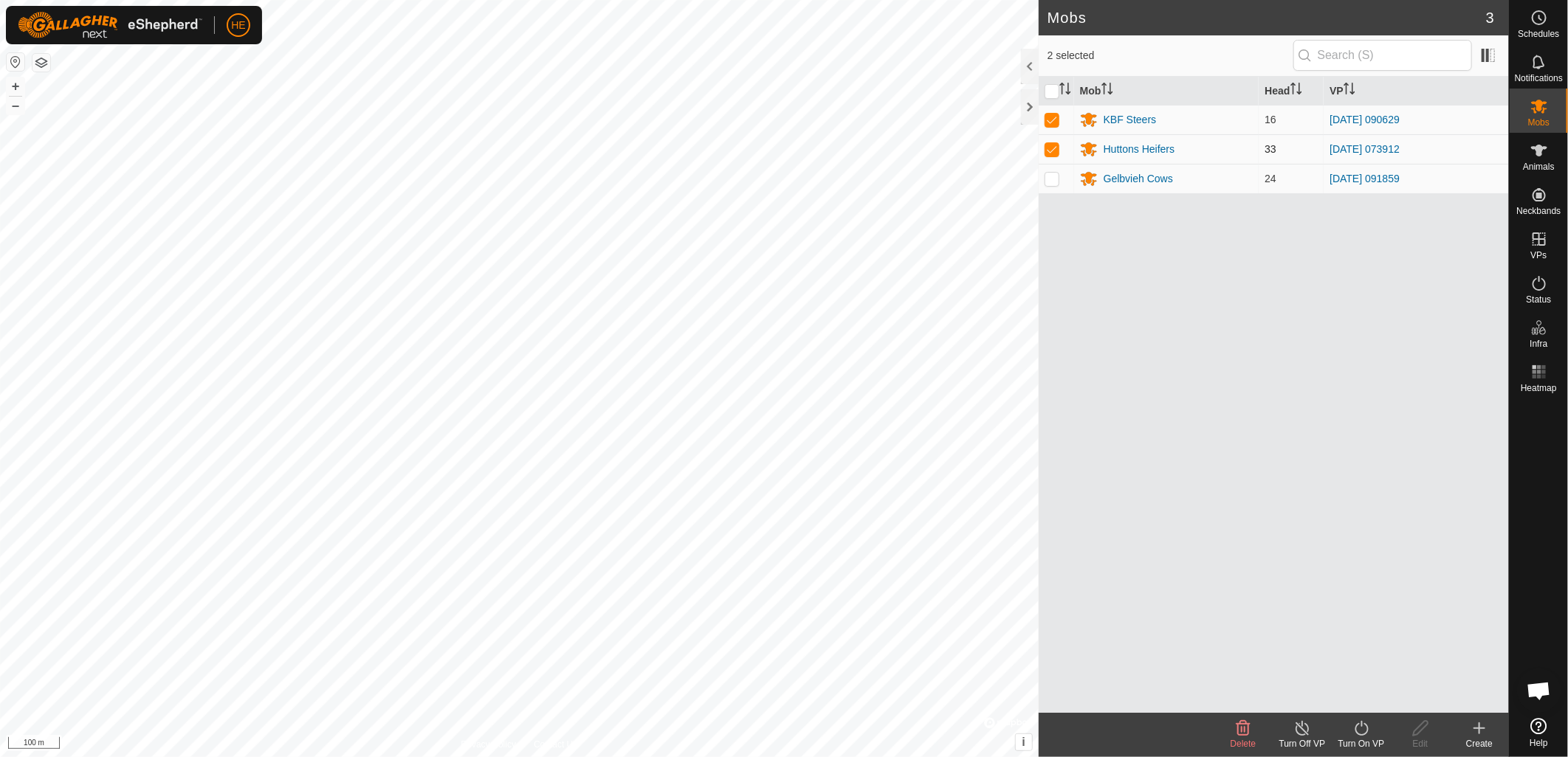
checkbox input "false"
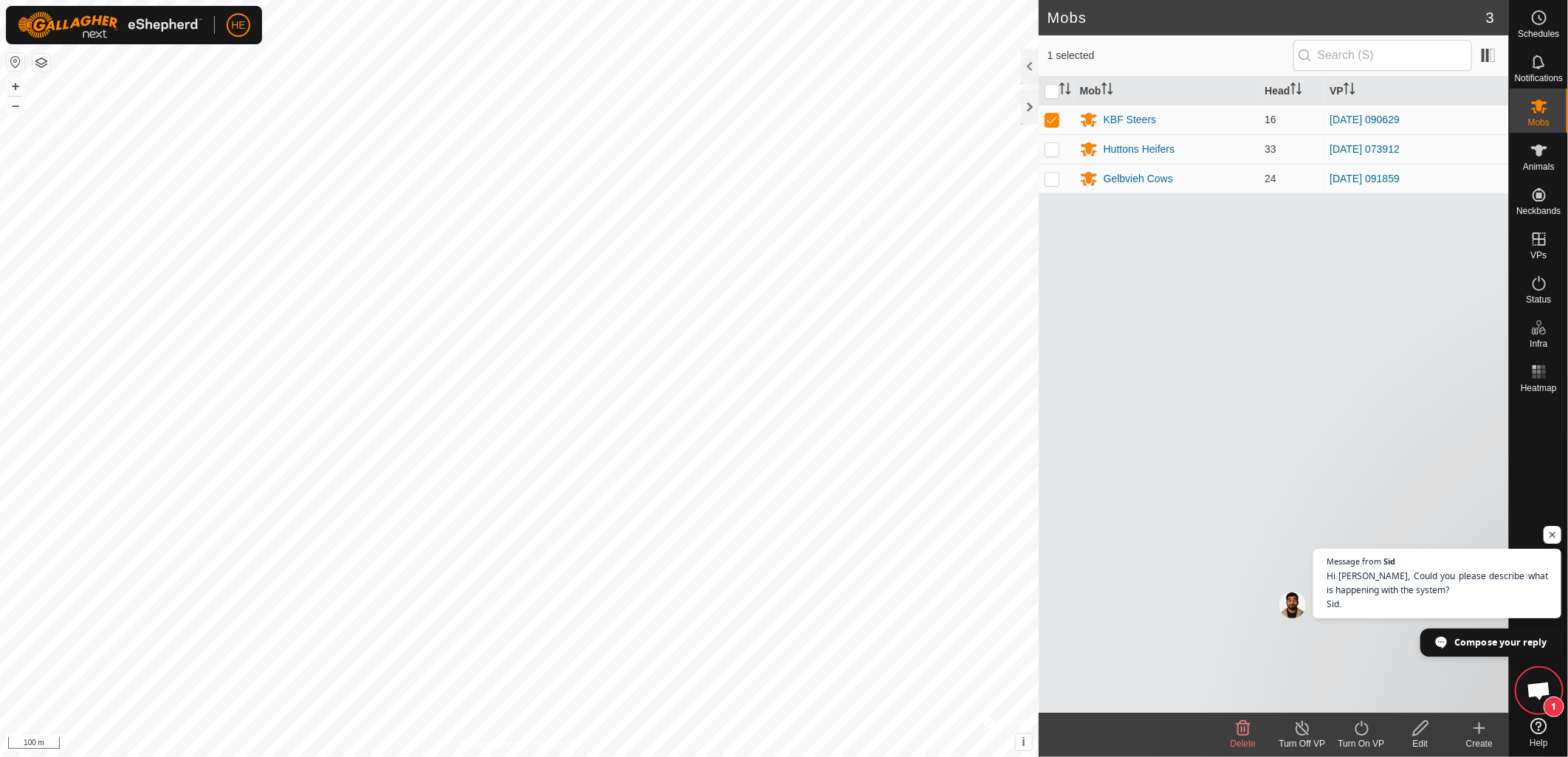
click at [1500, 644] on span "Compose your reply" at bounding box center [1501, 642] width 92 height 26
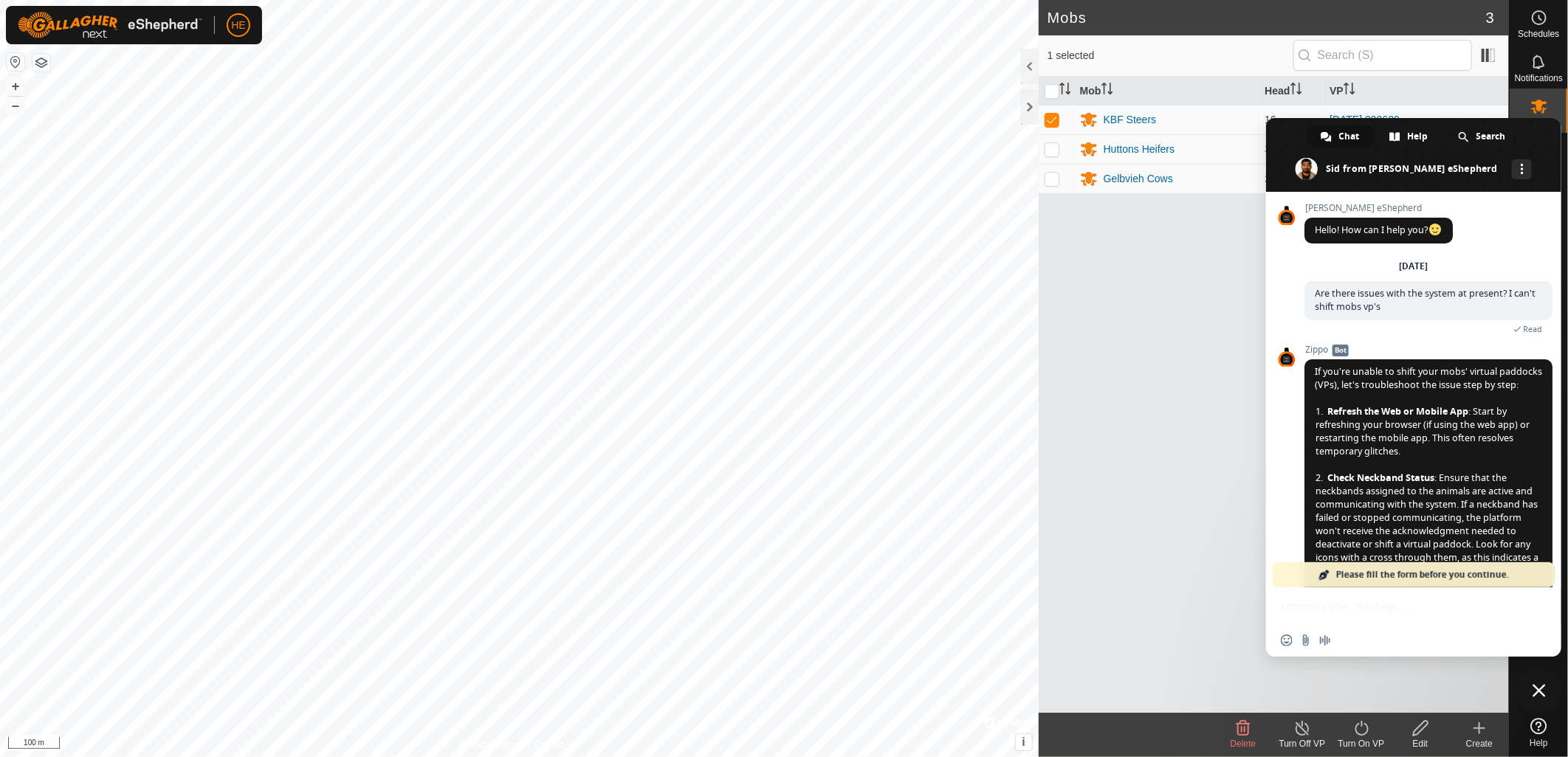
scroll to position [564, 0]
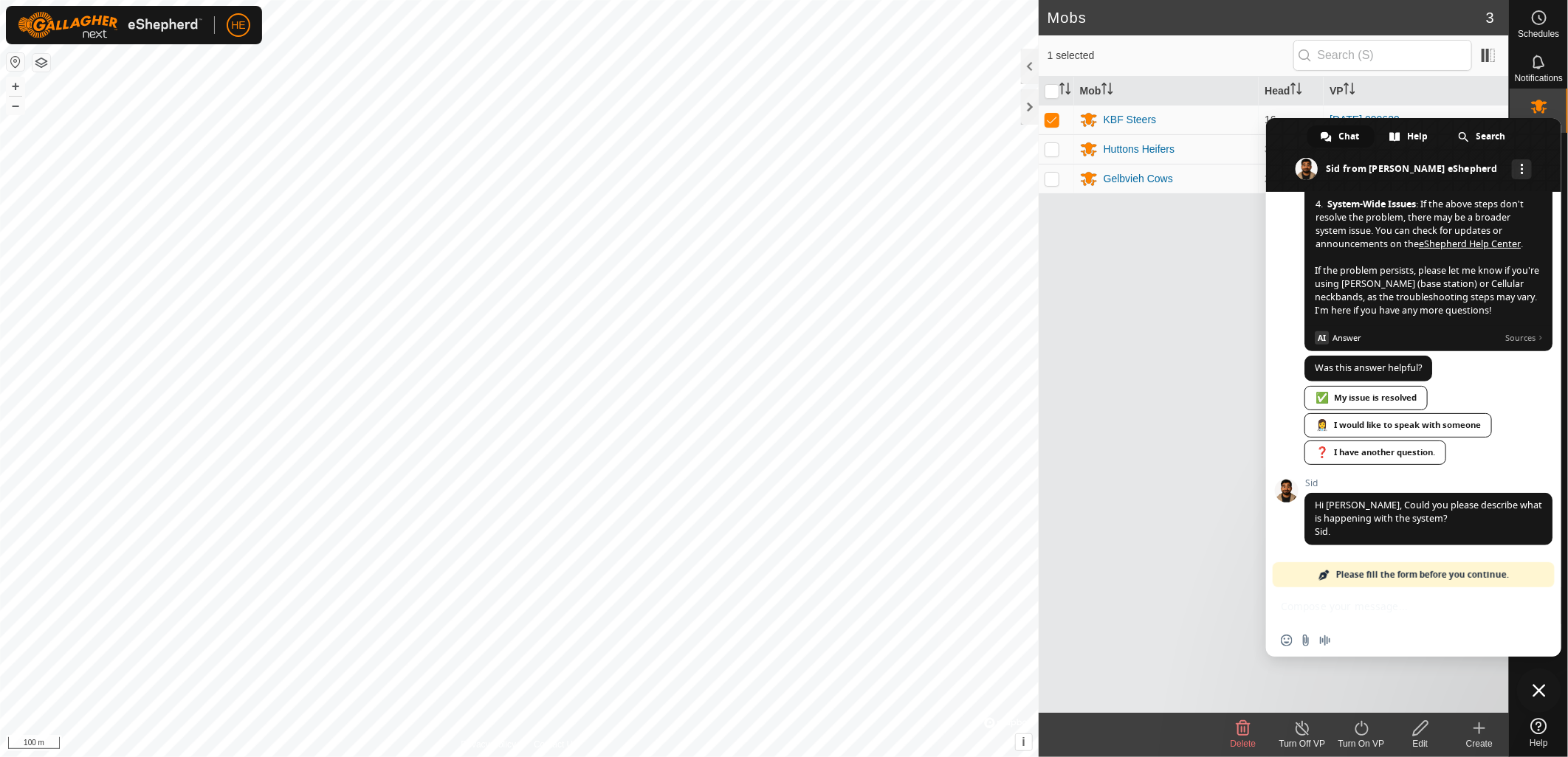
click at [1426, 578] on span "Please fill the form before you continue." at bounding box center [1422, 575] width 173 height 25
click at [1380, 618] on div "Insert an emoji Send a file Audio message" at bounding box center [1414, 623] width 295 height 69
click at [1334, 614] on div "Insert an emoji Send a file Audio message" at bounding box center [1414, 623] width 295 height 69
click at [1270, 611] on div "Insert an emoji Send a file Audio message" at bounding box center [1414, 623] width 295 height 69
click at [1436, 546] on div "Sid Hi Heath, Could you please describe what is happening with the system? Sid.…" at bounding box center [1428, 520] width 248 height 84
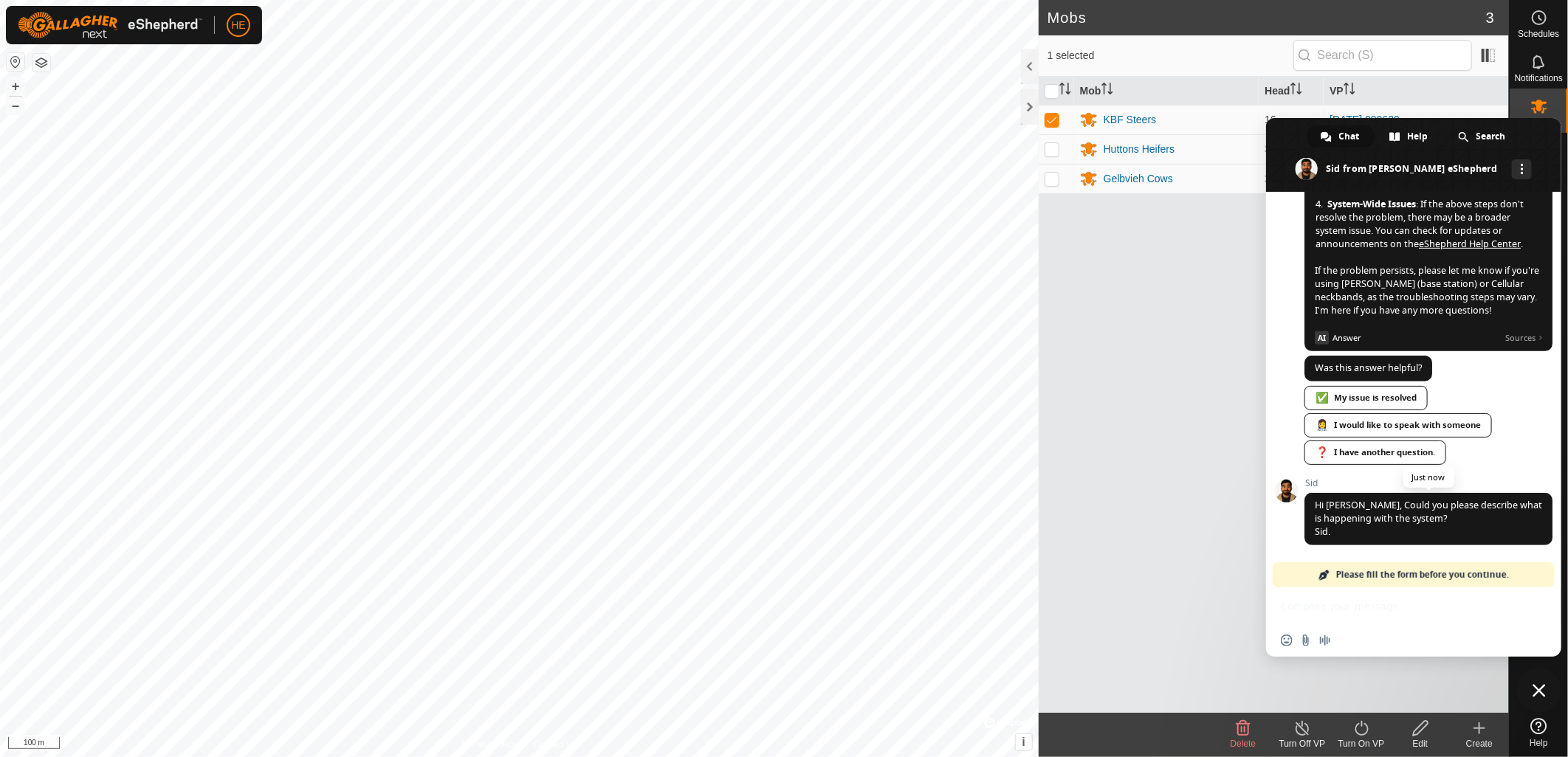
click at [1404, 521] on span "Hi Heath, Could you please describe what is happening with the system? Sid." at bounding box center [1429, 518] width 228 height 39
click at [1383, 576] on span "Please fill the form before you continue." at bounding box center [1422, 575] width 173 height 25
click at [1327, 572] on span at bounding box center [1324, 575] width 12 height 12
click at [1324, 574] on span at bounding box center [1324, 575] width 12 height 12
drag, startPoint x: 1324, startPoint y: 574, endPoint x: 1339, endPoint y: 576, distance: 15.1
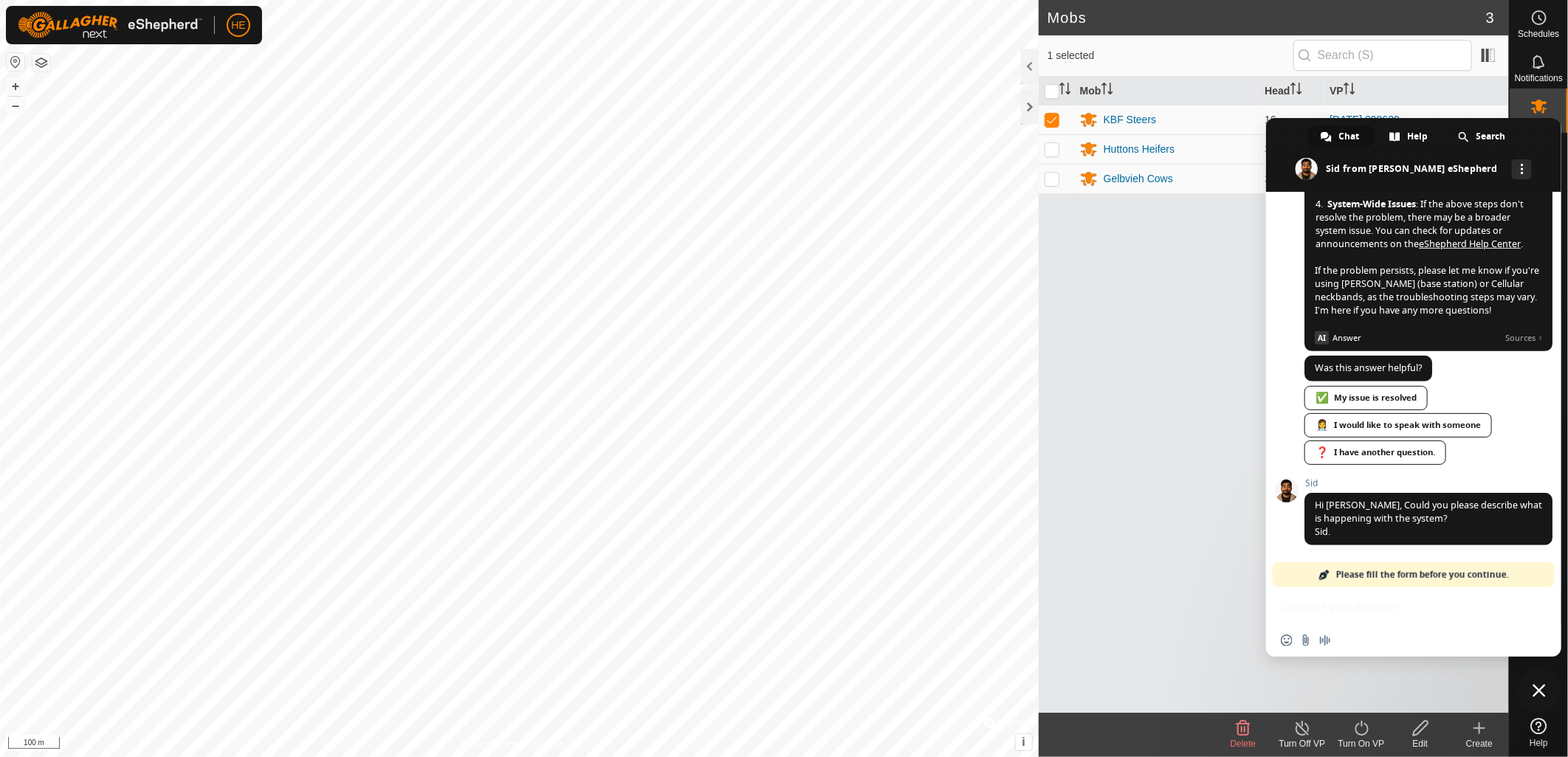
click at [1339, 576] on span "Please fill the form before you continue." at bounding box center [1422, 575] width 173 height 25
click at [1400, 609] on div "Insert an emoji Send a file Audio message" at bounding box center [1414, 623] width 295 height 69
click at [1387, 639] on div "Insert an emoji Send a file Audio message" at bounding box center [1414, 641] width 295 height 32
drag, startPoint x: 1436, startPoint y: 642, endPoint x: 1384, endPoint y: 618, distance: 57.3
click at [1434, 642] on div "Insert an emoji Send a file Audio message" at bounding box center [1414, 641] width 295 height 32
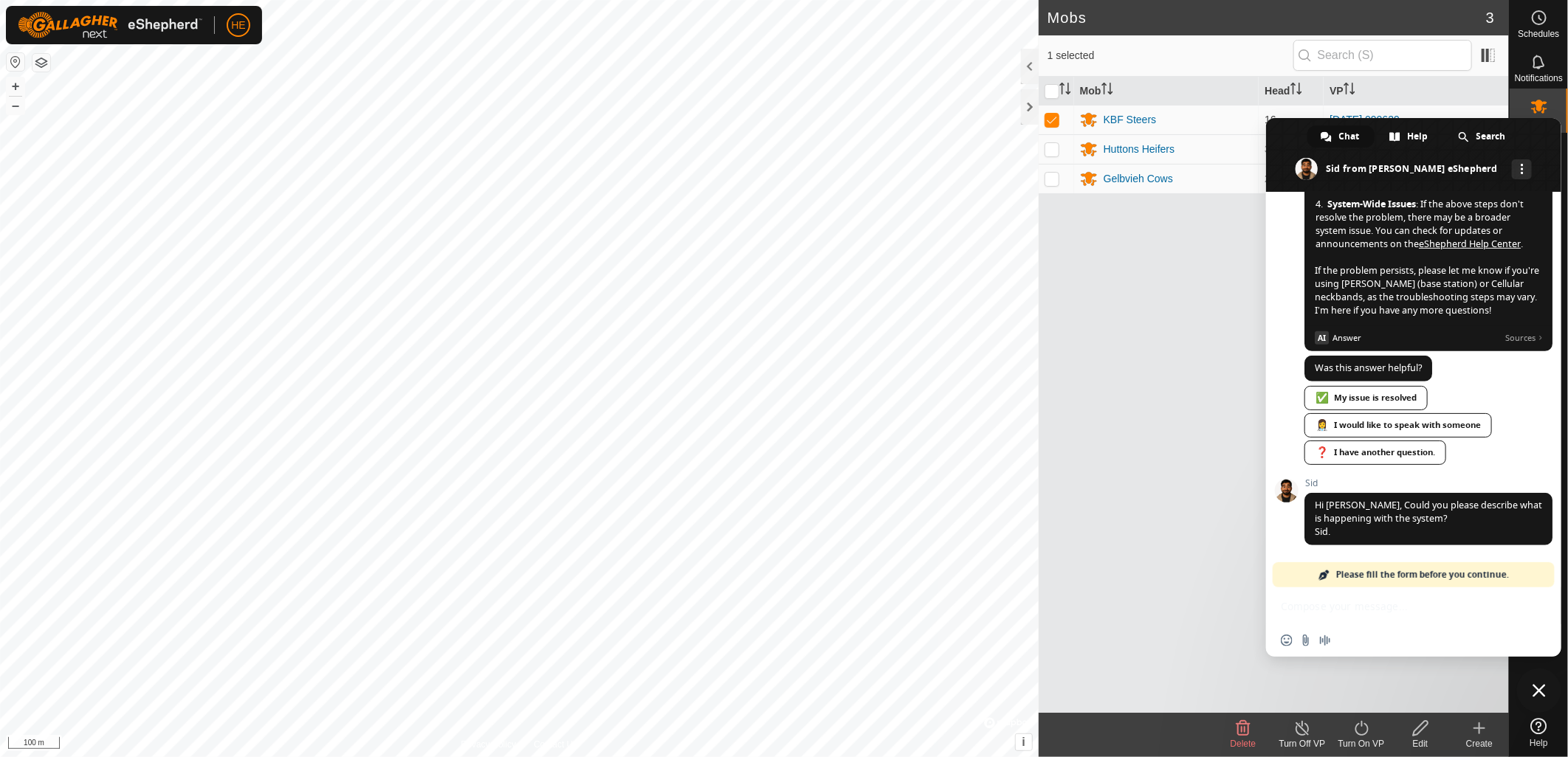
click at [1384, 618] on div "Insert an emoji Send a file Audio message" at bounding box center [1414, 623] width 295 height 69
drag, startPoint x: 1337, startPoint y: 606, endPoint x: 1290, endPoint y: 602, distance: 47.2
click at [1334, 606] on div "Insert an emoji Send a file Audio message" at bounding box center [1414, 623] width 295 height 69
drag, startPoint x: 1288, startPoint y: 602, endPoint x: 1360, endPoint y: 599, distance: 72.1
click at [1291, 602] on div "Insert an emoji Send a file Audio message" at bounding box center [1414, 623] width 295 height 69
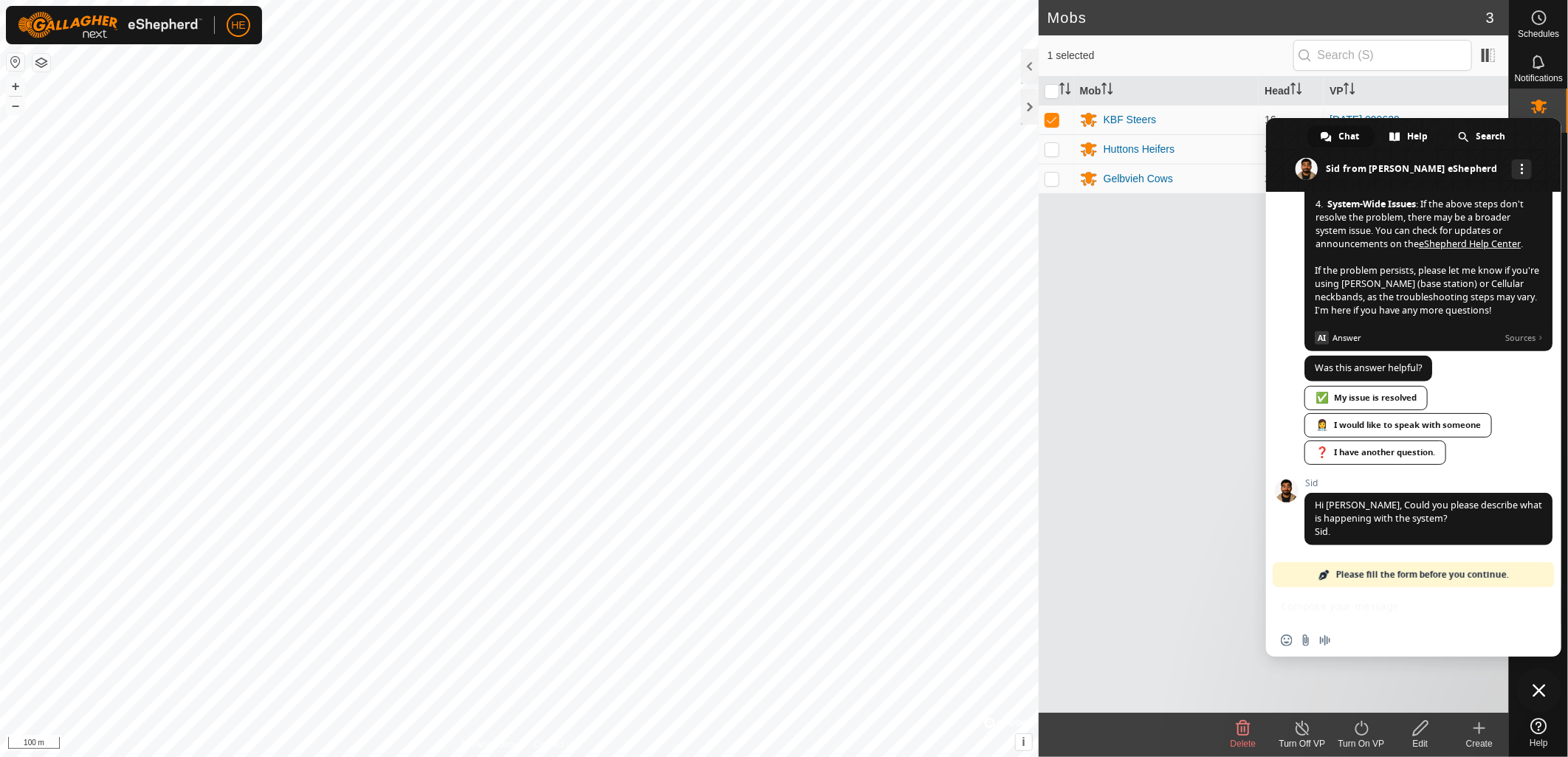
click at [1364, 599] on div "Insert an emoji Send a file Audio message" at bounding box center [1414, 623] width 295 height 69
drag, startPoint x: 1455, startPoint y: 596, endPoint x: 1444, endPoint y: 511, distance: 85.7
click at [1454, 593] on div "Insert an emoji Send a file Audio message" at bounding box center [1414, 623] width 295 height 69
click at [1354, 138] on span "Chat" at bounding box center [1349, 136] width 21 height 22
click at [1334, 134] on div "Chat" at bounding box center [1340, 136] width 67 height 22
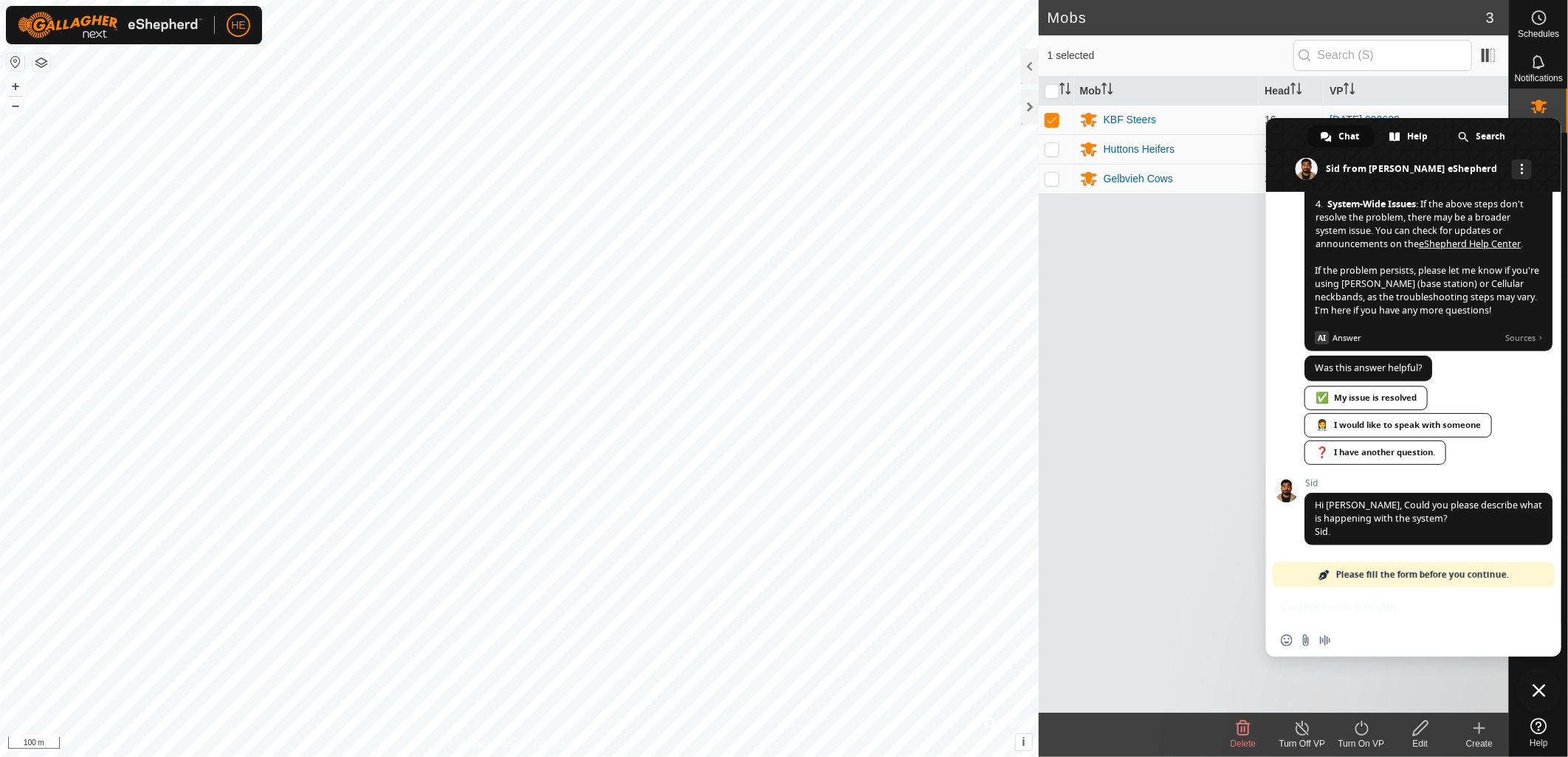
click at [1354, 144] on span "Chat" at bounding box center [1349, 136] width 21 height 22
click at [1405, 573] on span "Please fill the form before you continue." at bounding box center [1422, 575] width 173 height 25
click at [1287, 643] on span "Insert an emoji" at bounding box center [1286, 640] width 12 height 12
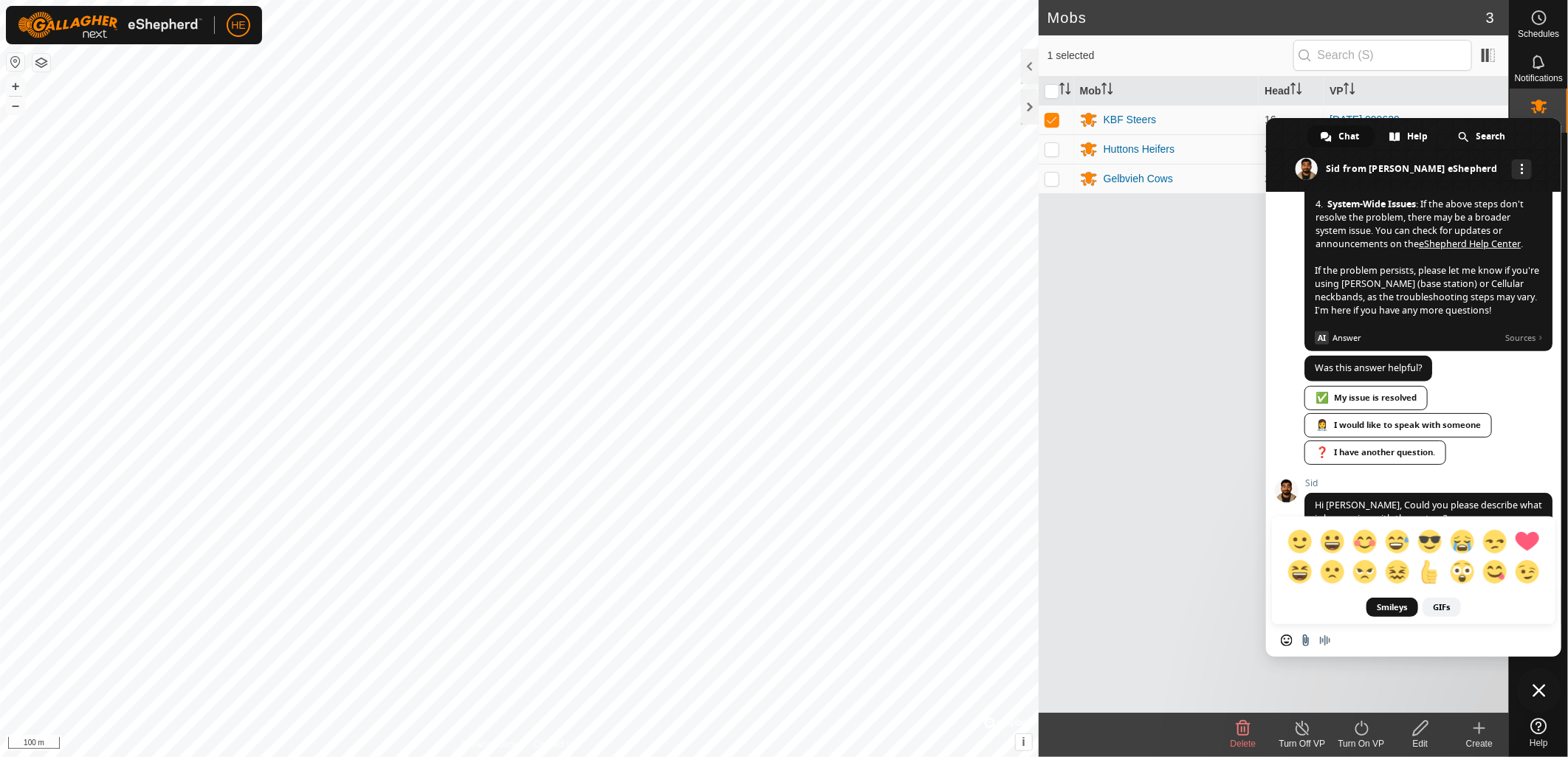
click at [1307, 642] on input "Send a file" at bounding box center [1305, 640] width 12 height 12
click at [1546, 460] on div "Smileys GIFs" at bounding box center [1414, 371] width 295 height 506
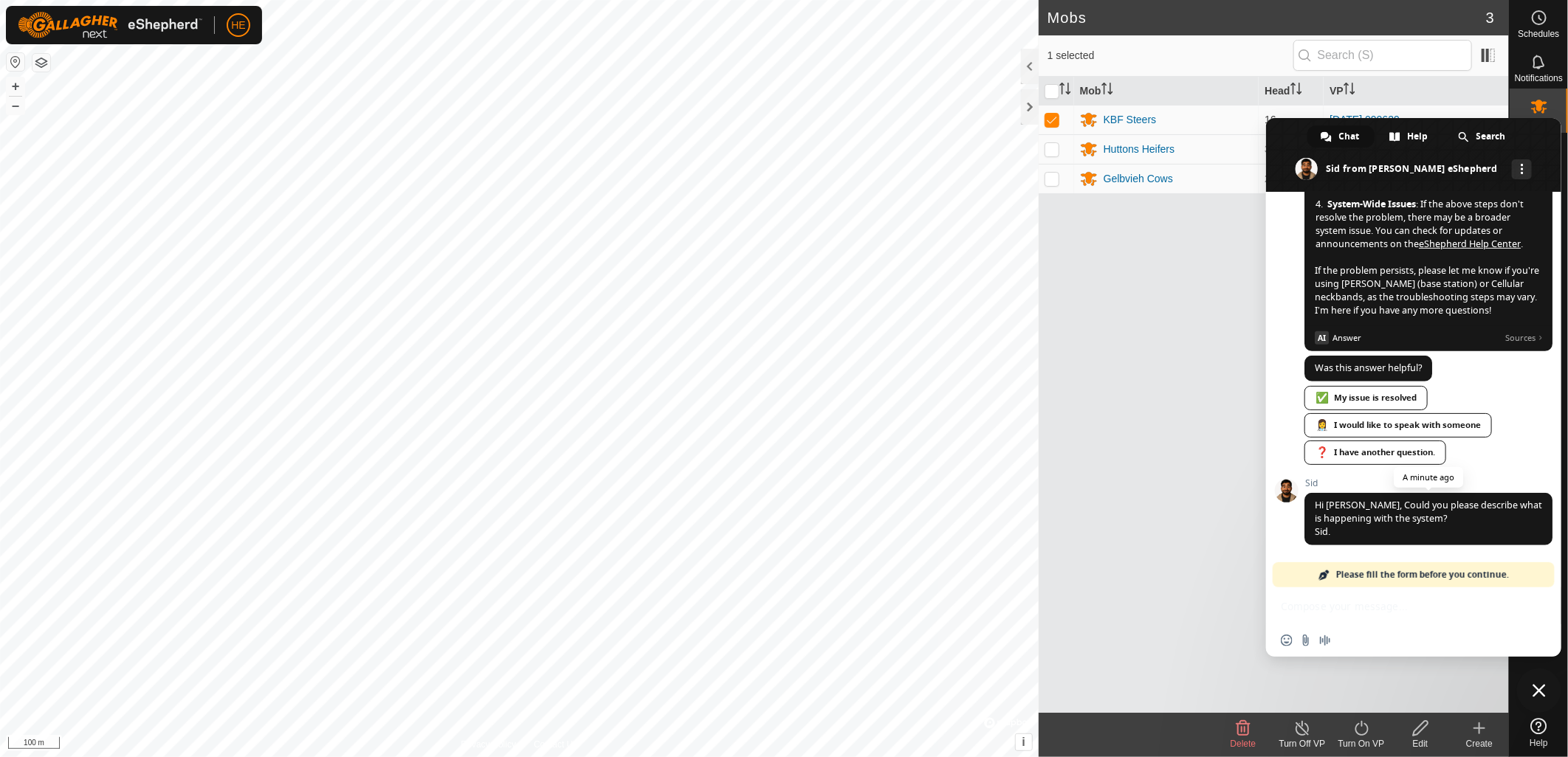
click at [1417, 521] on span "Hi Heath, Could you please describe what is happening with the system? Sid." at bounding box center [1429, 518] width 228 height 39
click at [1370, 535] on span "Hi Heath, Could you please describe what is happening with the system? Sid." at bounding box center [1428, 520] width 248 height 52
click at [1364, 548] on div "Sid Hi Heath, Could you please describe what is happening with the system? Sid.…" at bounding box center [1428, 520] width 248 height 84
click at [1404, 549] on div "Sid Hi Heath, Could you please describe what is happening with the system? Sid.…" at bounding box center [1428, 520] width 248 height 84
click at [1415, 554] on div "Sid Hi Heath, Could you please describe what is happening with the system? Sid.…" at bounding box center [1428, 520] width 248 height 84
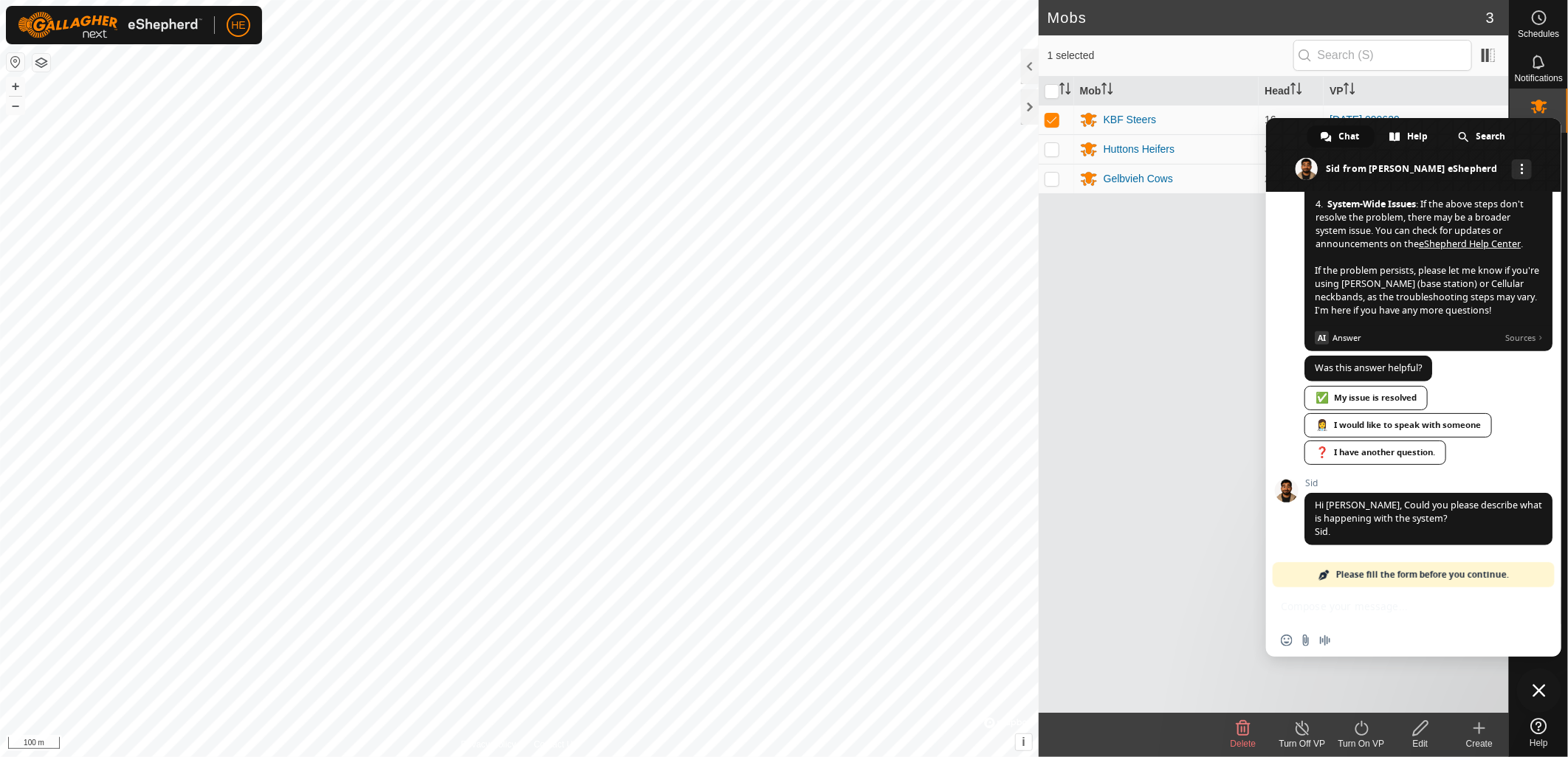
click at [1448, 556] on div "Sid Hi Heath, Could you please describe what is happening with the system? Sid.…" at bounding box center [1428, 520] width 248 height 84
click at [1540, 691] on span "Close chat" at bounding box center [1539, 690] width 13 height 13
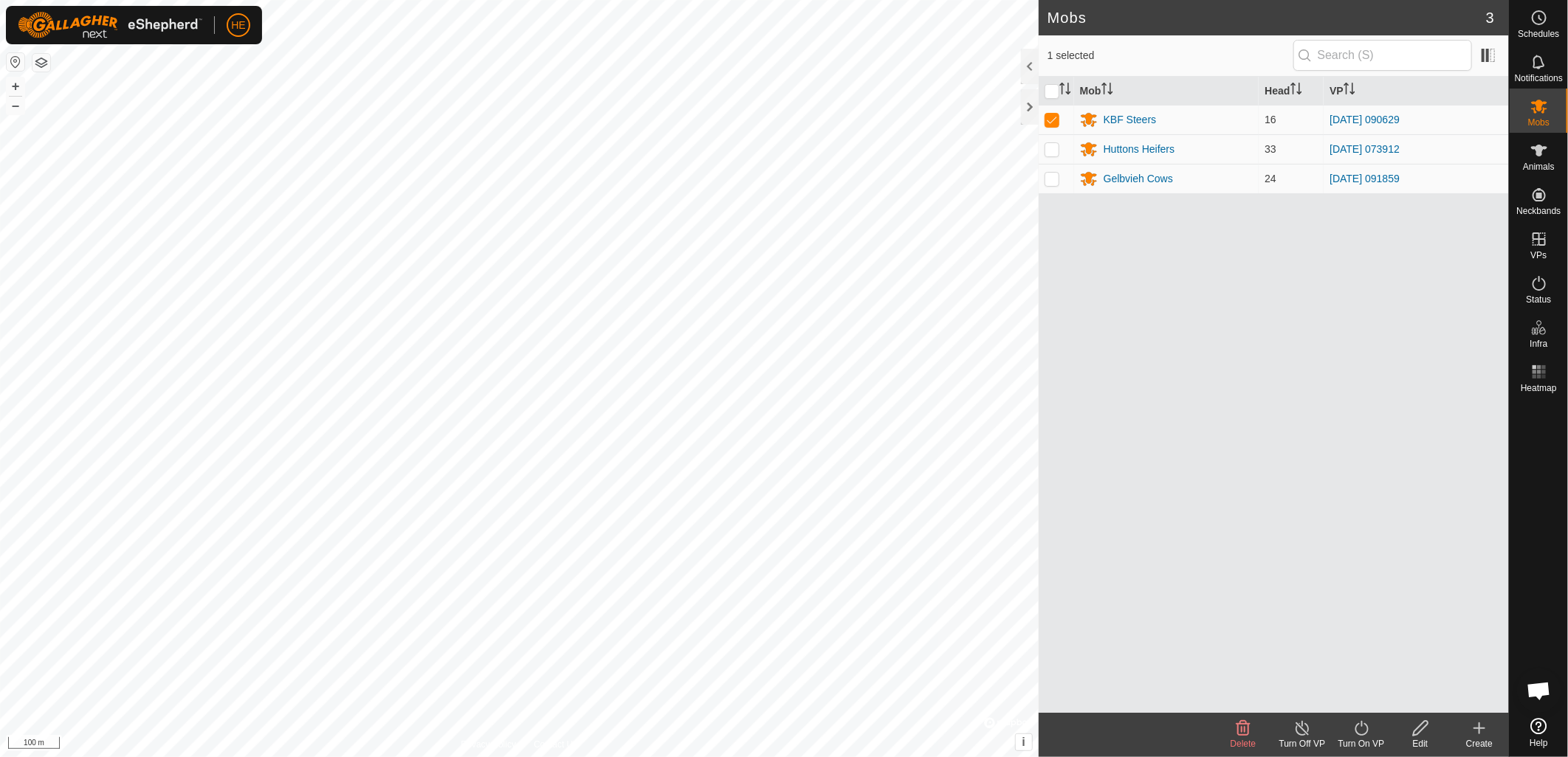
click at [1536, 689] on span "Open chat" at bounding box center [1539, 692] width 25 height 21
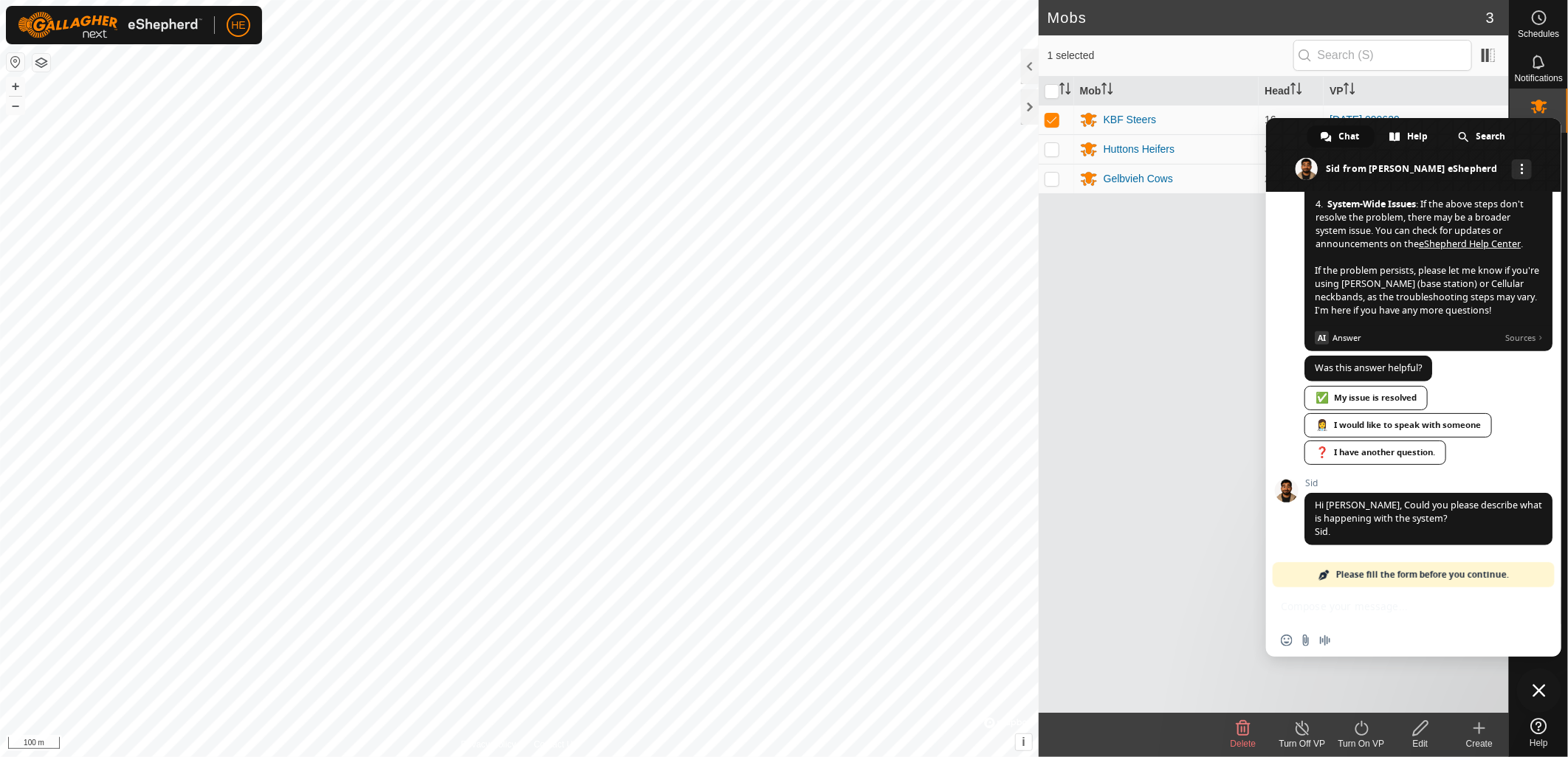
click at [1536, 689] on span "Close chat" at bounding box center [1539, 690] width 13 height 13
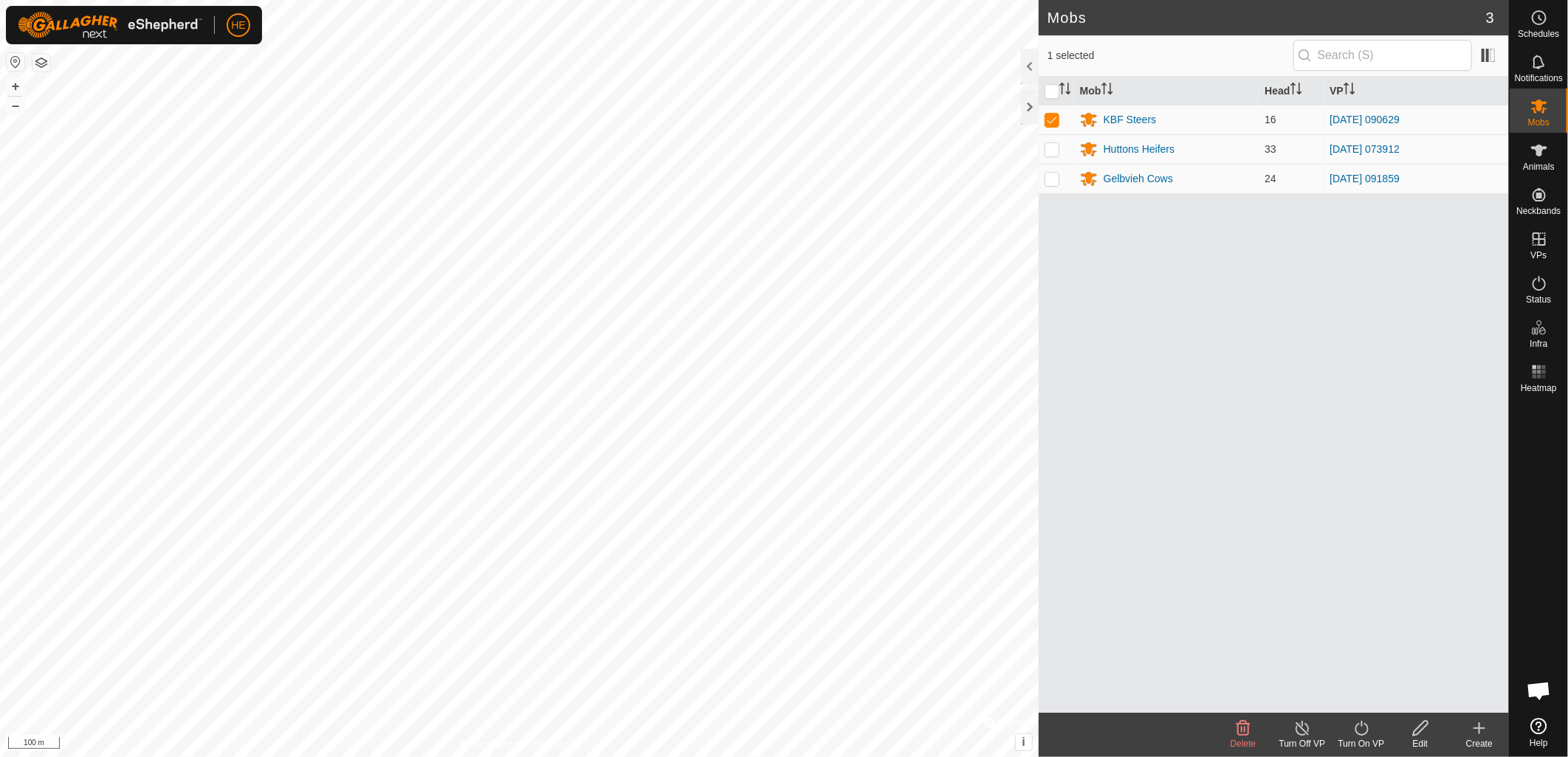
click at [1536, 689] on span "Open chat" at bounding box center [1539, 692] width 25 height 21
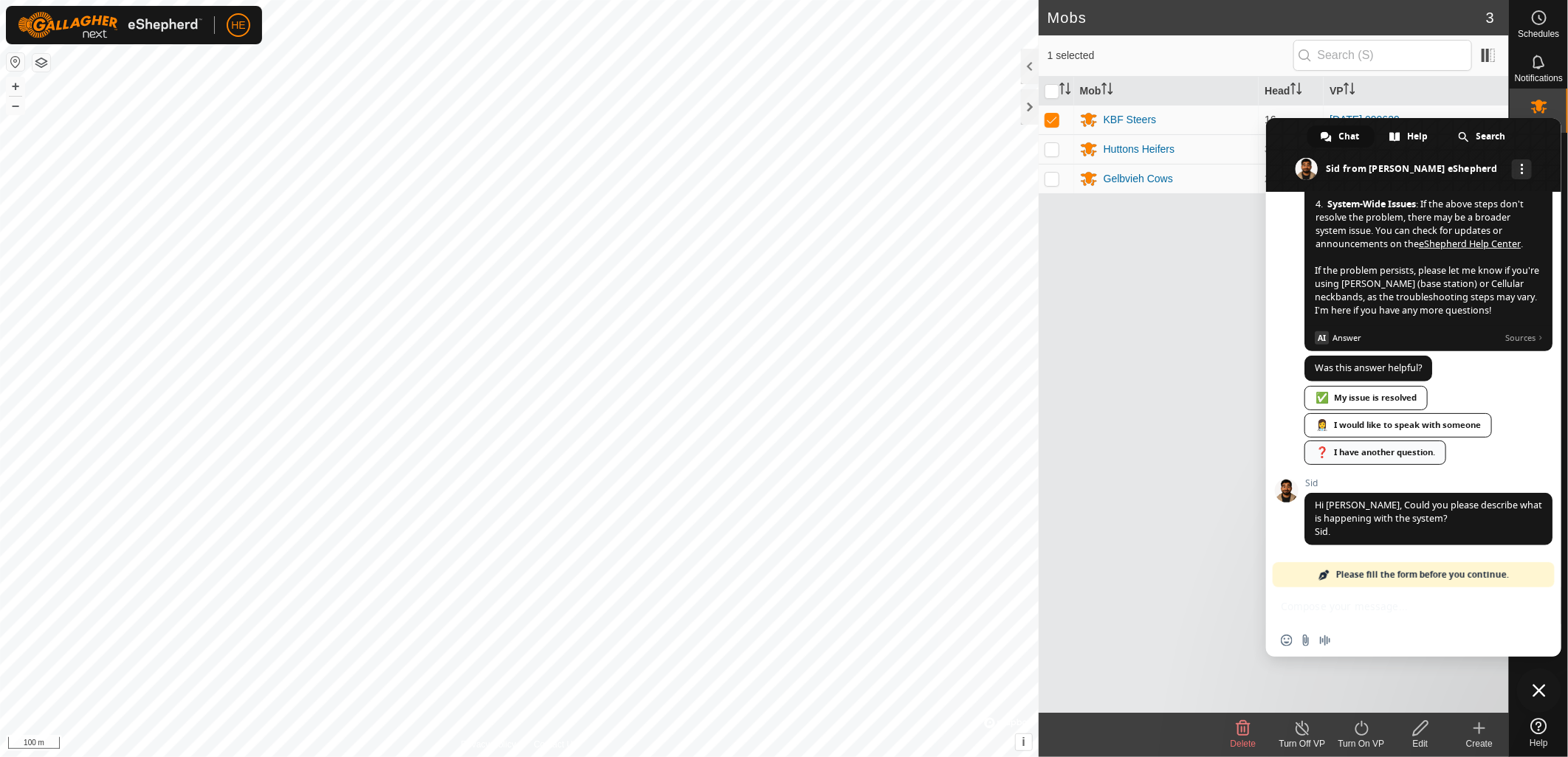
click at [1375, 446] on div "❓ I have another question." at bounding box center [1375, 453] width 141 height 25
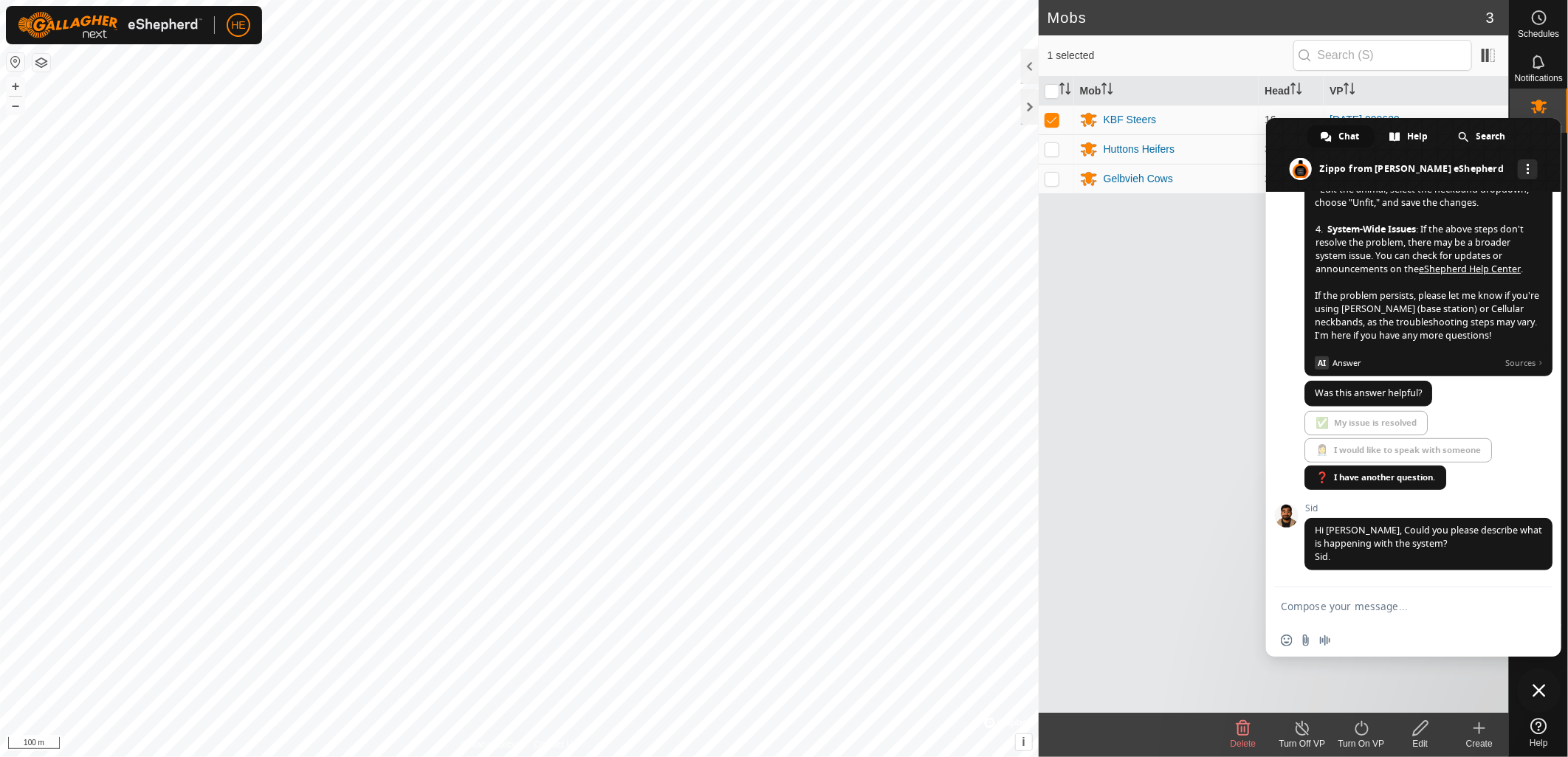
scroll to position [539, 0]
click at [1371, 606] on textarea "Compose your message..." at bounding box center [1397, 606] width 234 height 13
click at [1534, 691] on span "Close chat" at bounding box center [1539, 690] width 13 height 13
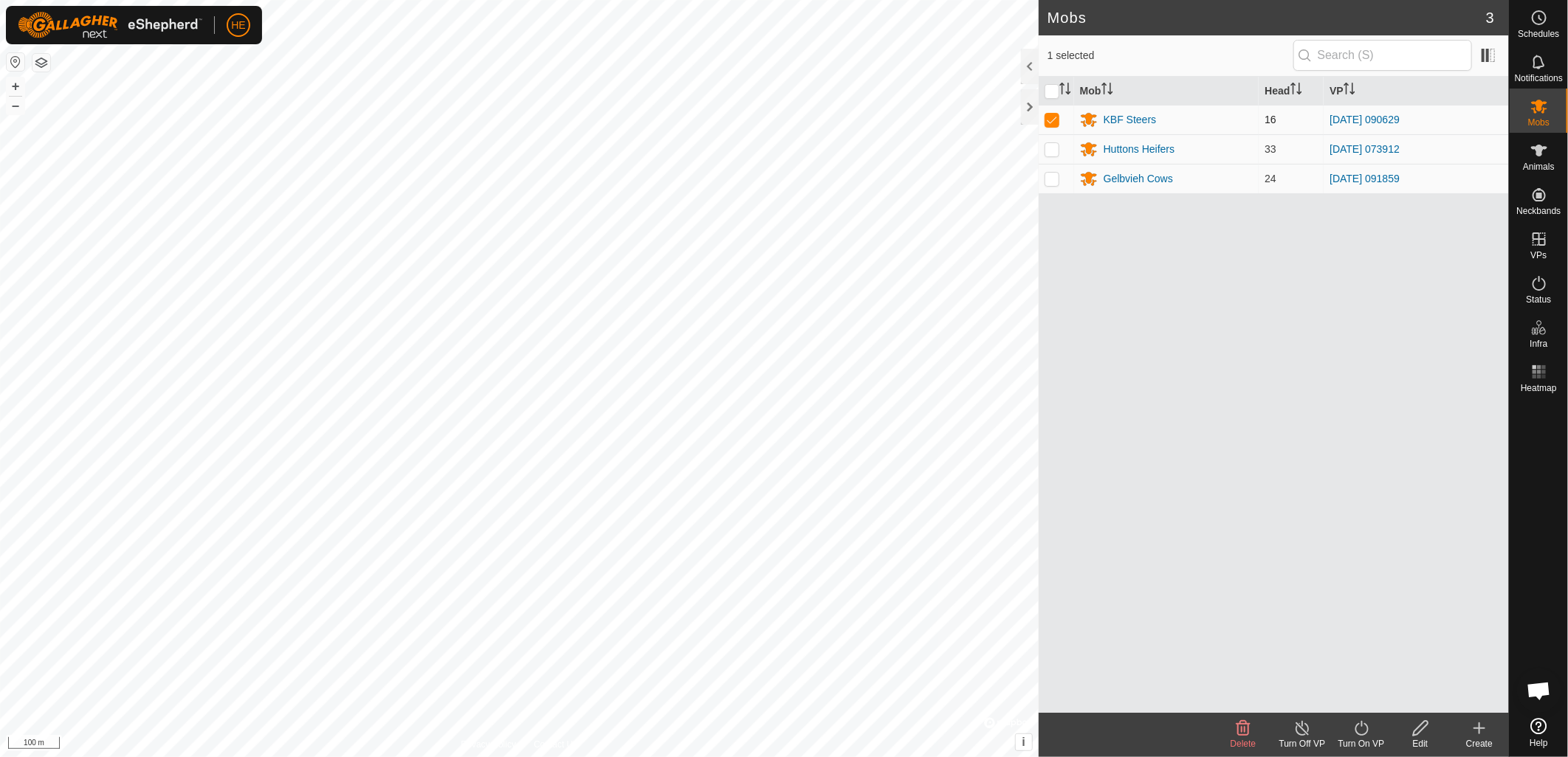
click at [1058, 125] on p-tablecheckbox at bounding box center [1051, 119] width 15 height 12
checkbox input "false"
click at [1053, 151] on p-checkbox at bounding box center [1051, 148] width 15 height 12
checkbox input "true"
click at [1121, 150] on div "Huttons Heifers" at bounding box center [1139, 149] width 71 height 15
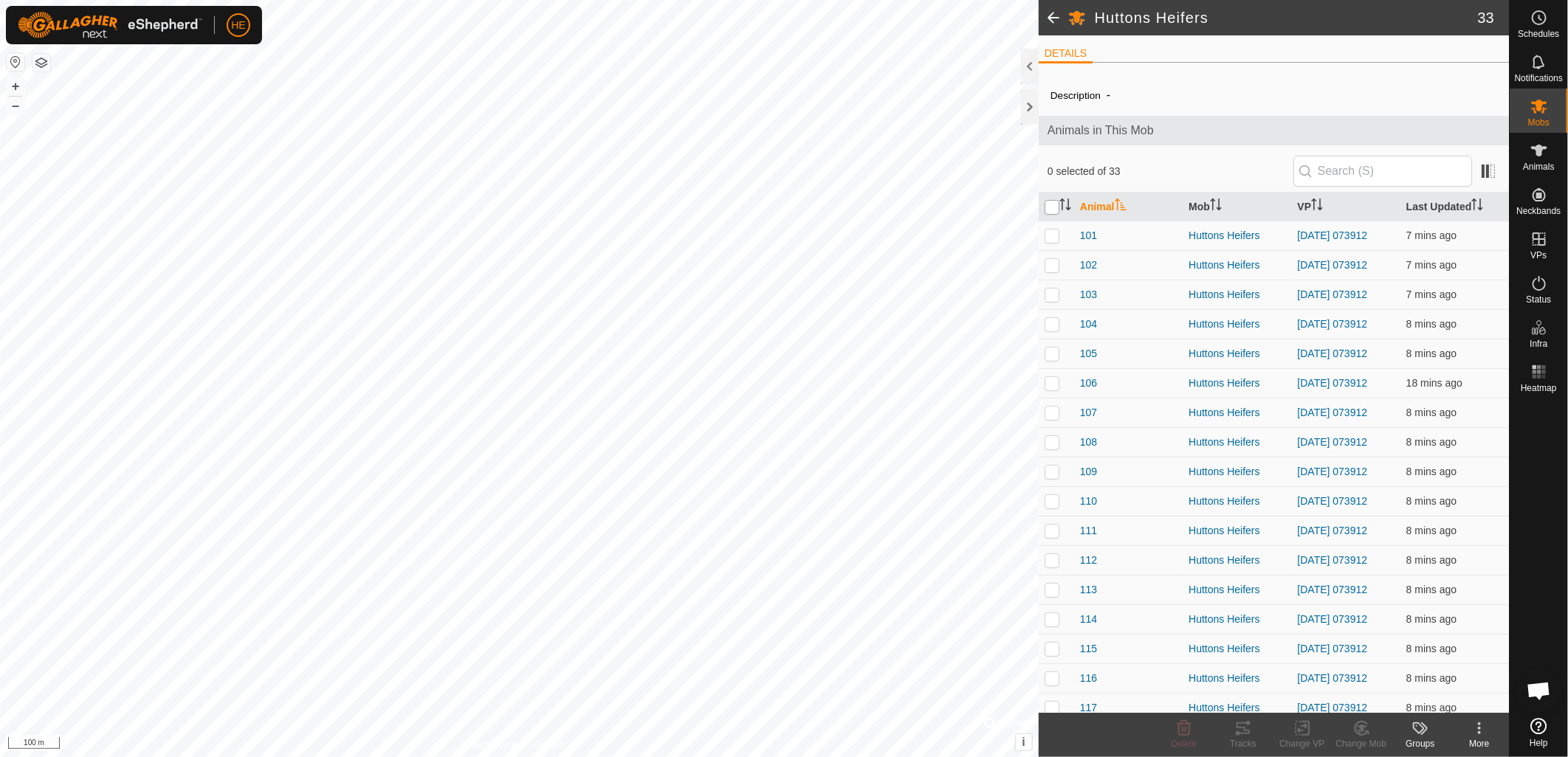
click at [1051, 208] on input "checkbox" at bounding box center [1051, 207] width 15 height 15
checkbox input "true"
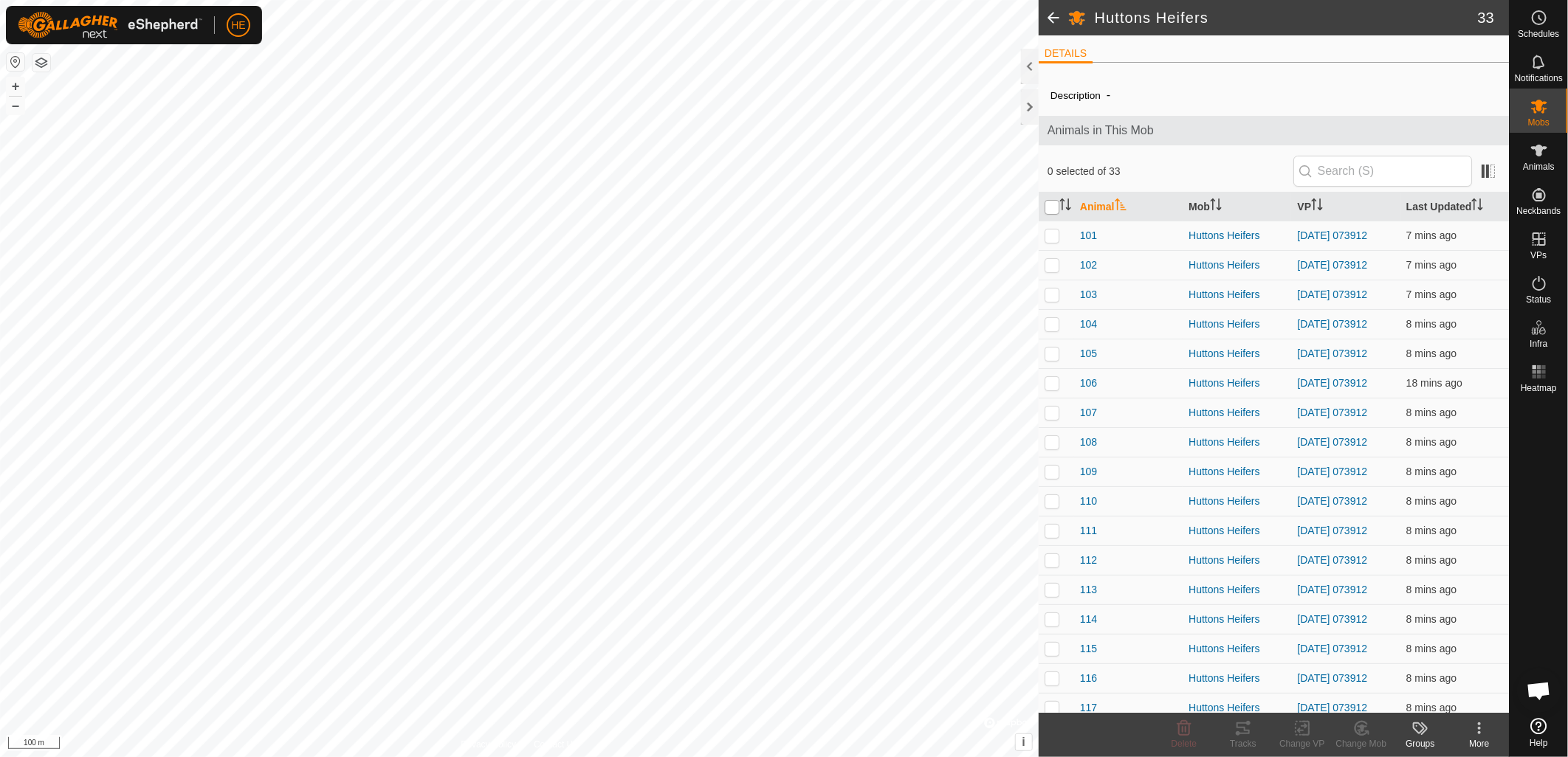
checkbox input "true"
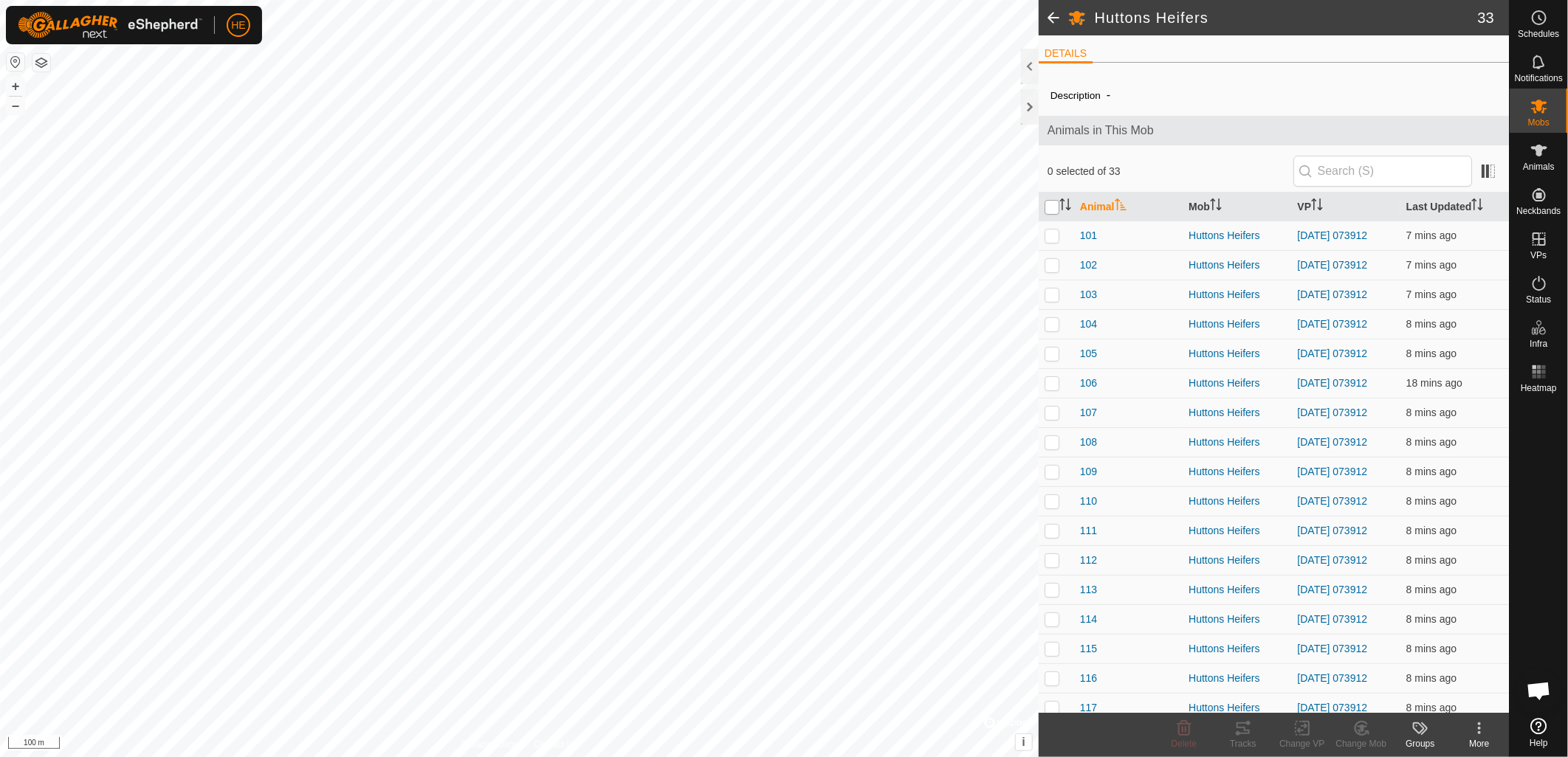
checkbox input "true"
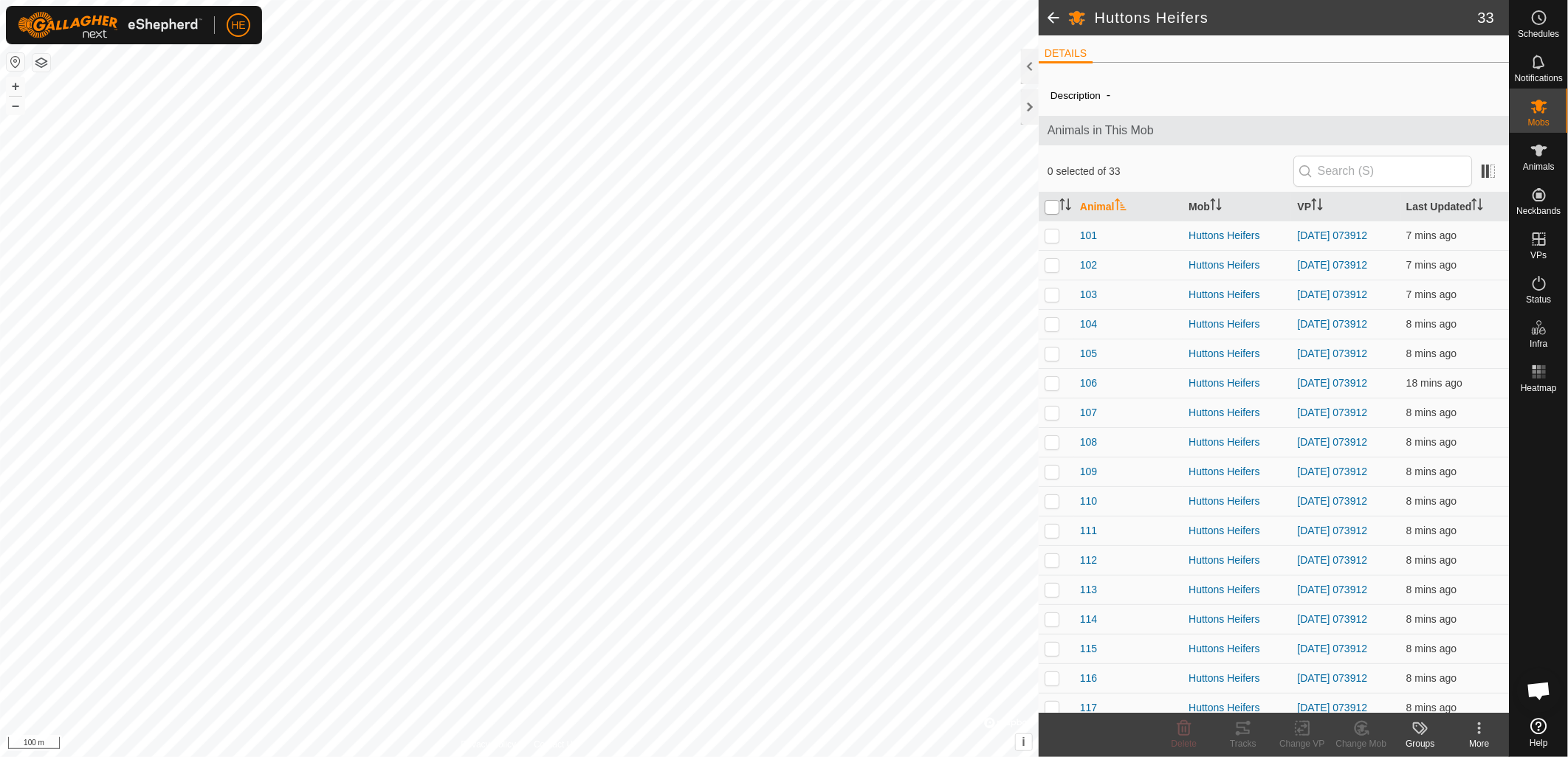
checkbox input "true"
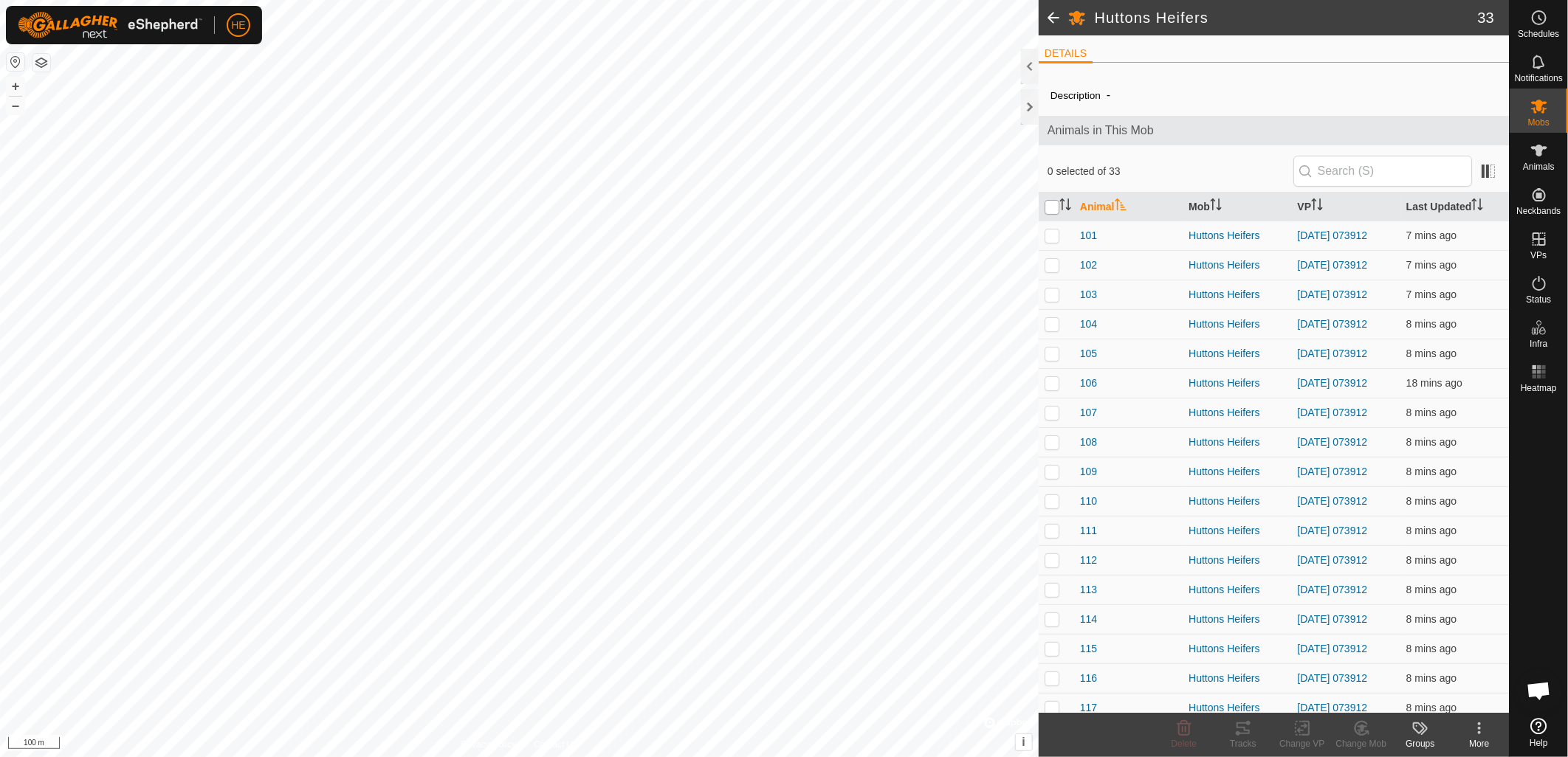
checkbox input "true"
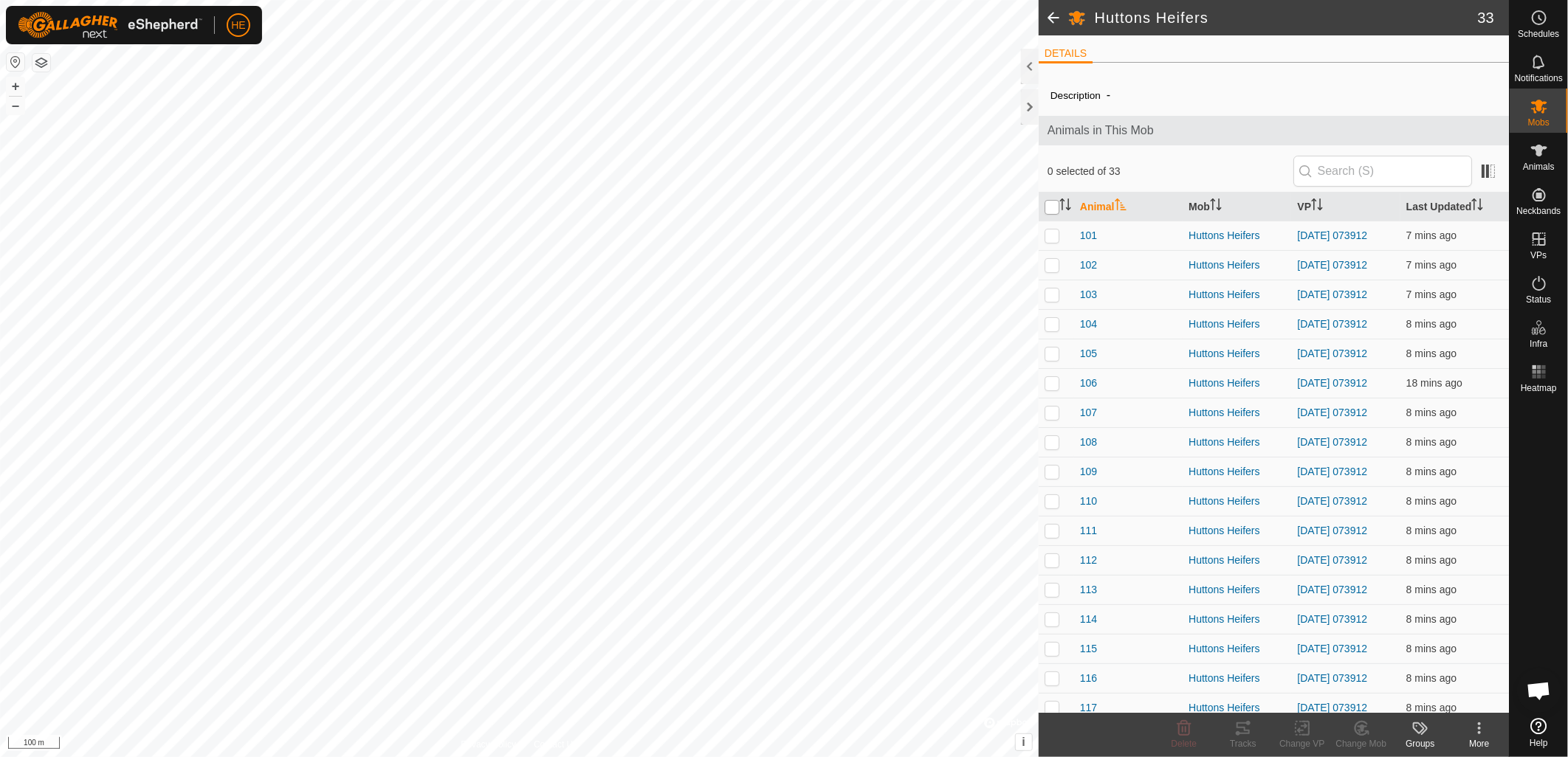
checkbox input "true"
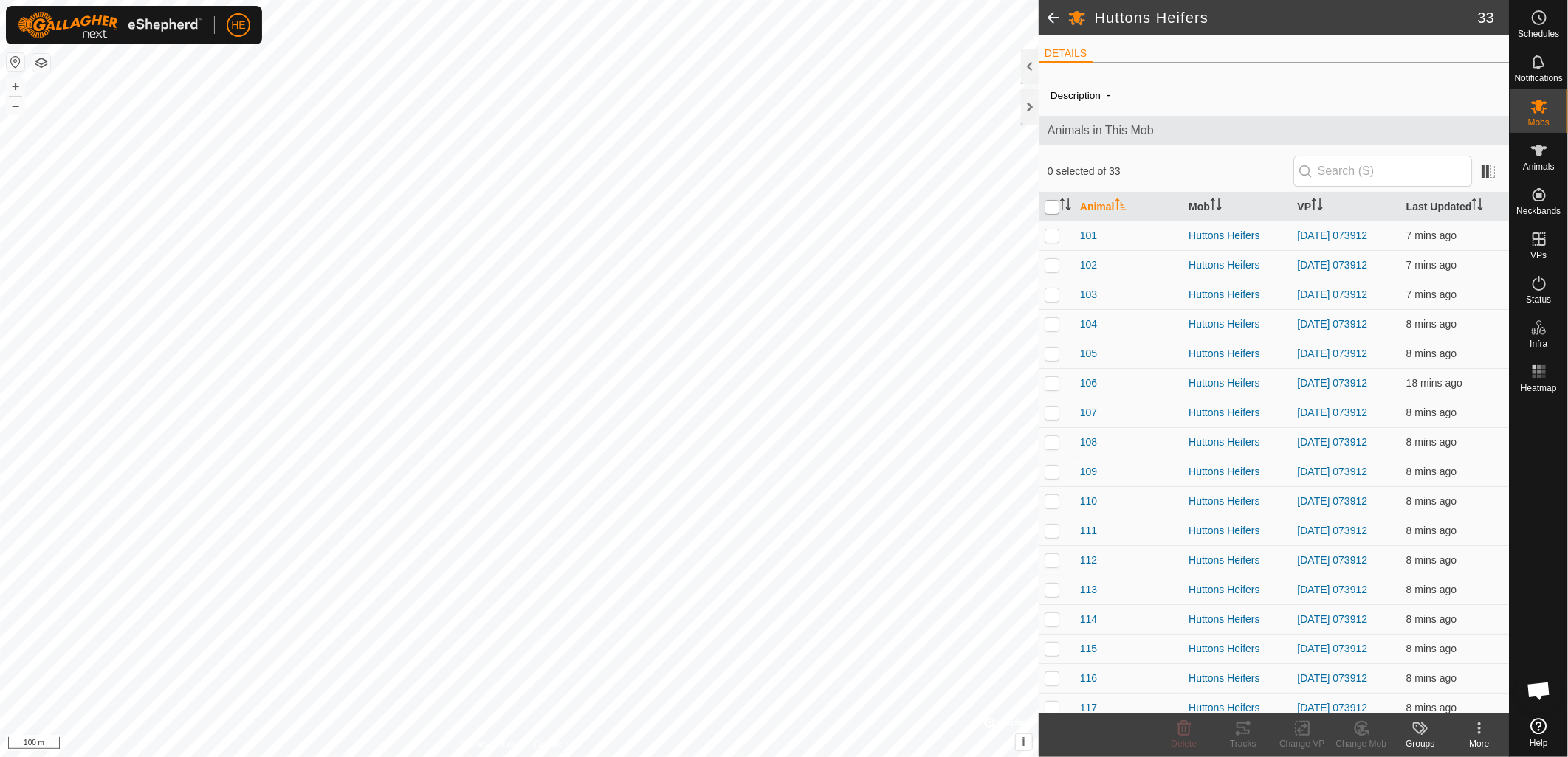
checkbox input "true"
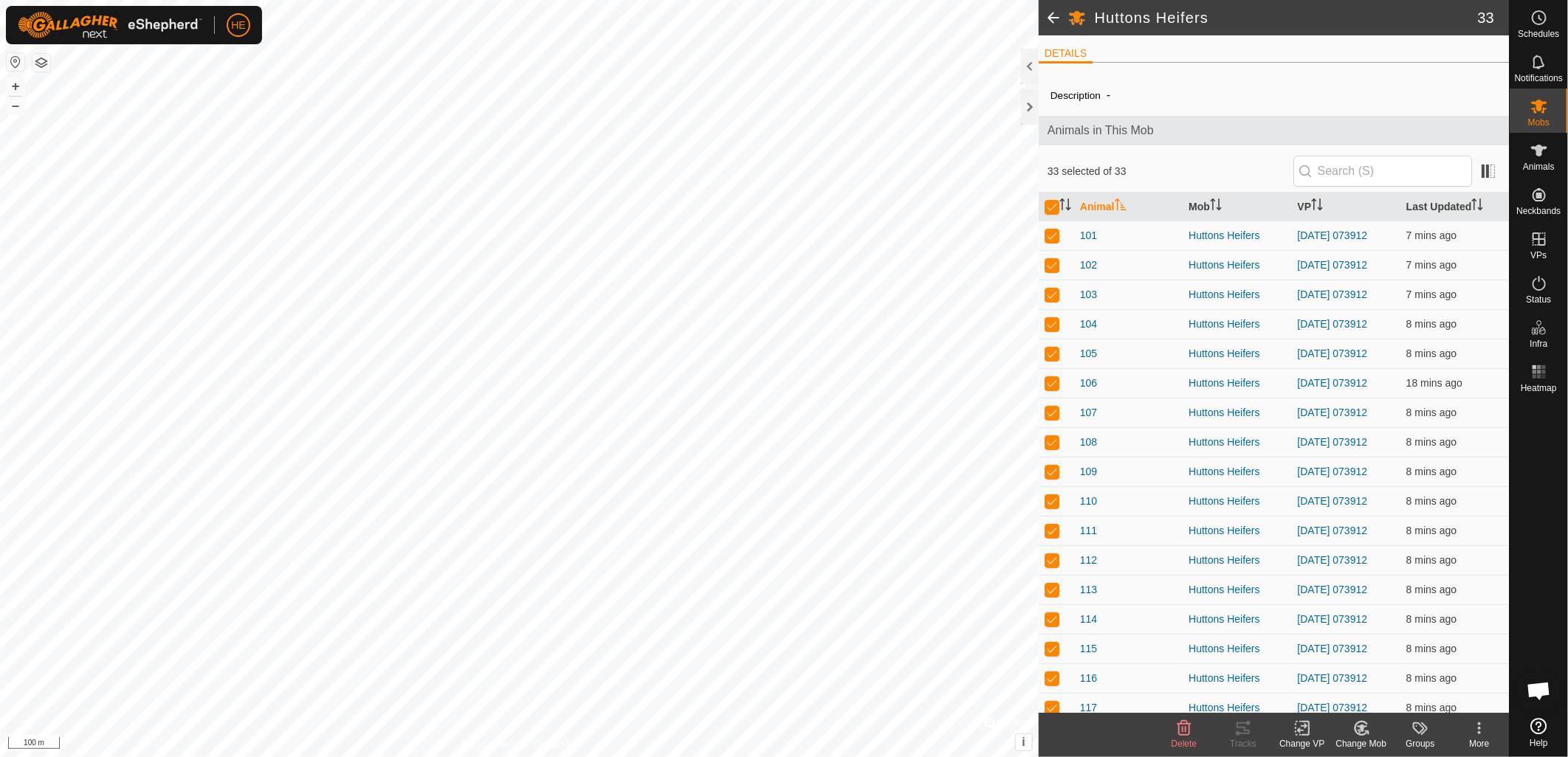
click at [1303, 735] on icon at bounding box center [1303, 728] width 18 height 18
click at [1321, 665] on link "Choose VP..." at bounding box center [1347, 666] width 146 height 29
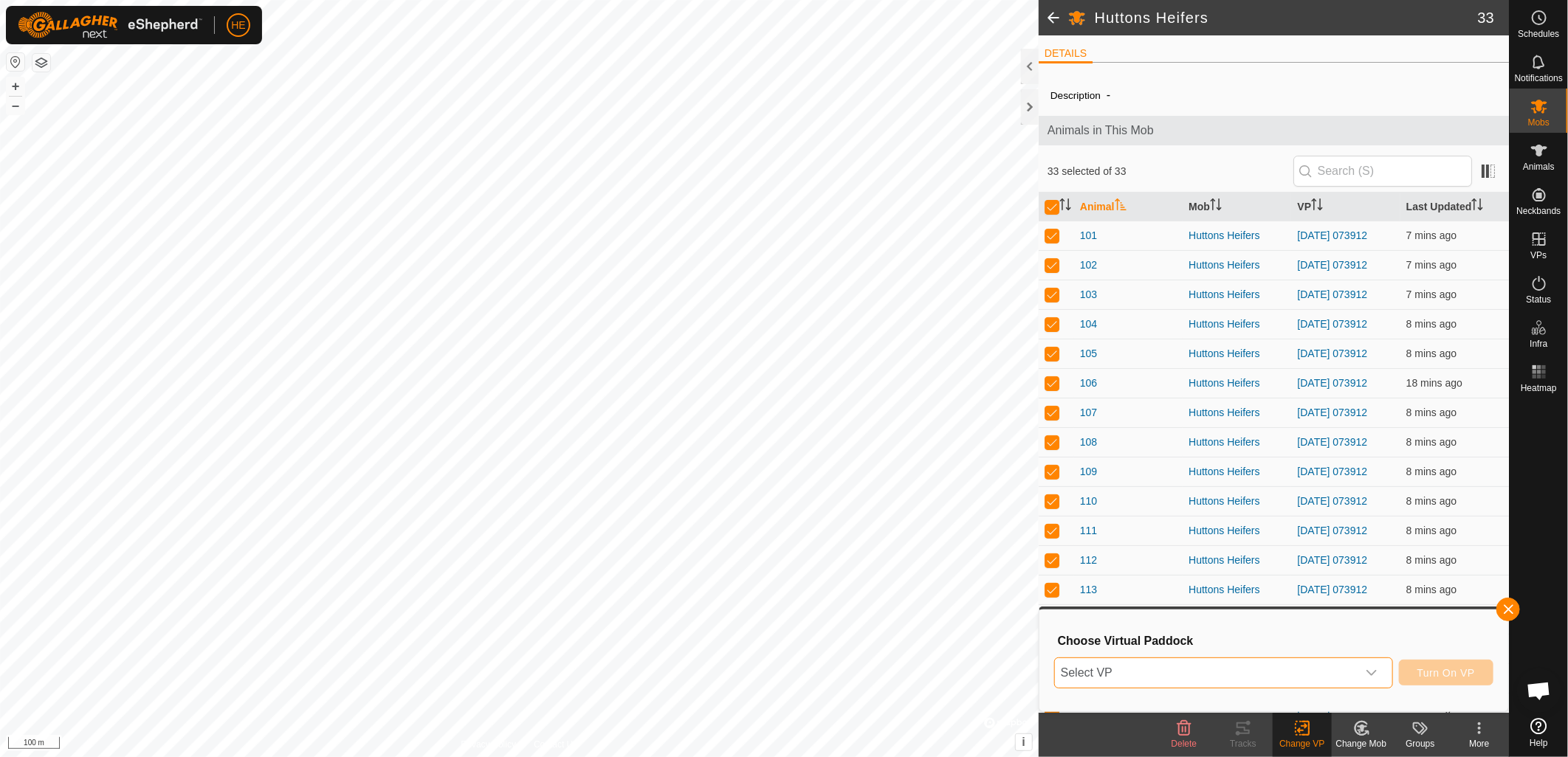
click at [1185, 677] on span "Select VP" at bounding box center [1205, 673] width 302 height 29
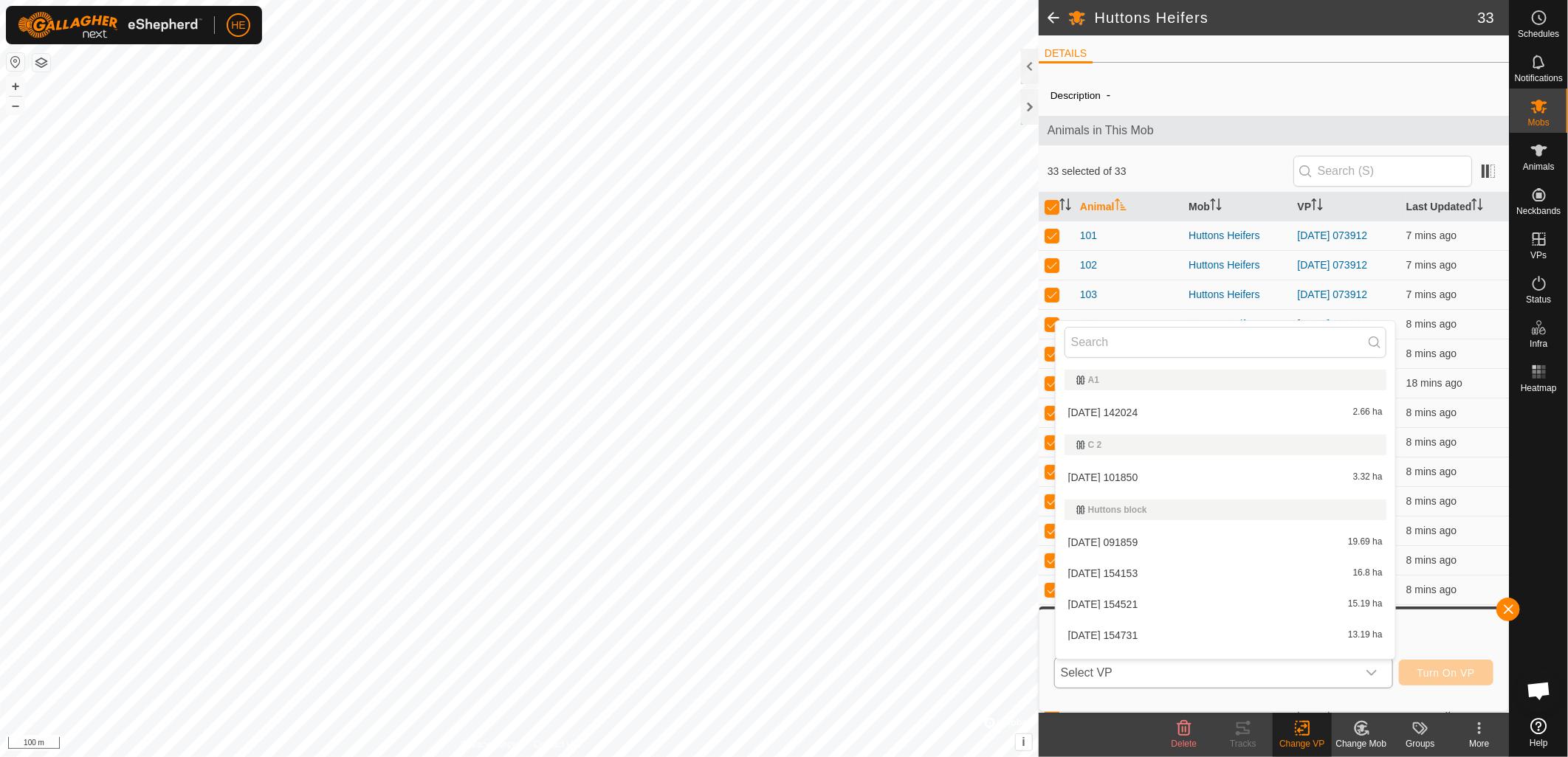
scroll to position [22, 0]
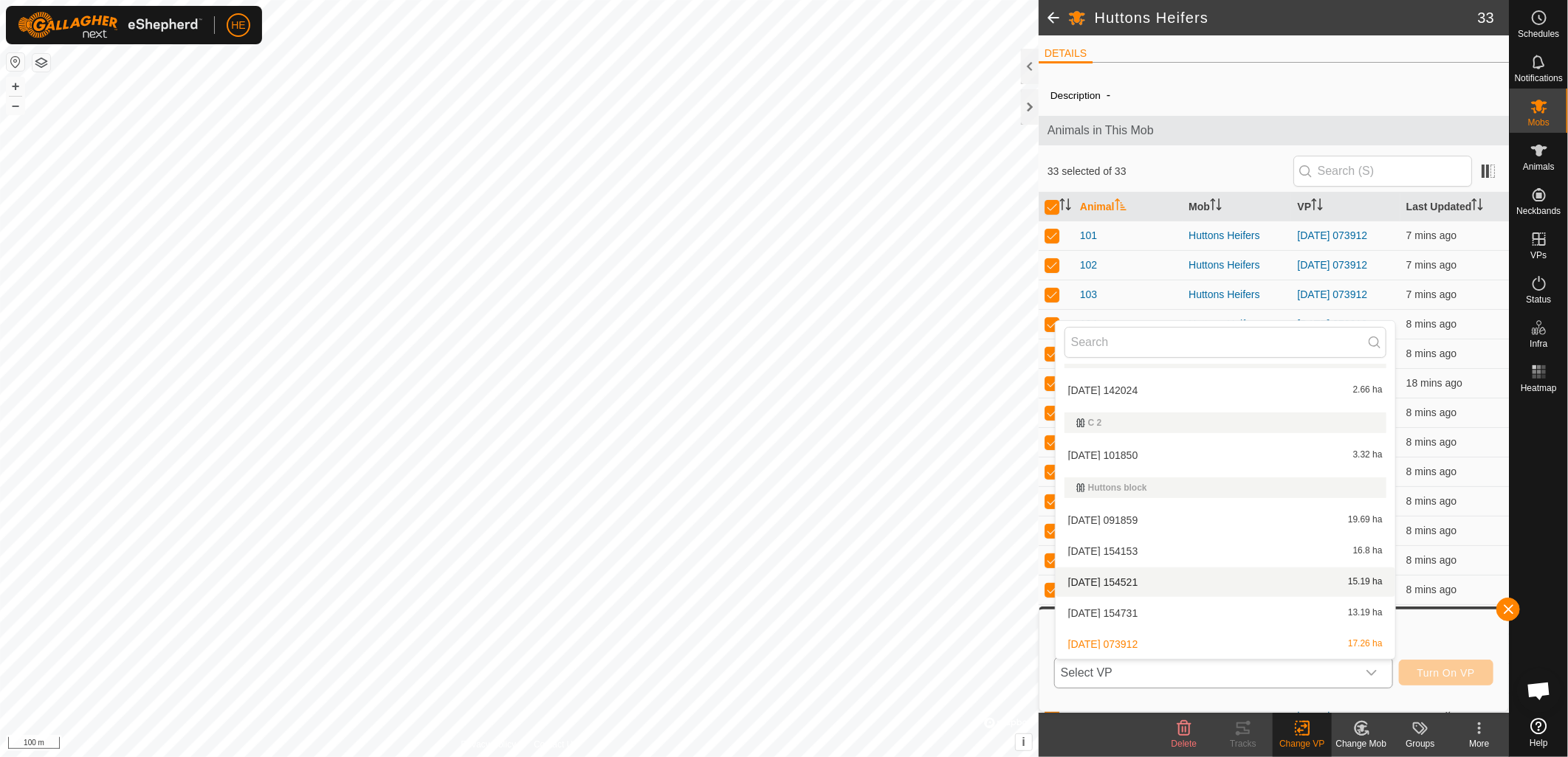
click at [1169, 583] on li "2025-09-04 154521 15.19 ha" at bounding box center [1225, 583] width 340 height 29
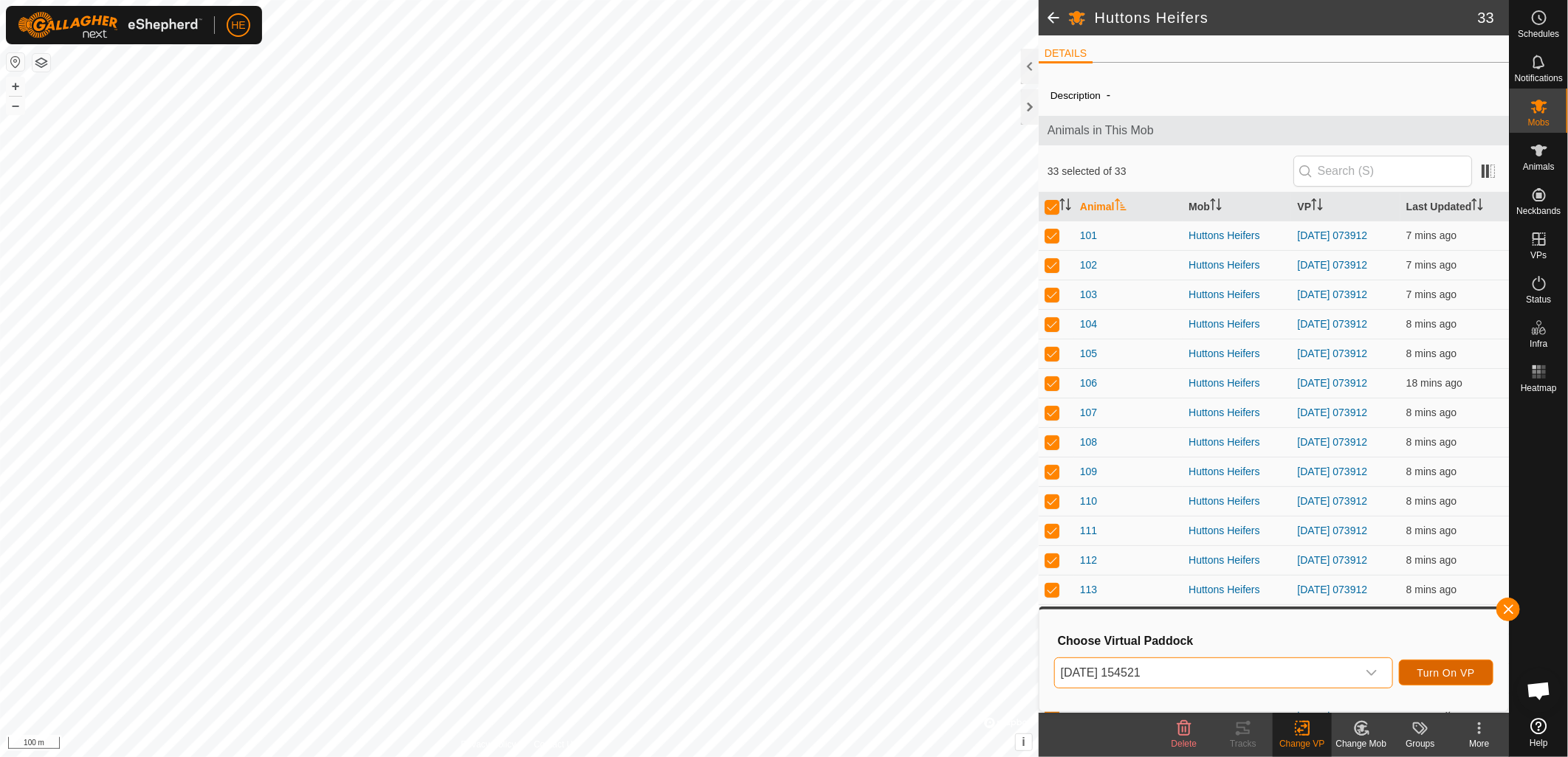
click at [1447, 673] on span "Turn On VP" at bounding box center [1446, 672] width 58 height 12
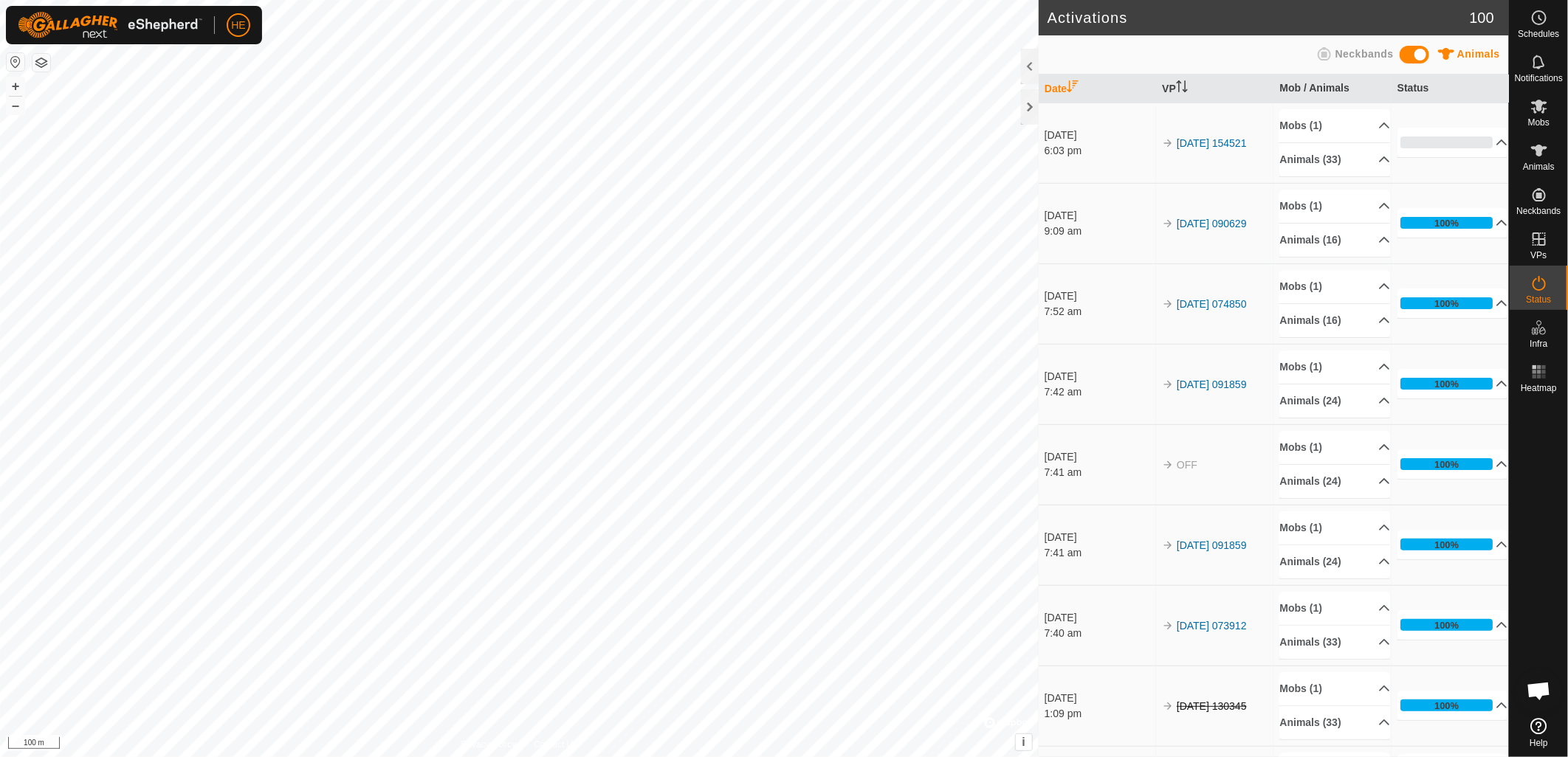
click at [1526, 683] on span "Open chat" at bounding box center [1539, 692] width 25 height 21
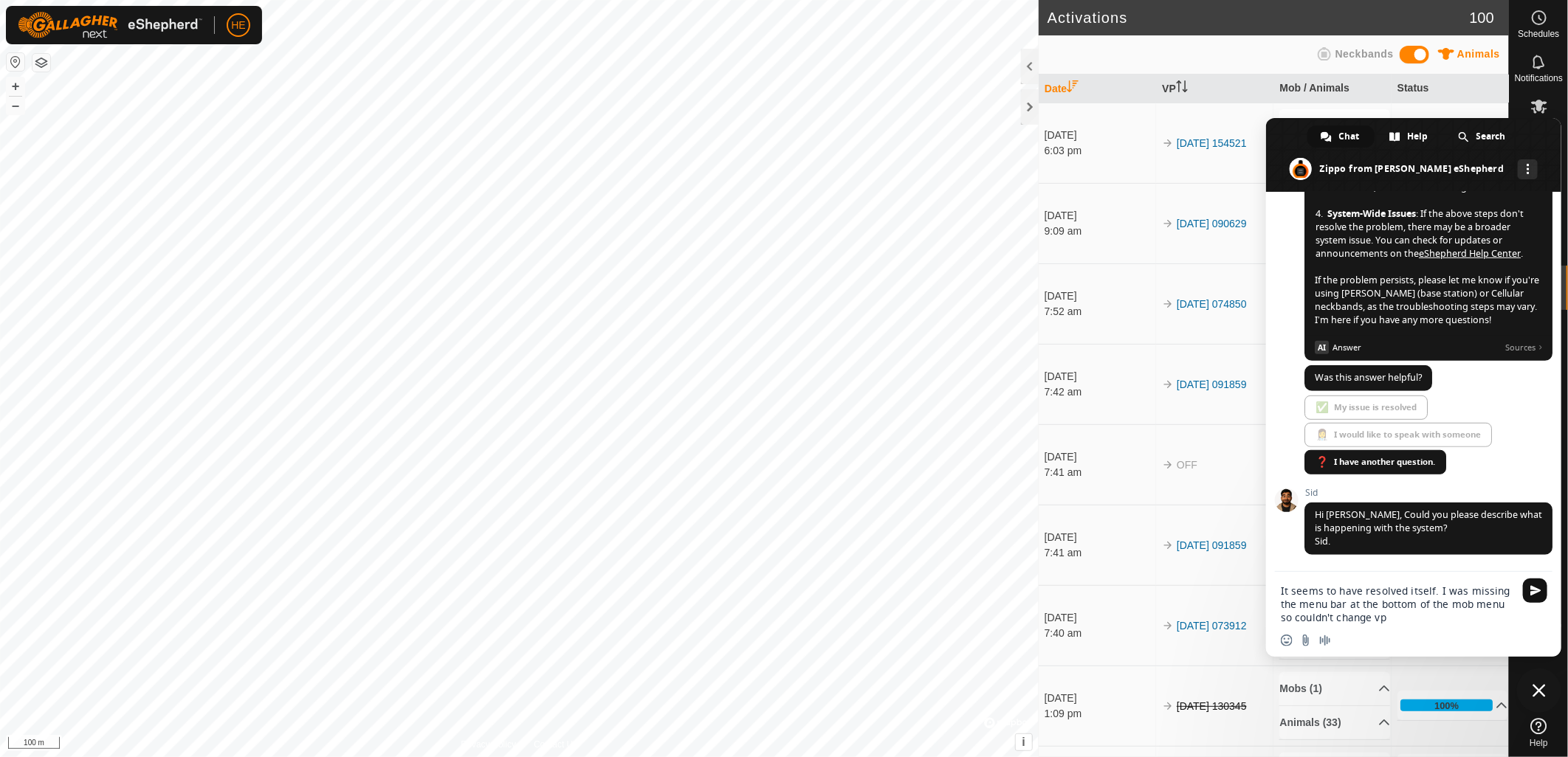
type textarea "It seems to have resolved itself. I was missing the menu bar at the bottom of t…"
click at [1530, 591] on span "Send" at bounding box center [1536, 591] width 11 height 11
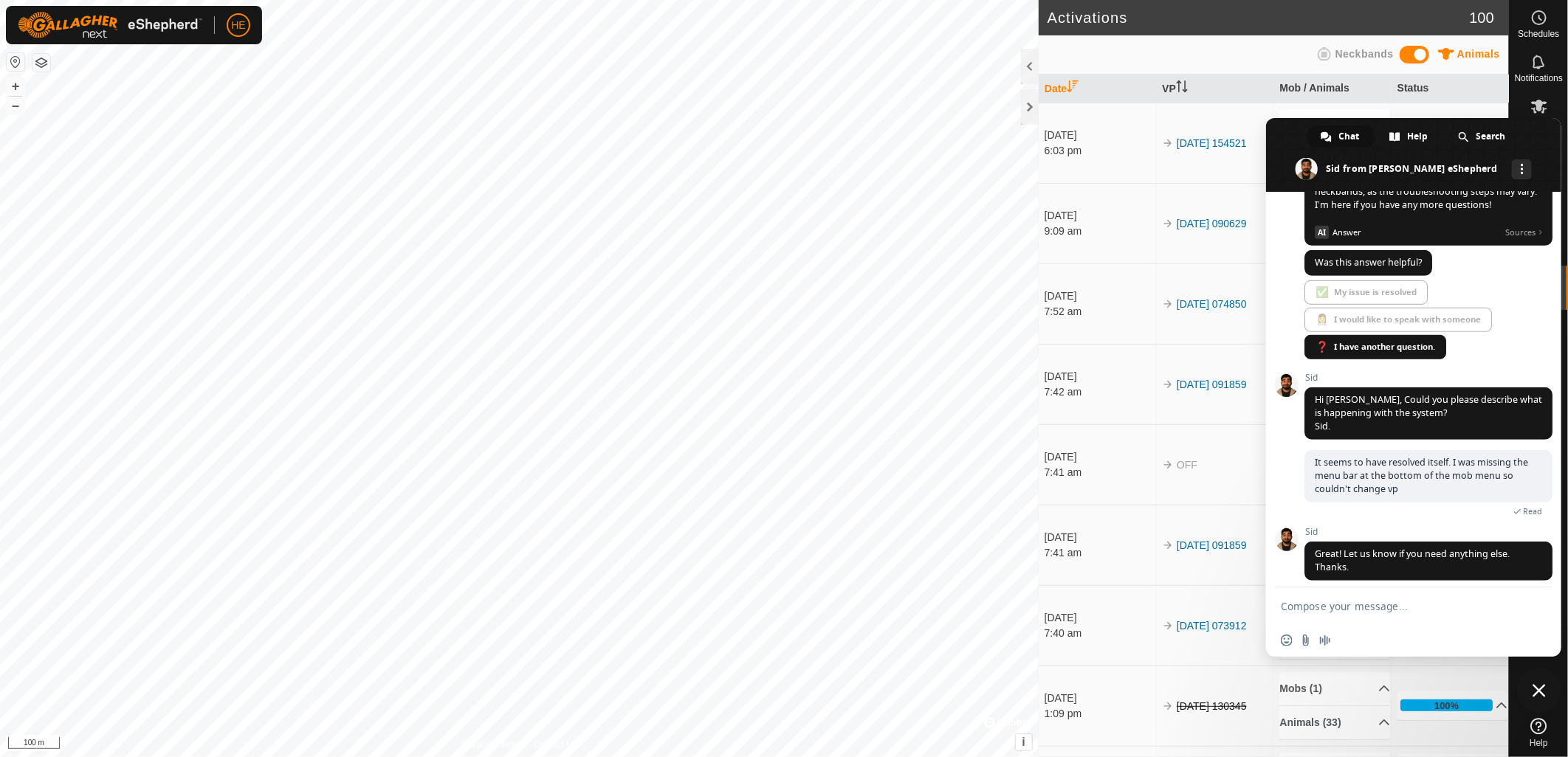
scroll to position [669, 0]
